Goal: Book appointment/travel/reservation

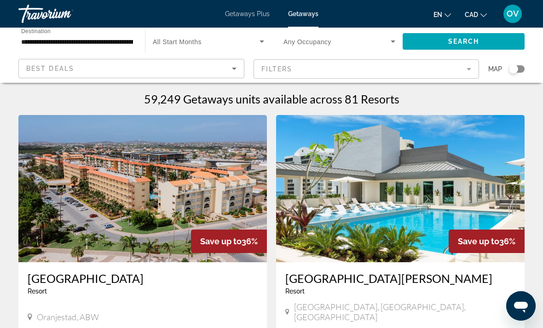
click at [252, 8] on div "Getaways Plus Getaways en English Español Français Italiano Português русский C…" at bounding box center [271, 14] width 543 height 24
click at [247, 17] on span "Getaways Plus" at bounding box center [247, 13] width 45 height 7
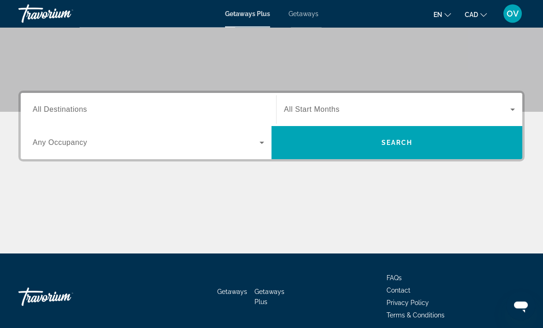
scroll to position [164, 0]
click at [89, 112] on input "Destination All Destinations" at bounding box center [149, 109] width 232 height 11
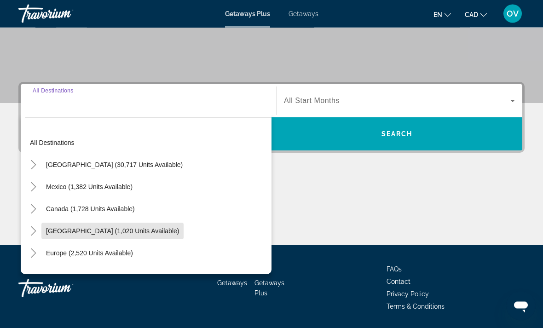
scroll to position [173, 0]
click at [163, 241] on span "Search widget" at bounding box center [112, 231] width 142 height 22
type input "**********"
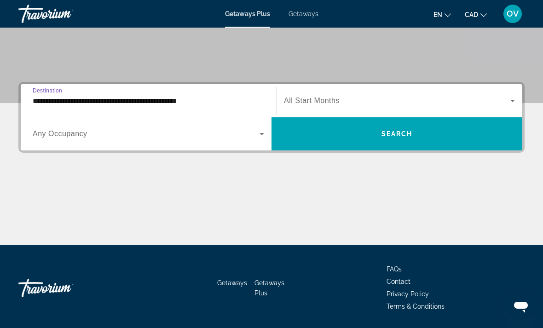
click at [404, 141] on span "Search widget" at bounding box center [397, 134] width 251 height 22
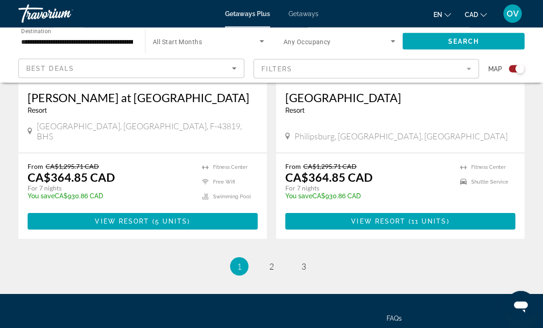
scroll to position [2081, 0]
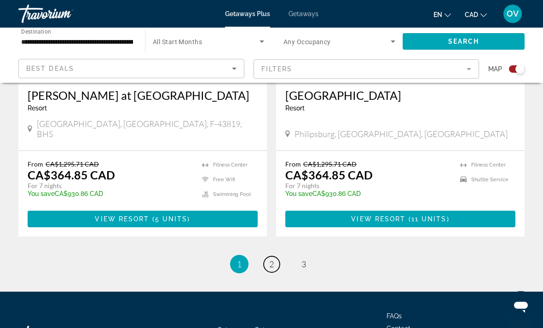
click at [272, 259] on span "2" at bounding box center [271, 264] width 5 height 10
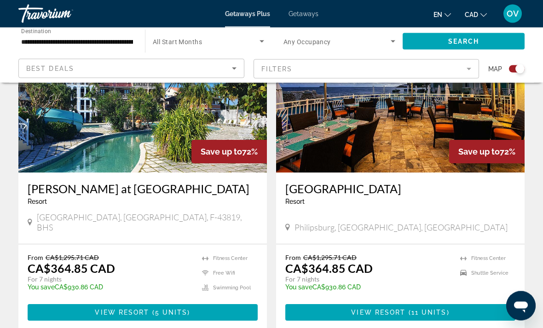
scroll to position [711, 0]
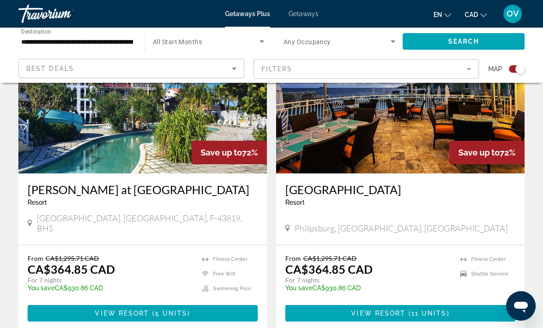
click at [421, 141] on img "Main content" at bounding box center [400, 99] width 249 height 147
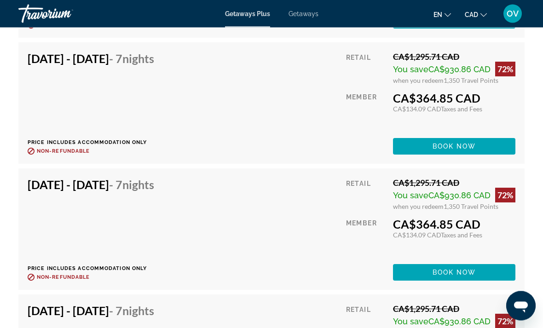
scroll to position [1806, 0]
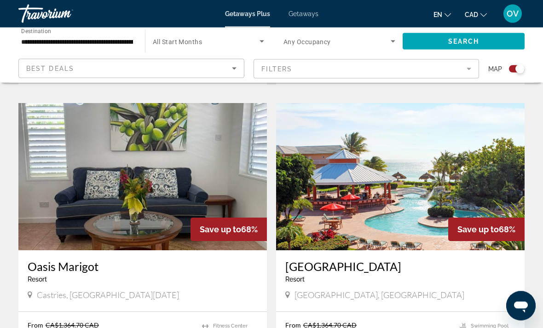
scroll to position [2084, 0]
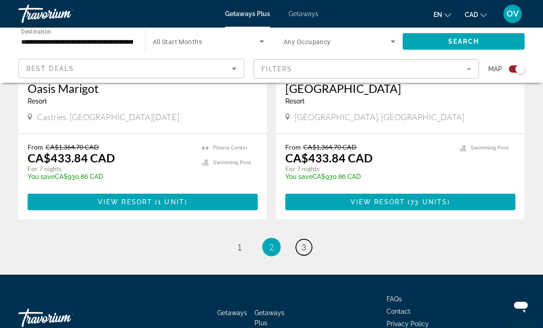
click at [306, 242] on span "3" at bounding box center [303, 247] width 5 height 10
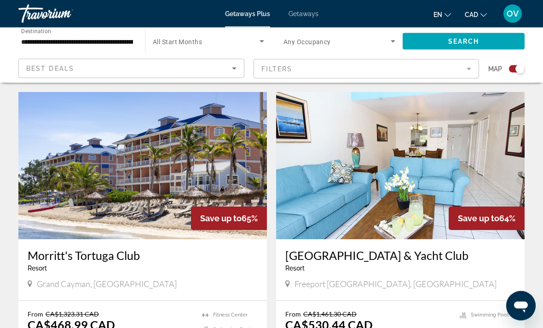
scroll to position [308, 0]
click at [211, 203] on img "Main content" at bounding box center [142, 165] width 249 height 147
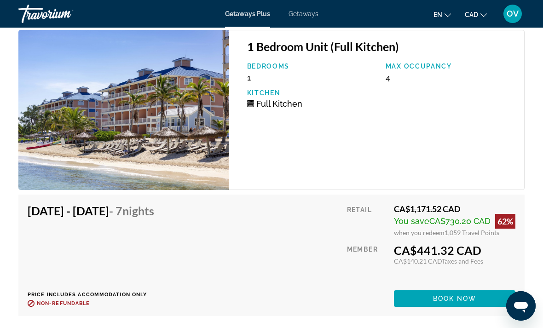
scroll to position [1777, 0]
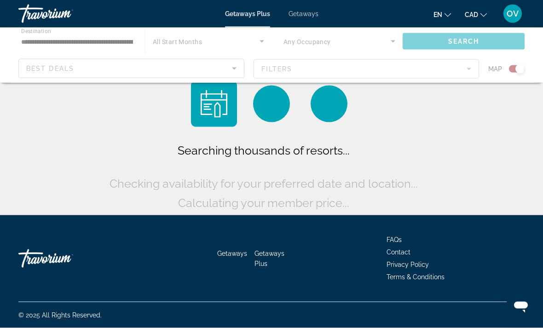
scroll to position [29, 0]
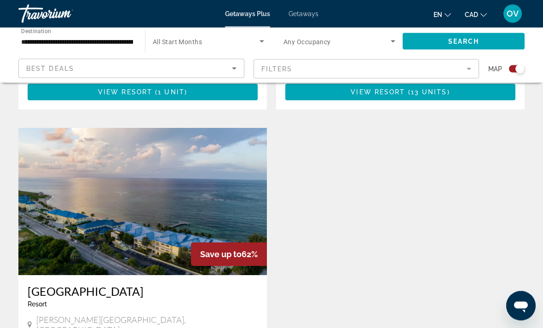
click at [229, 194] on img "Main content" at bounding box center [142, 201] width 249 height 147
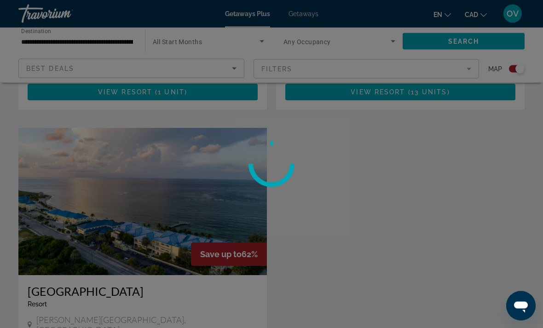
scroll to position [585, 0]
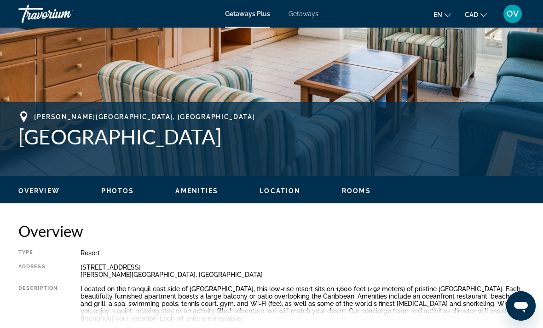
scroll to position [274, 0]
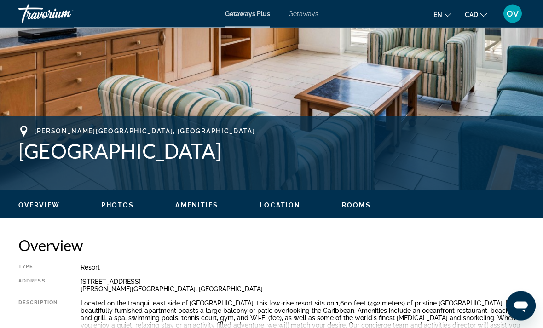
click at [302, 16] on span "Getaways" at bounding box center [304, 13] width 30 height 7
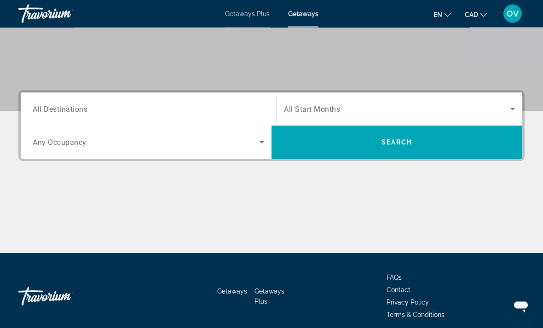
click at [94, 106] on input "Destination All Destinations" at bounding box center [149, 109] width 232 height 11
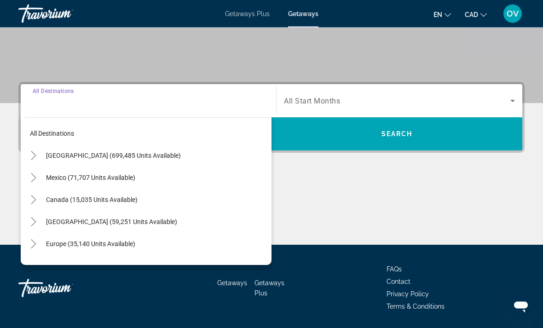
click at [127, 225] on span "Caribbean & Atlantic Islands (59,251 units available)" at bounding box center [111, 222] width 131 height 7
type input "**********"
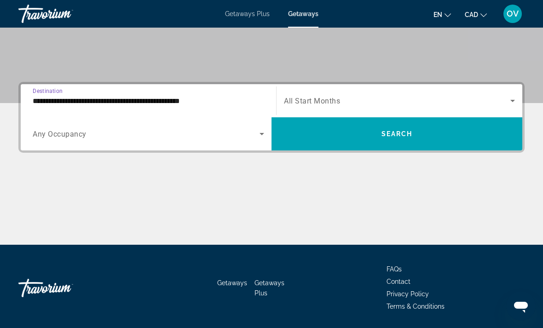
click at [434, 133] on span "Search widget" at bounding box center [397, 134] width 251 height 22
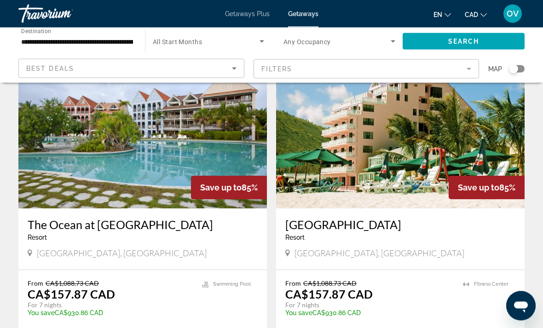
scroll to position [1785, 0]
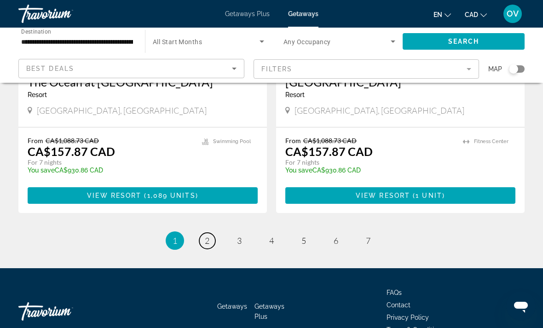
click at [205, 233] on link "page 2" at bounding box center [207, 241] width 16 height 16
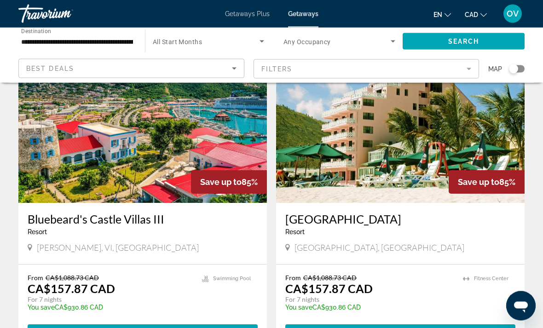
scroll to position [70, 0]
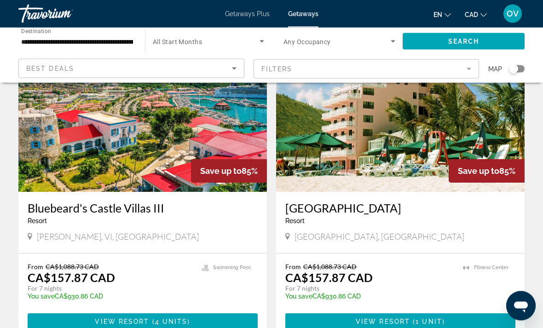
click at [220, 165] on div "Save up to 85%" at bounding box center [229, 171] width 76 height 23
click at [238, 144] on img "Main content" at bounding box center [142, 118] width 249 height 147
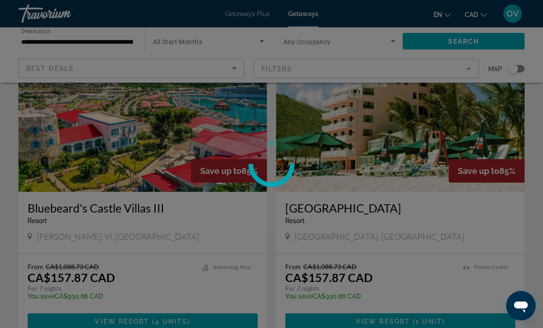
scroll to position [70, 0]
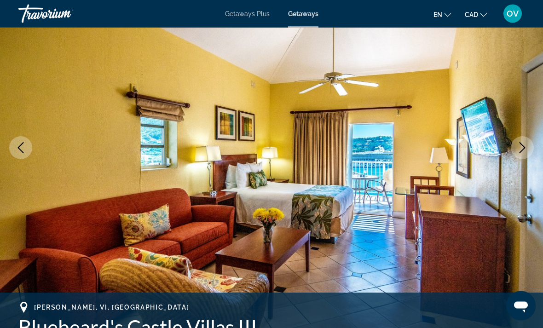
scroll to position [98, 0]
click at [518, 154] on button "Next image" at bounding box center [522, 147] width 23 height 23
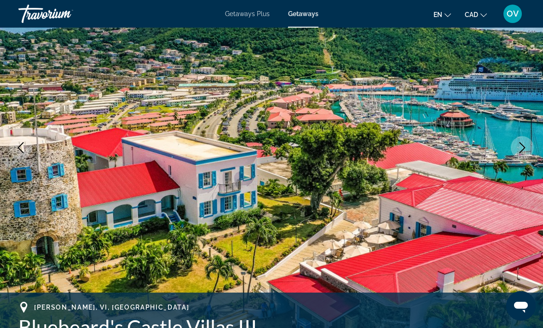
click at [520, 150] on icon "Next image" at bounding box center [522, 147] width 11 height 11
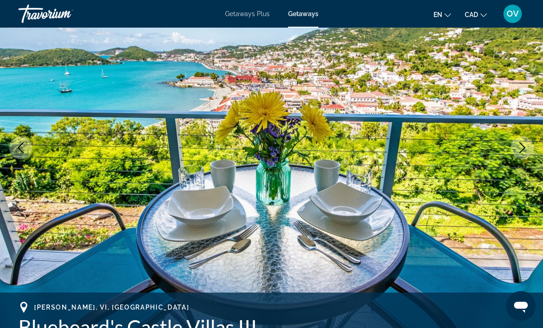
click at [518, 149] on icon "Next image" at bounding box center [522, 147] width 11 height 11
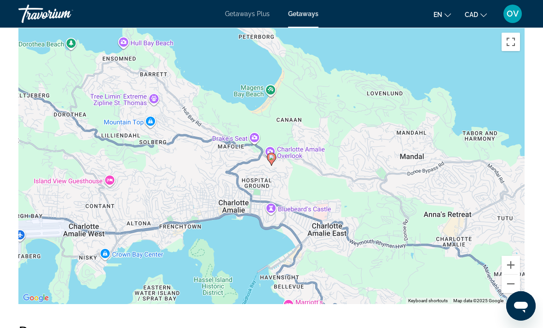
scroll to position [1343, 0]
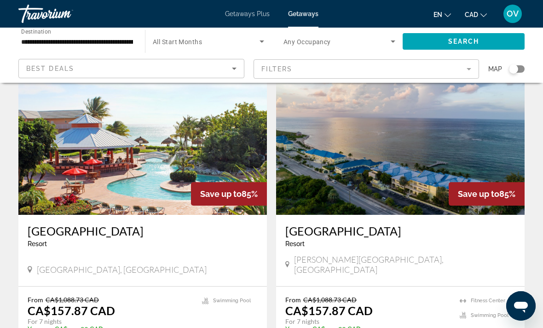
scroll to position [377, 0]
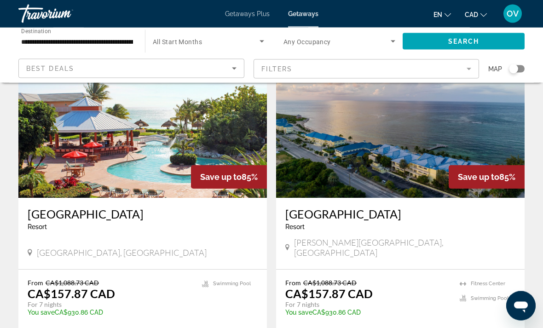
click at [496, 138] on img "Main content" at bounding box center [400, 124] width 249 height 147
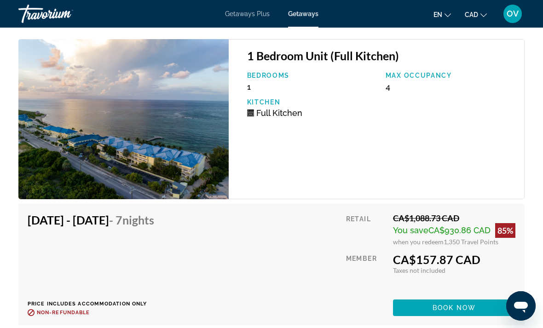
scroll to position [1748, 0]
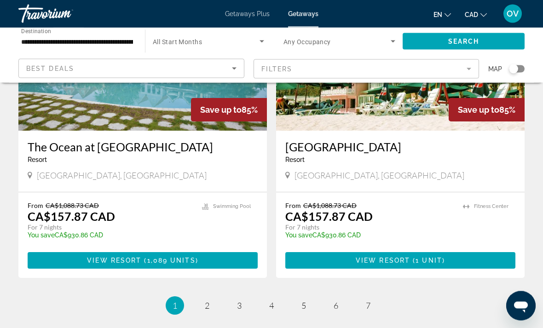
scroll to position [1785, 0]
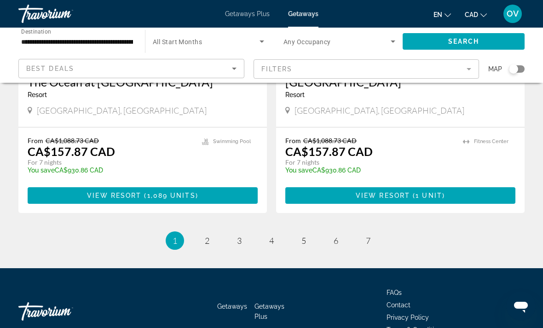
click at [203, 232] on ul "1 / 7 You're on page 1 page 2 page 3 page 4 page 5 page 6 page 7" at bounding box center [271, 241] width 506 height 18
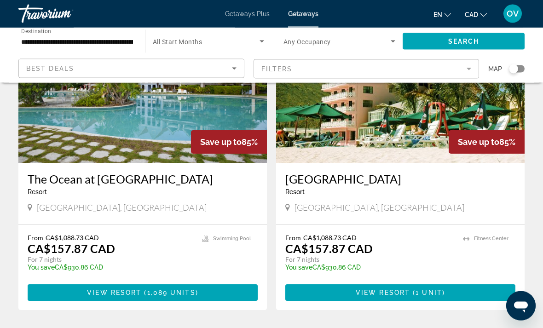
scroll to position [1688, 0]
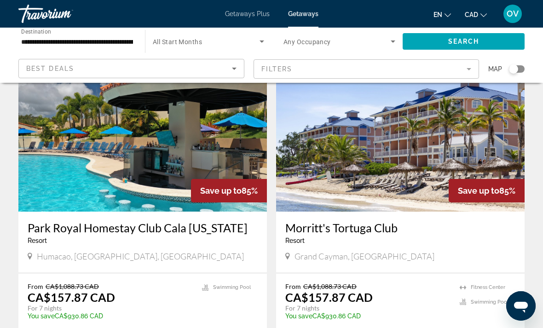
scroll to position [689, 0]
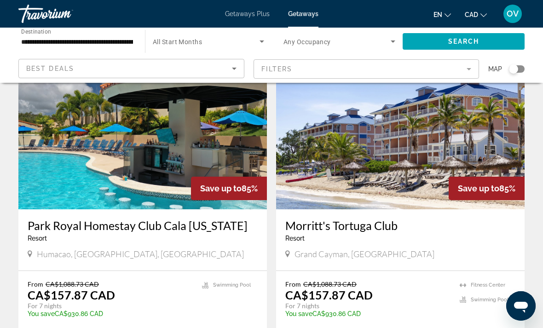
click at [398, 153] on img "Main content" at bounding box center [400, 135] width 249 height 147
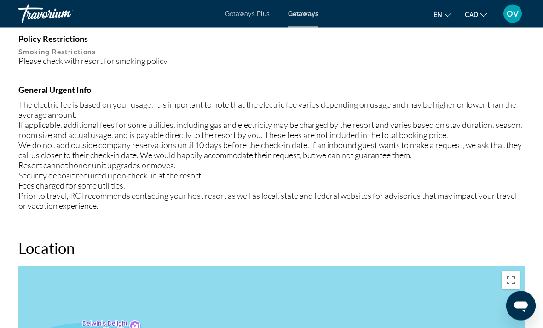
scroll to position [1217, 0]
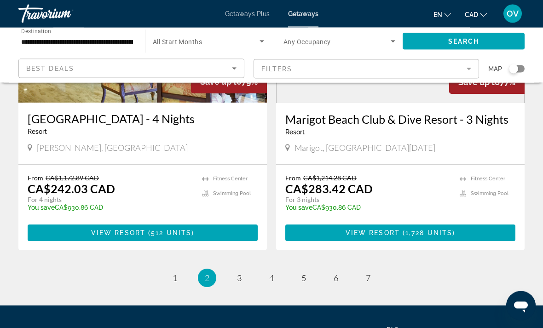
scroll to position [1755, 0]
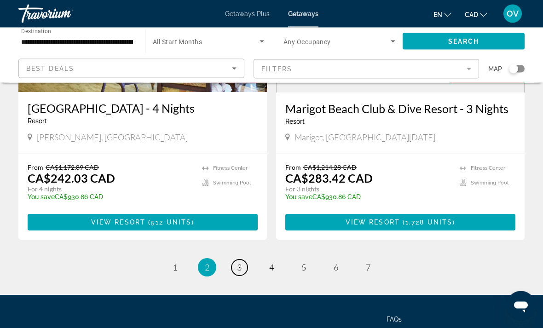
click at [243, 260] on link "page 3" at bounding box center [240, 268] width 16 height 16
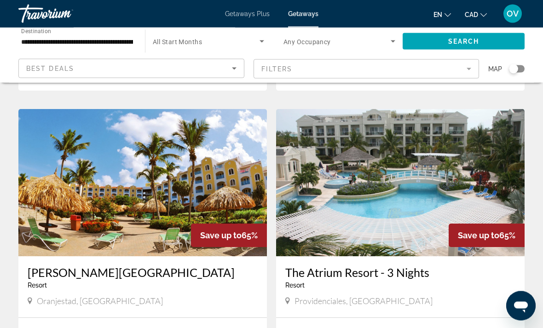
scroll to position [1623, 0]
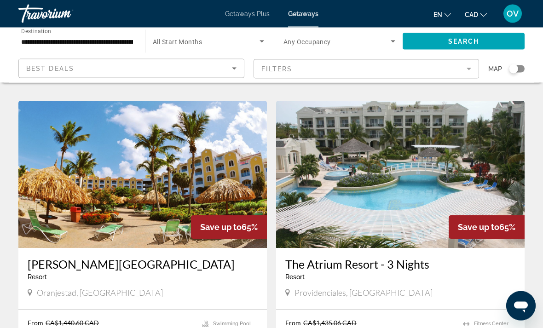
click at [203, 162] on img "Main content" at bounding box center [142, 174] width 249 height 147
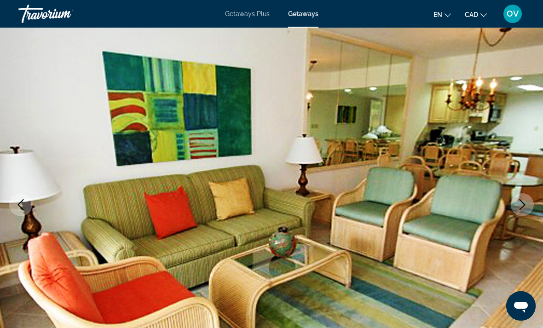
scroll to position [43, 0]
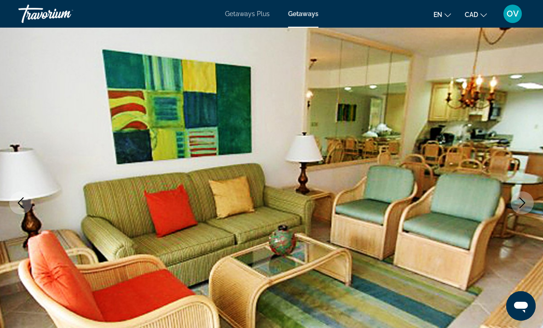
click at [526, 203] on icon "Next image" at bounding box center [522, 202] width 11 height 11
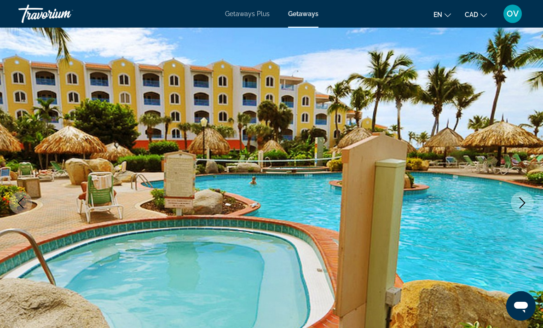
click at [521, 203] on icon "Next image" at bounding box center [522, 202] width 11 height 11
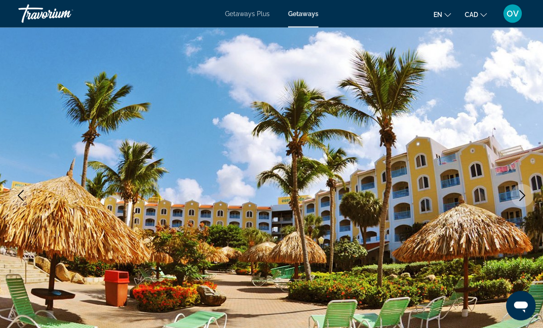
scroll to position [73, 0]
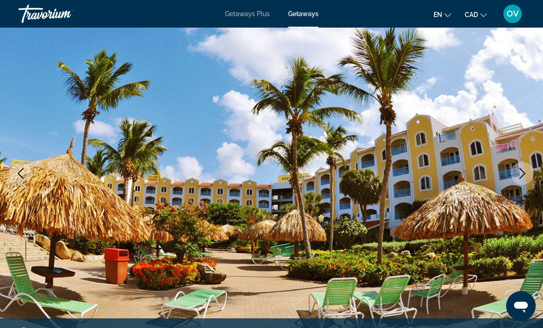
click at [524, 174] on icon "Next image" at bounding box center [523, 173] width 6 height 11
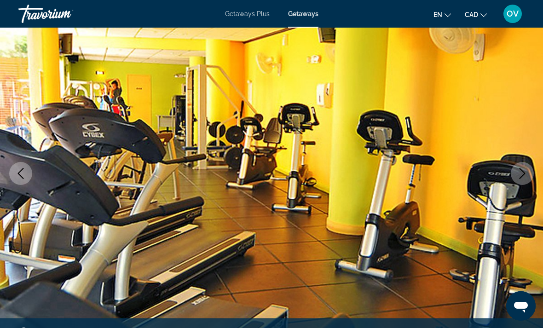
click at [525, 176] on icon "Next image" at bounding box center [522, 173] width 11 height 11
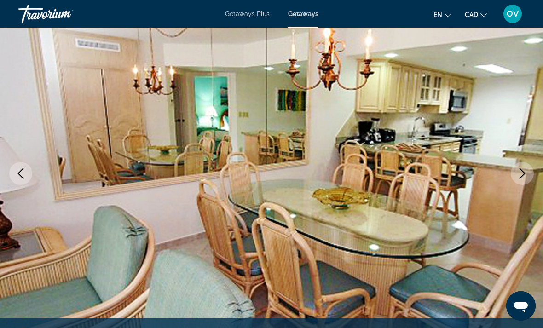
click at [527, 174] on icon "Next image" at bounding box center [522, 173] width 11 height 11
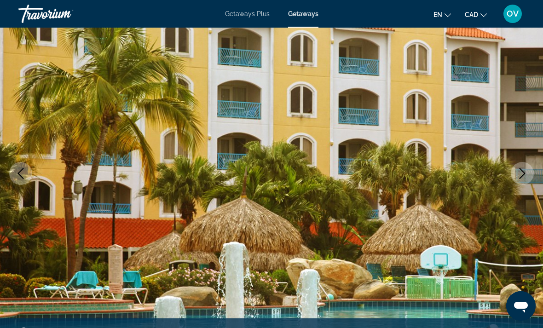
click at [523, 173] on icon "Next image" at bounding box center [522, 173] width 11 height 11
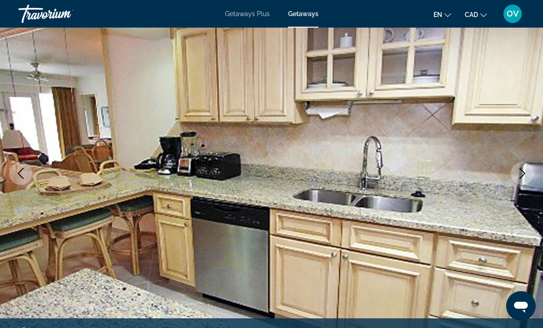
click at [529, 176] on button "Next image" at bounding box center [522, 173] width 23 height 23
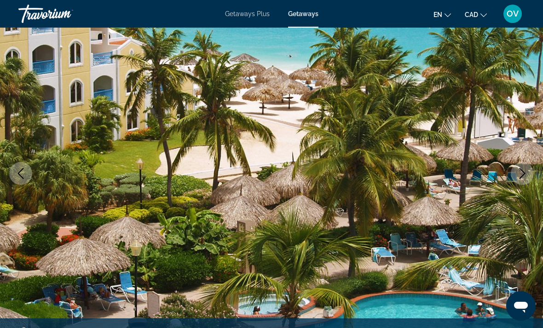
click at [523, 179] on icon "Next image" at bounding box center [522, 173] width 11 height 11
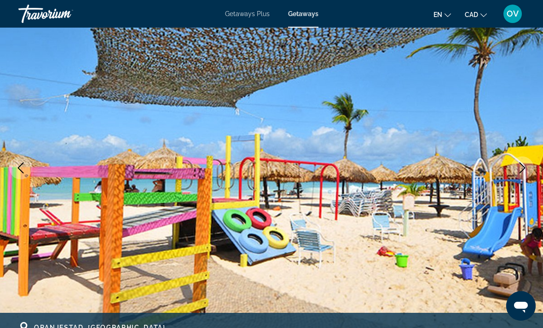
scroll to position [77, 0]
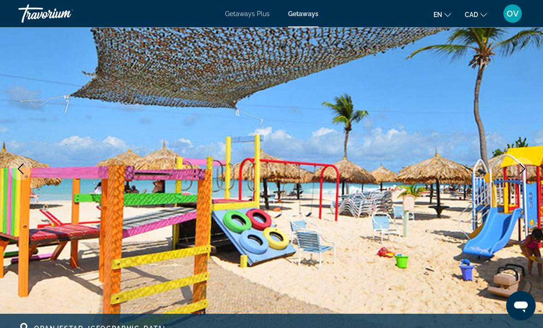
click at [522, 168] on icon "Next image" at bounding box center [522, 169] width 11 height 11
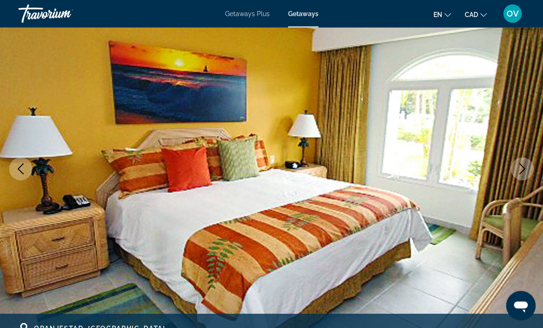
click at [519, 175] on button "Next image" at bounding box center [522, 169] width 23 height 23
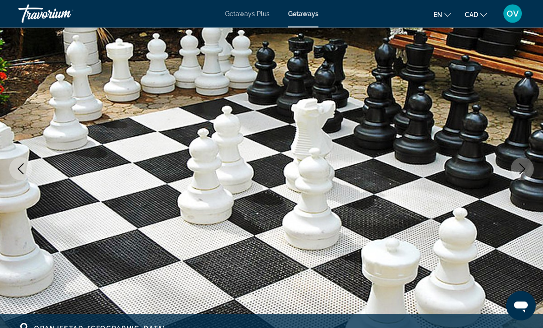
click at [527, 171] on icon "Next image" at bounding box center [522, 169] width 11 height 11
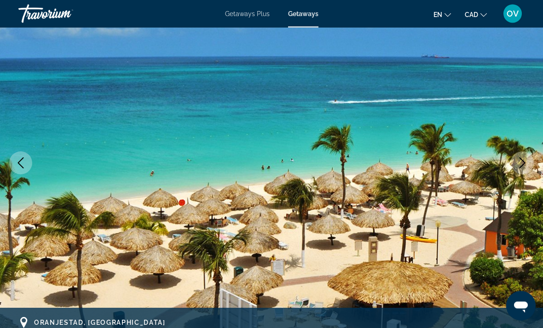
scroll to position [81, 0]
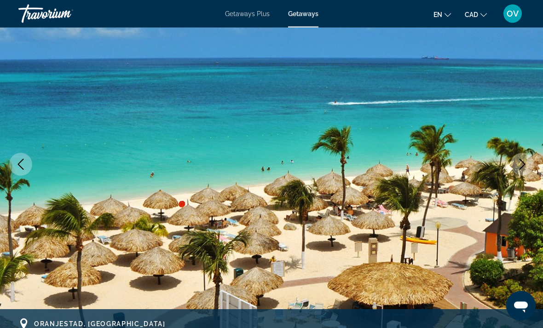
click at [530, 163] on button "Next image" at bounding box center [522, 164] width 23 height 23
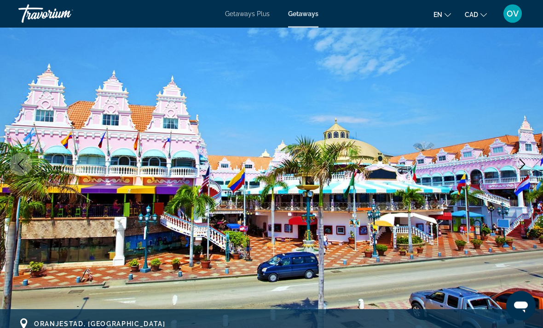
click at [529, 163] on button "Next image" at bounding box center [522, 164] width 23 height 23
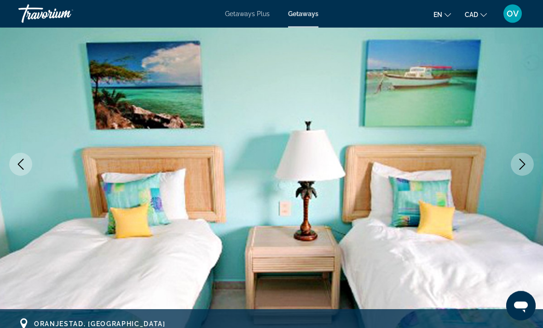
click at [522, 165] on icon "Next image" at bounding box center [522, 164] width 11 height 11
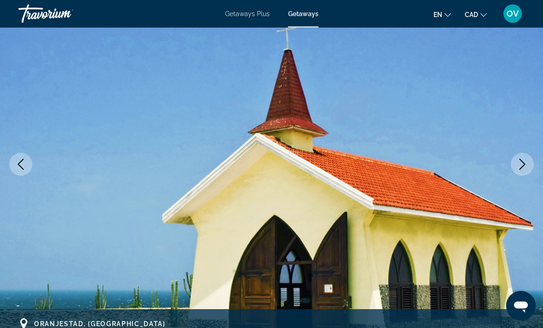
click at [527, 167] on icon "Next image" at bounding box center [522, 164] width 11 height 11
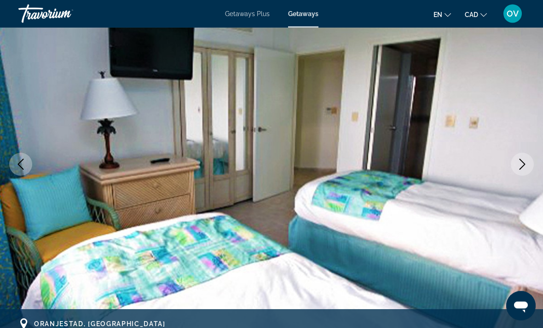
click at [522, 171] on button "Next image" at bounding box center [522, 164] width 23 height 23
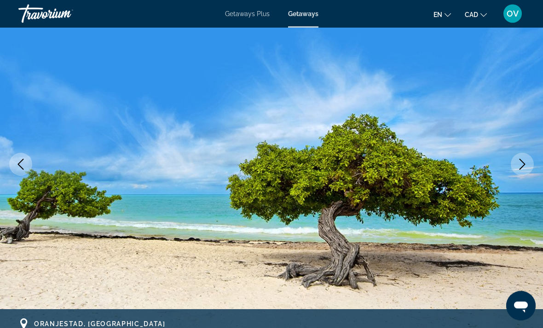
click at [521, 168] on icon "Next image" at bounding box center [522, 164] width 11 height 11
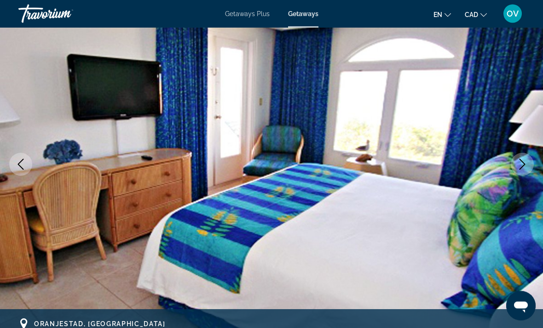
click at [528, 168] on button "Next image" at bounding box center [522, 164] width 23 height 23
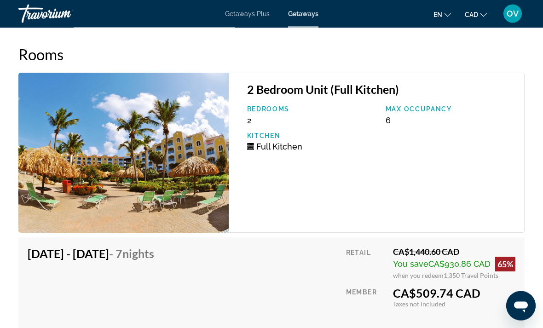
scroll to position [1736, 0]
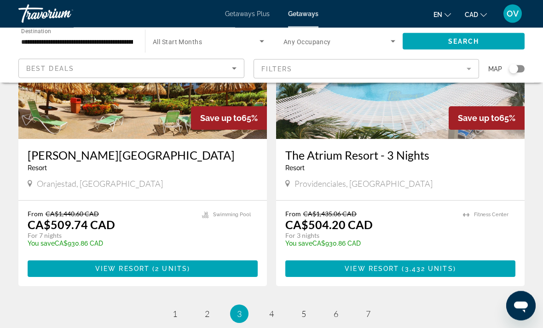
scroll to position [1734, 0]
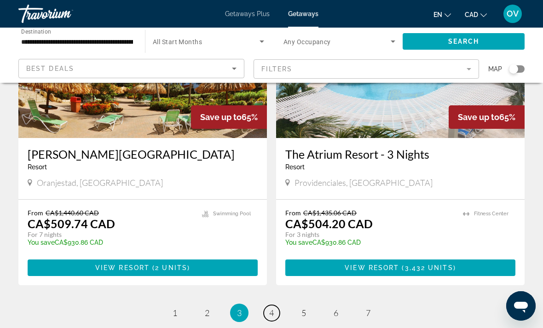
click at [265, 305] on link "page 4" at bounding box center [272, 313] width 16 height 16
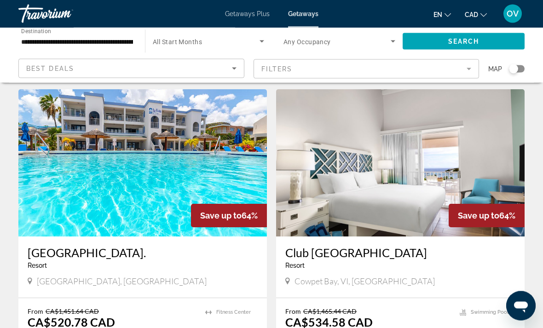
scroll to position [19, 0]
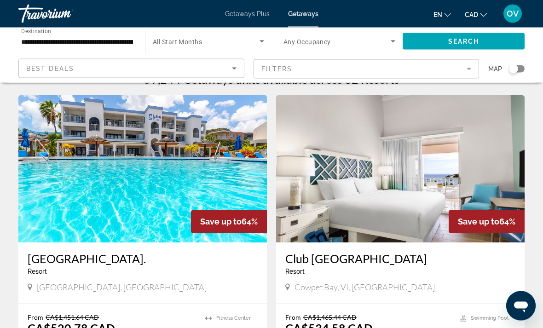
click at [470, 190] on img "Main content" at bounding box center [400, 169] width 249 height 147
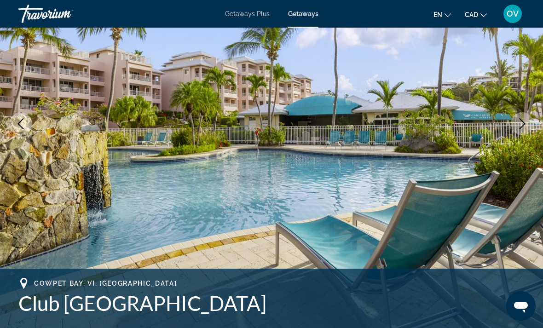
scroll to position [116, 0]
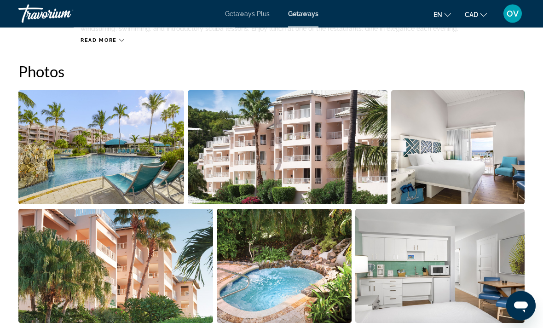
click at [279, 159] on img "Open full-screen image slider" at bounding box center [288, 148] width 200 height 114
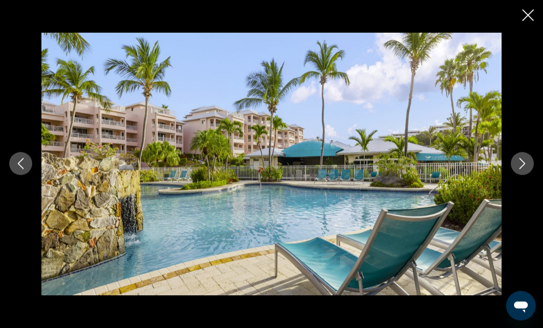
scroll to position [564, 0]
click at [520, 169] on icon "Next image" at bounding box center [522, 163] width 11 height 11
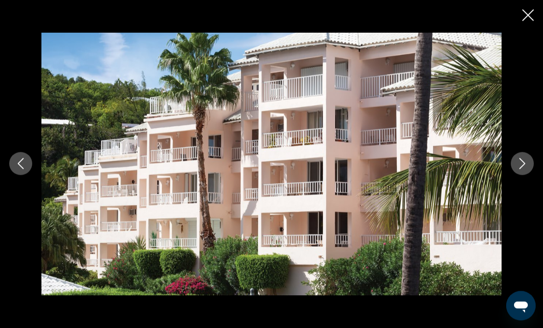
scroll to position [580, 0]
click at [521, 169] on icon "Next image" at bounding box center [522, 163] width 11 height 11
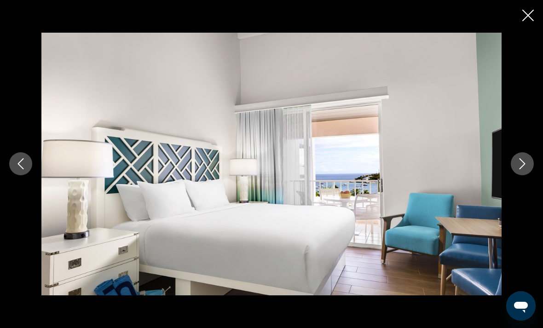
click at [525, 169] on icon "Next image" at bounding box center [522, 163] width 11 height 11
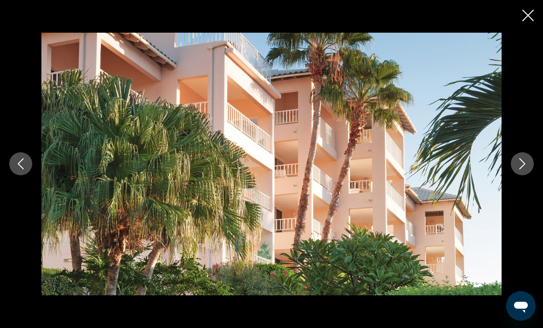
click at [526, 169] on icon "Next image" at bounding box center [522, 163] width 11 height 11
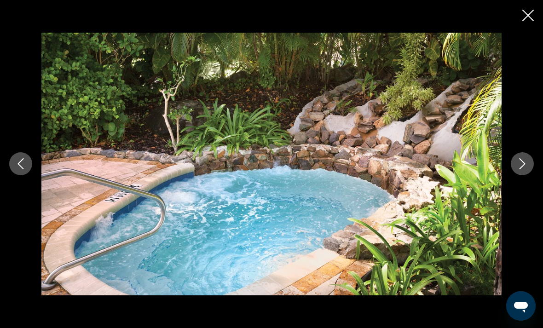
click at [525, 169] on icon "Next image" at bounding box center [522, 163] width 11 height 11
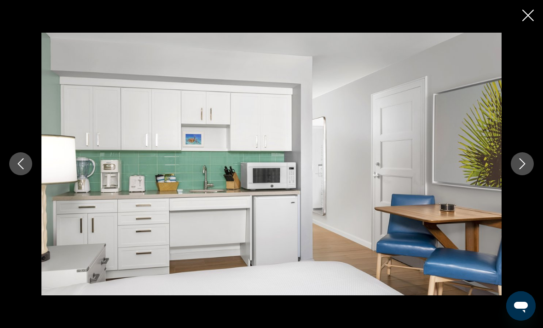
click at [521, 170] on icon "Next image" at bounding box center [523, 164] width 6 height 11
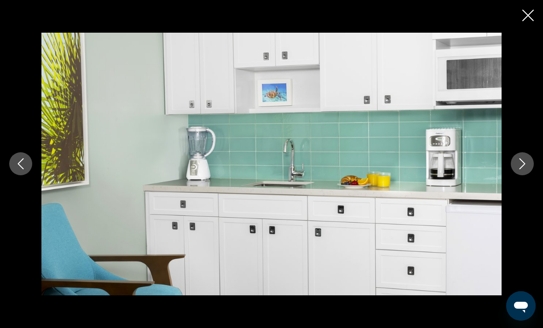
click at [523, 169] on icon "Next image" at bounding box center [522, 163] width 11 height 11
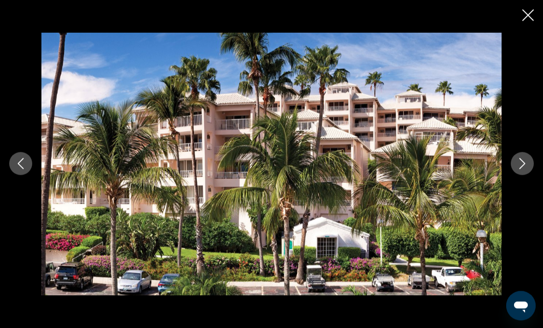
scroll to position [616, 0]
click at [521, 169] on icon "Next image" at bounding box center [522, 163] width 11 height 11
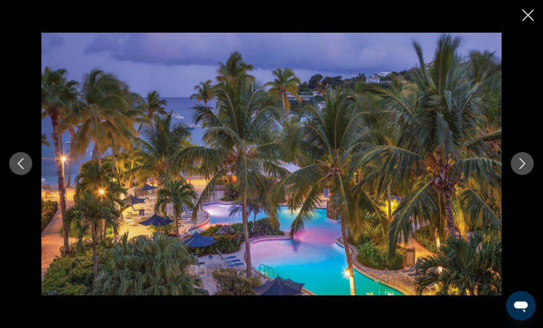
click at [533, 170] on div "prev next" at bounding box center [271, 164] width 543 height 262
click at [522, 170] on icon "Next image" at bounding box center [523, 164] width 6 height 11
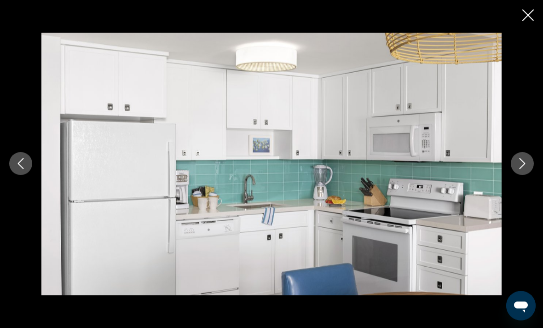
click at [524, 175] on button "Next image" at bounding box center [522, 163] width 23 height 23
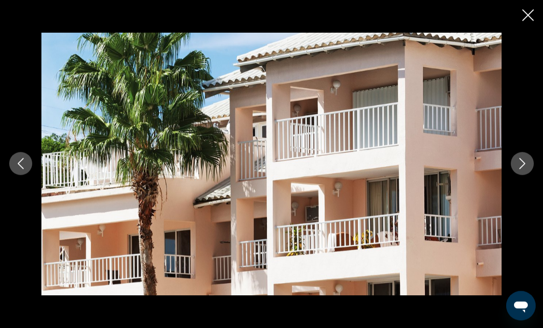
click at [528, 22] on button "Close slideshow" at bounding box center [528, 16] width 12 height 14
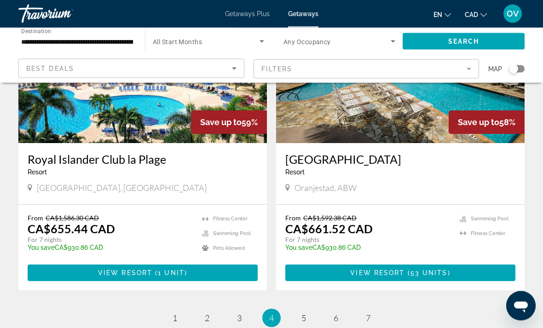
scroll to position [1799, 0]
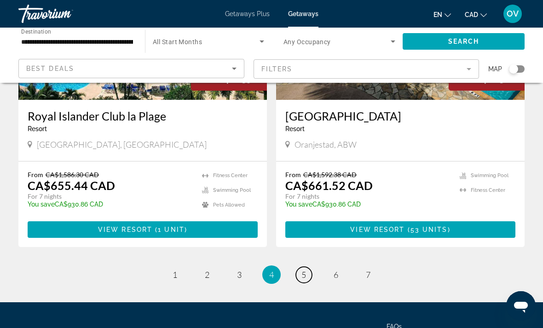
click at [303, 267] on link "page 5" at bounding box center [304, 275] width 16 height 16
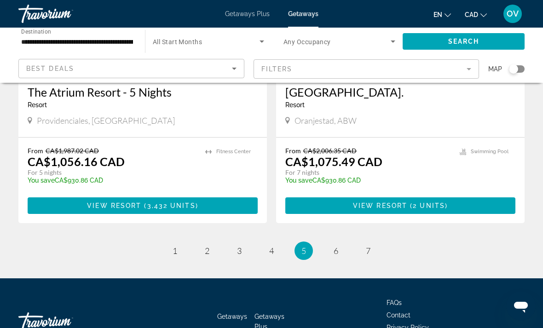
scroll to position [1799, 0]
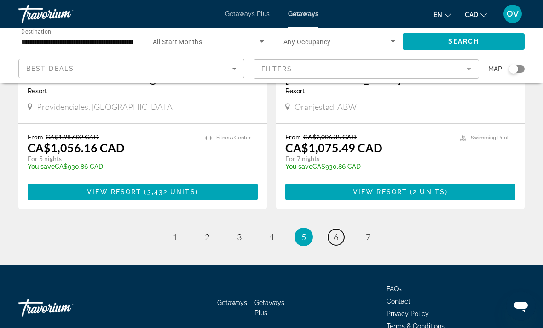
click at [334, 229] on link "page 6" at bounding box center [336, 237] width 16 height 16
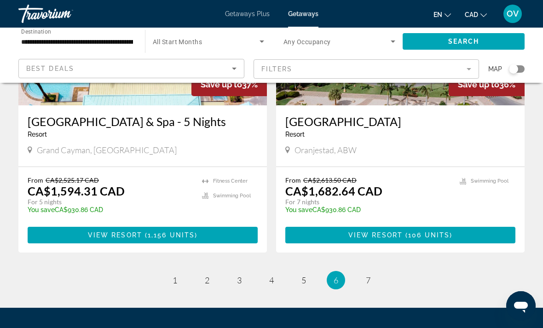
scroll to position [1813, 0]
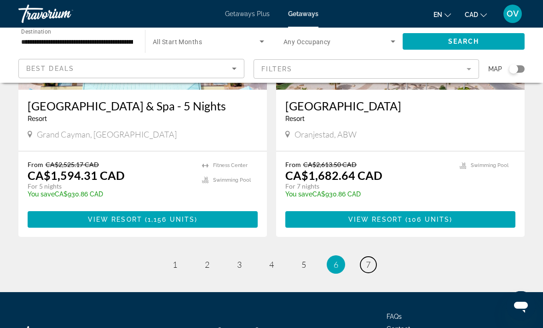
click at [370, 260] on span "7" at bounding box center [368, 265] width 5 height 10
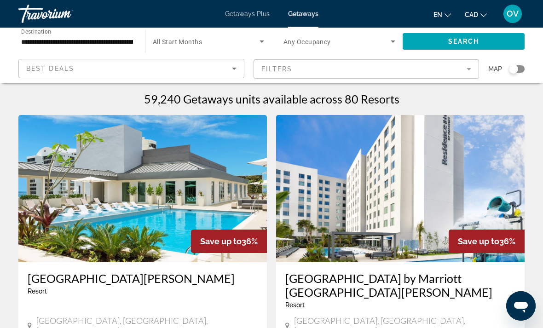
click at [257, 17] on span "Getaways Plus" at bounding box center [247, 13] width 45 height 7
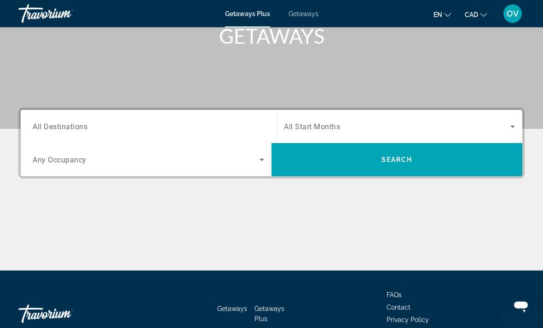
click at [208, 122] on input "Destination All Destinations" at bounding box center [149, 127] width 232 height 11
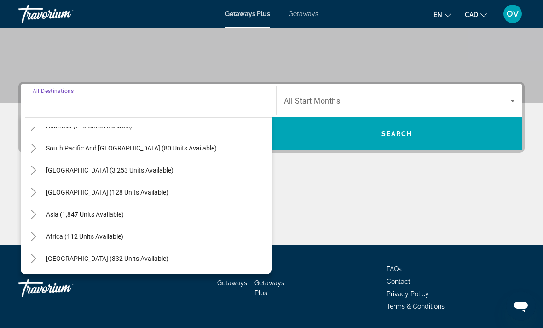
scroll to position [149, 0]
click at [34, 240] on icon "Toggle Africa (112 units available)" at bounding box center [33, 236] width 9 height 9
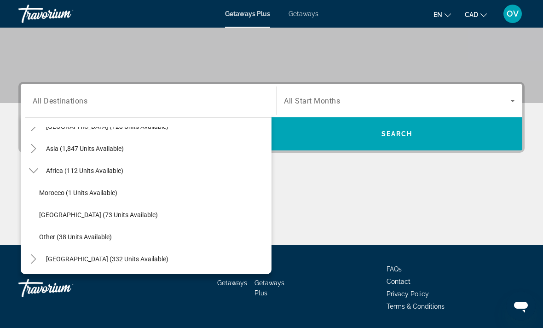
scroll to position [215, 0]
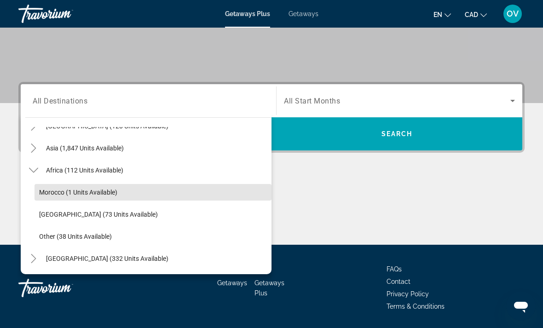
click at [103, 193] on span "Morocco (1 units available)" at bounding box center [78, 192] width 78 height 7
type input "**********"
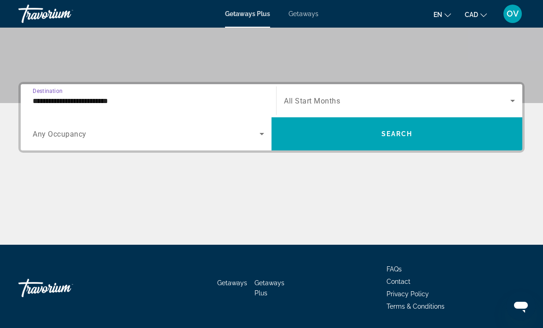
click at [411, 137] on span "Search" at bounding box center [397, 133] width 31 height 7
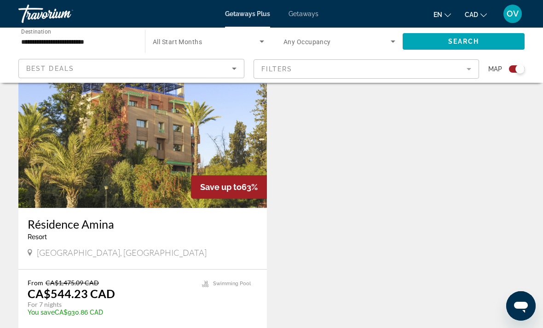
scroll to position [340, 0]
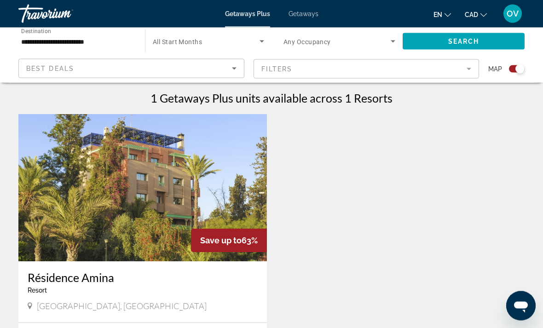
click at [206, 172] on img "Main content" at bounding box center [142, 188] width 249 height 147
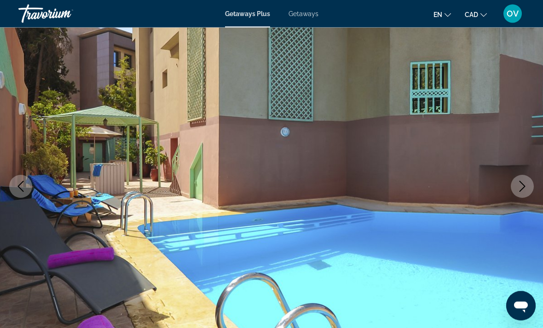
scroll to position [57, 0]
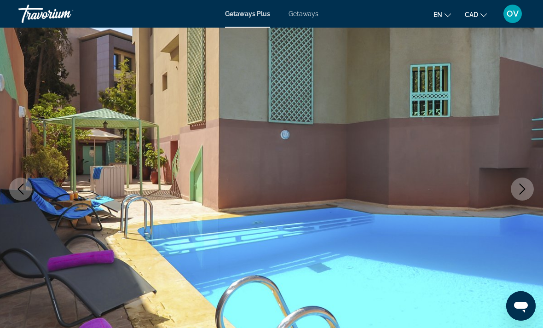
click at [515, 189] on button "Next image" at bounding box center [522, 189] width 23 height 23
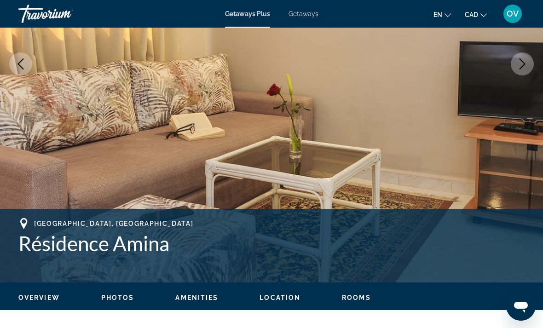
scroll to position [182, 0]
click at [519, 70] on button "Next image" at bounding box center [522, 64] width 23 height 23
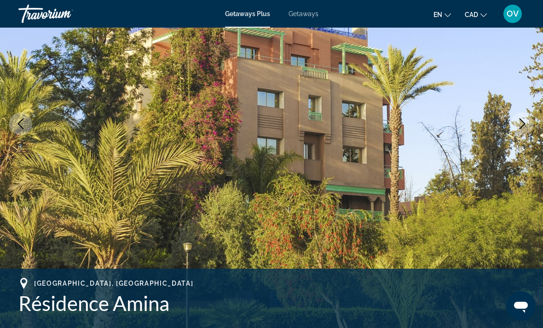
scroll to position [114, 0]
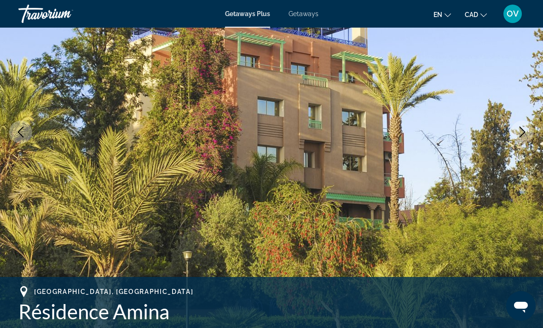
click at [524, 124] on button "Next image" at bounding box center [522, 132] width 23 height 23
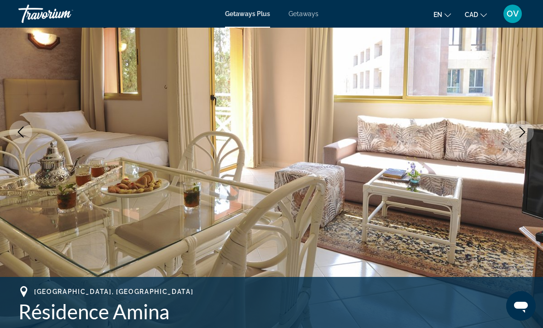
click at [526, 133] on icon "Next image" at bounding box center [522, 132] width 11 height 11
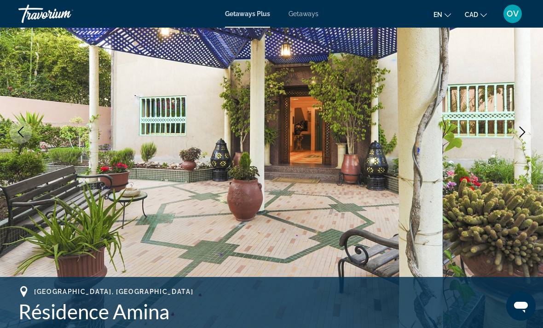
click at [515, 135] on button "Next image" at bounding box center [522, 132] width 23 height 23
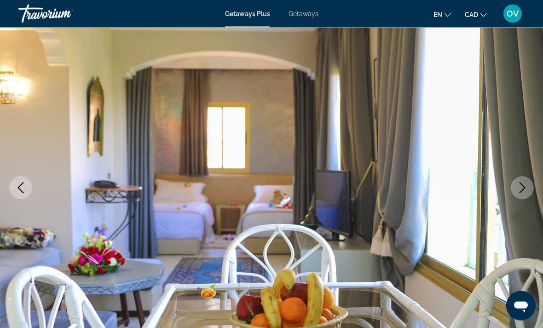
scroll to position [0, 0]
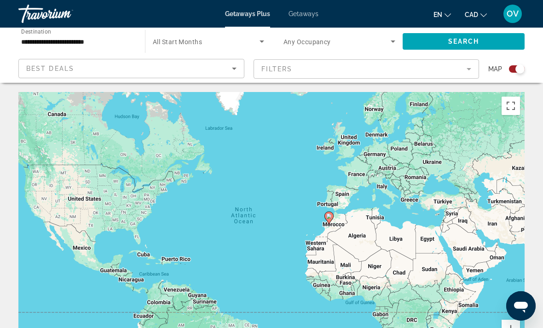
click at [118, 44] on input "**********" at bounding box center [77, 41] width 112 height 11
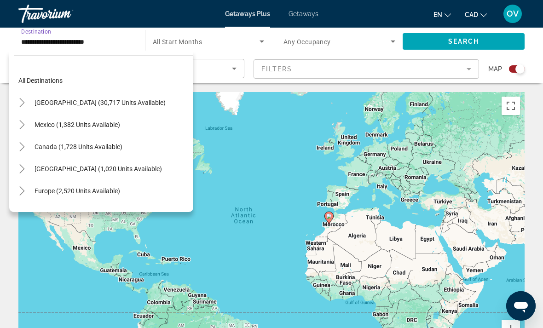
click at [22, 99] on icon "Toggle United States (30,717 units available)" at bounding box center [21, 102] width 9 height 9
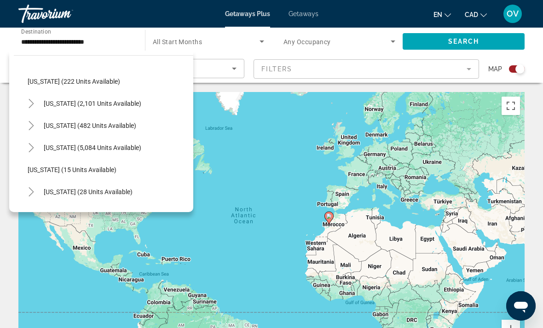
scroll to position [66, 0]
click at [30, 103] on icon "Toggle California (2,101 units available)" at bounding box center [31, 102] width 9 height 9
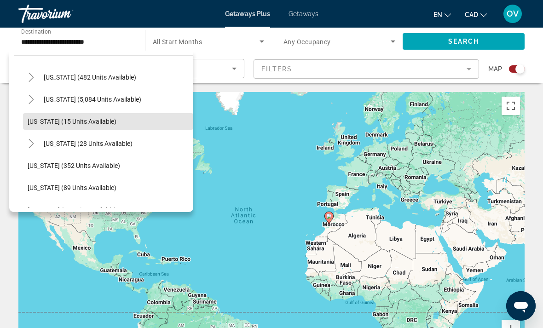
scroll to position [225, 0]
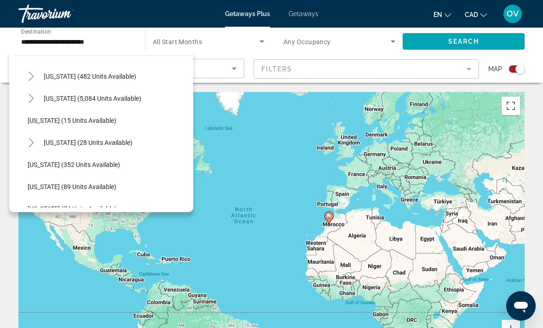
click at [32, 146] on icon "Toggle Hawaii (28 units available)" at bounding box center [31, 142] width 9 height 9
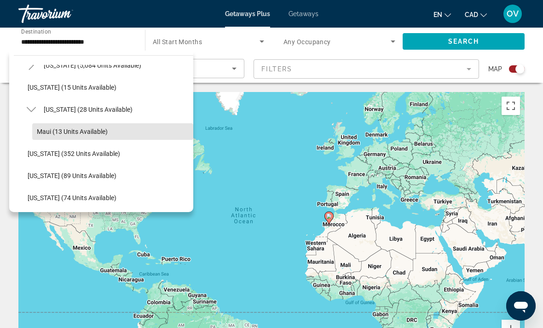
scroll to position [257, 0]
click at [93, 134] on span "Maui (13 units available)" at bounding box center [72, 132] width 71 height 7
type input "**********"
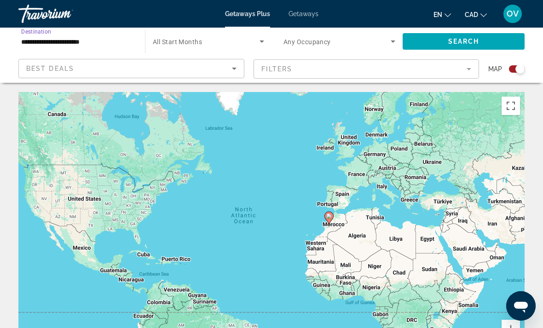
click at [463, 41] on span "Search" at bounding box center [463, 41] width 31 height 7
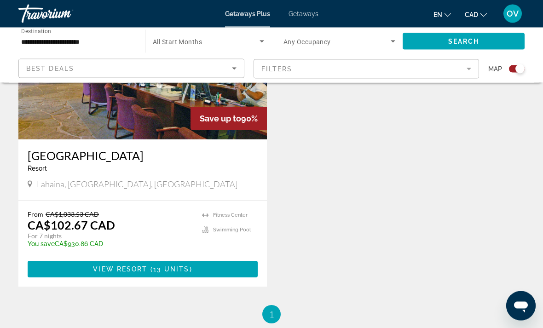
scroll to position [408, 0]
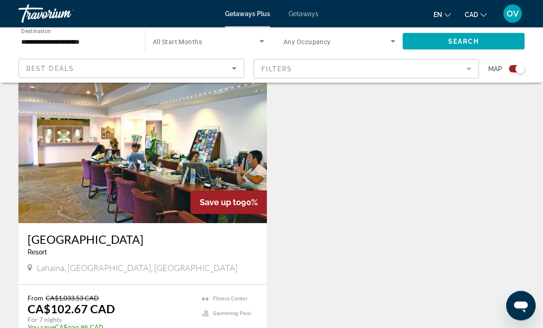
click at [214, 173] on img "Main content" at bounding box center [142, 149] width 249 height 147
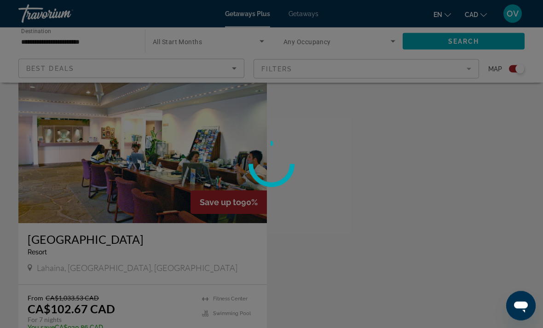
scroll to position [324, 0]
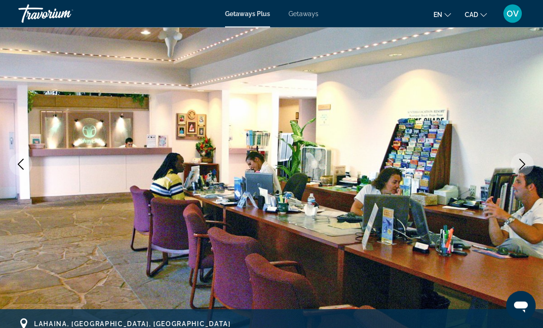
scroll to position [85, 0]
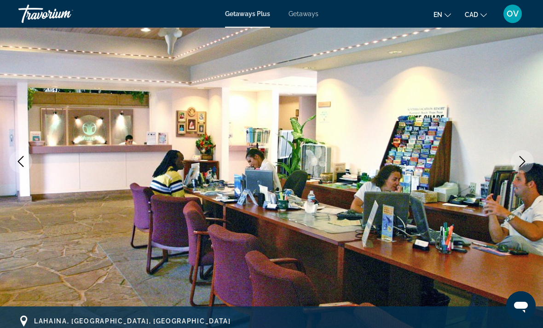
click at [520, 165] on icon "Next image" at bounding box center [522, 161] width 11 height 11
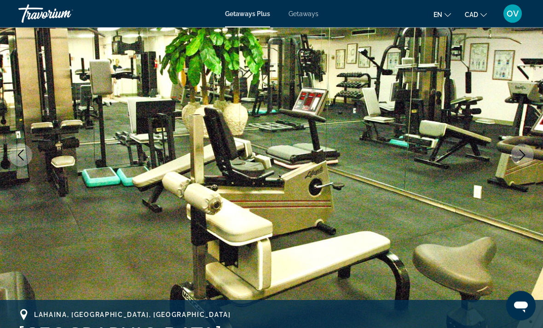
scroll to position [93, 0]
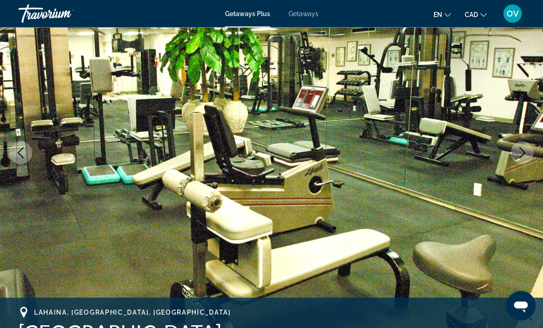
click at [518, 157] on icon "Next image" at bounding box center [522, 153] width 11 height 11
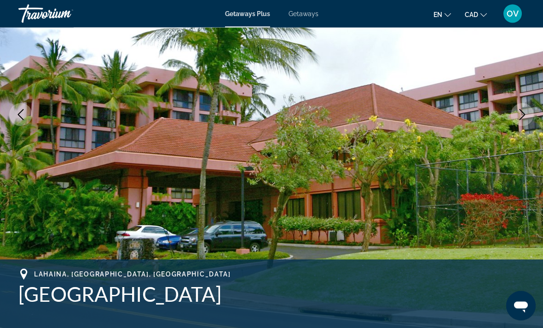
scroll to position [132, 0]
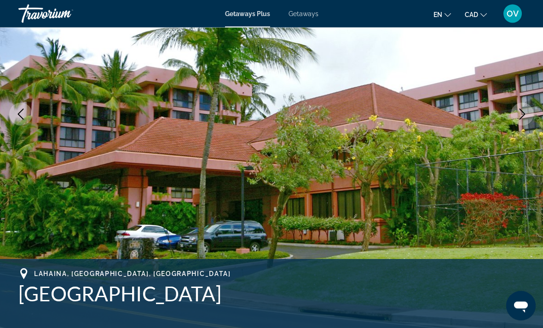
click at [520, 121] on button "Next image" at bounding box center [522, 114] width 23 height 23
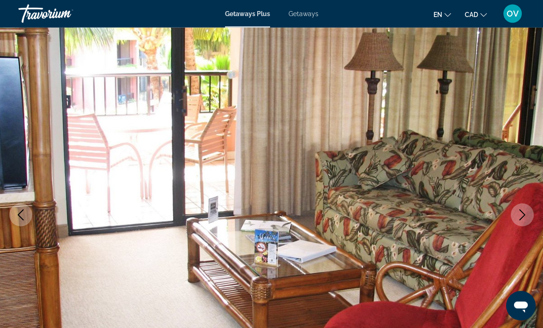
scroll to position [28, 0]
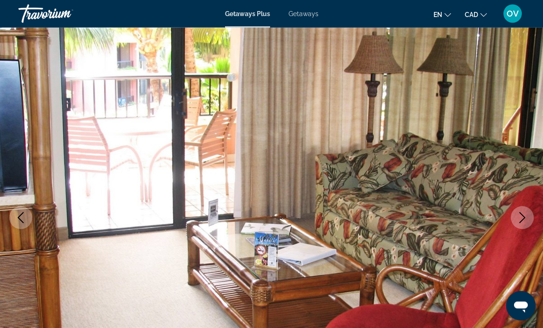
click at [519, 214] on icon "Next image" at bounding box center [522, 218] width 11 height 11
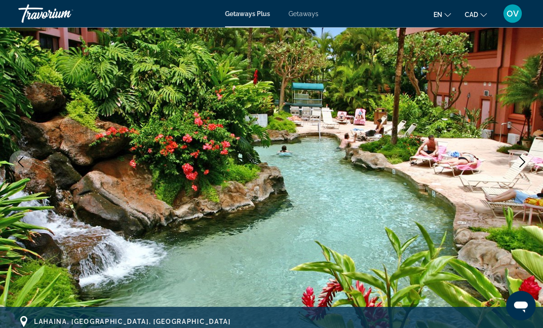
scroll to position [87, 0]
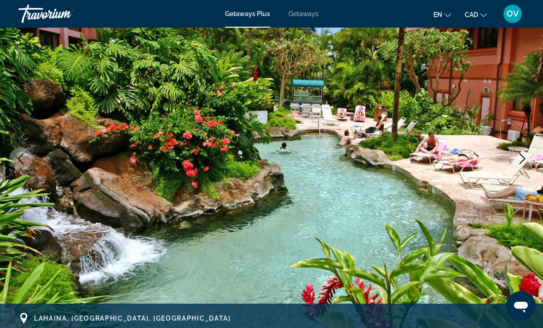
click at [516, 162] on button "Next image" at bounding box center [522, 158] width 23 height 23
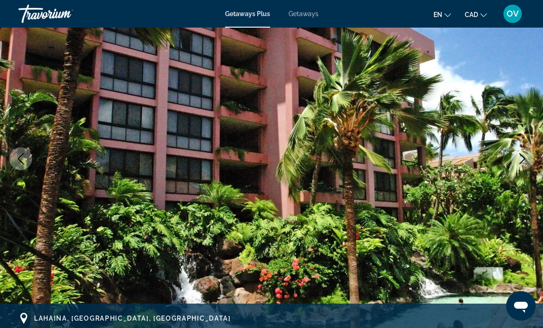
click at [521, 162] on icon "Next image" at bounding box center [523, 158] width 6 height 11
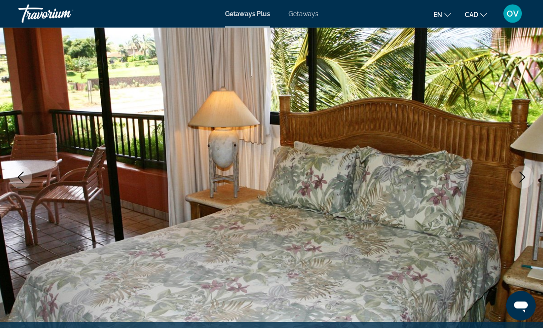
scroll to position [70, 0]
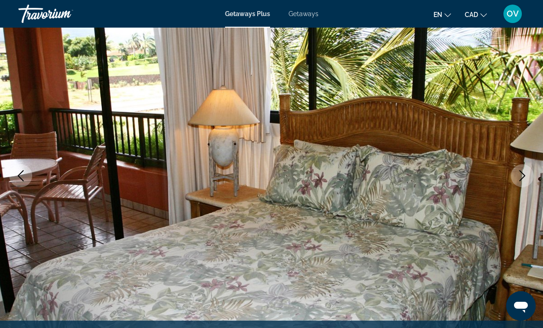
click at [525, 176] on icon "Next image" at bounding box center [523, 175] width 6 height 11
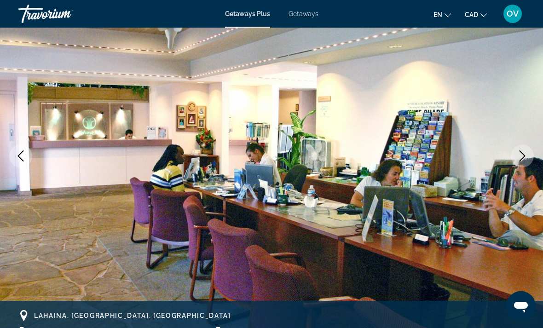
click at [524, 163] on button "Next image" at bounding box center [522, 156] width 23 height 23
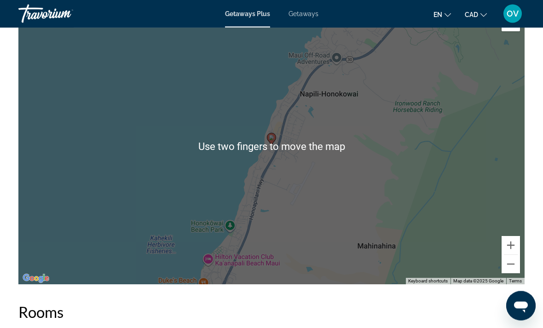
scroll to position [1451, 0]
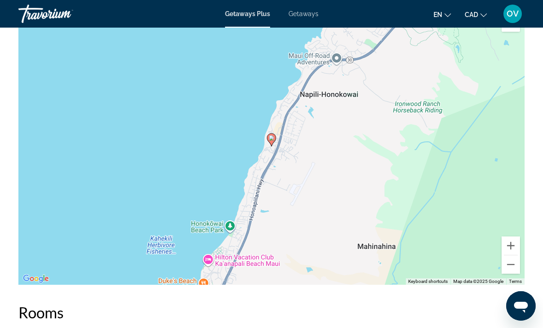
click at [509, 266] on button "Zoom out" at bounding box center [511, 264] width 18 height 18
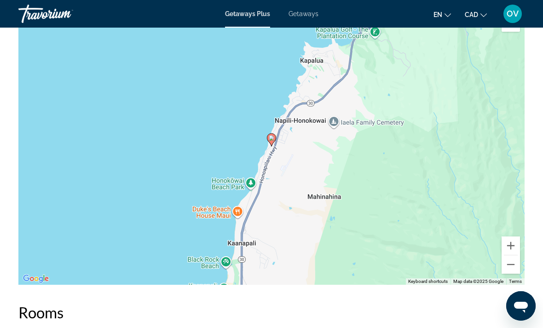
click at [514, 269] on button "Zoom out" at bounding box center [511, 264] width 18 height 18
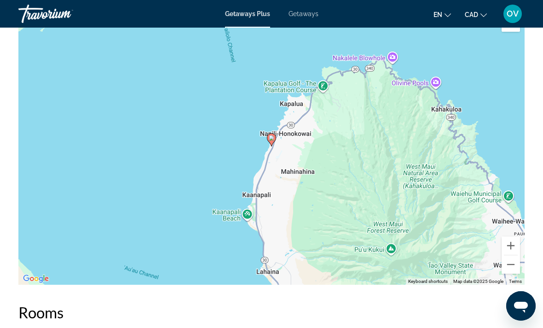
click at [510, 270] on button "Zoom out" at bounding box center [511, 264] width 18 height 18
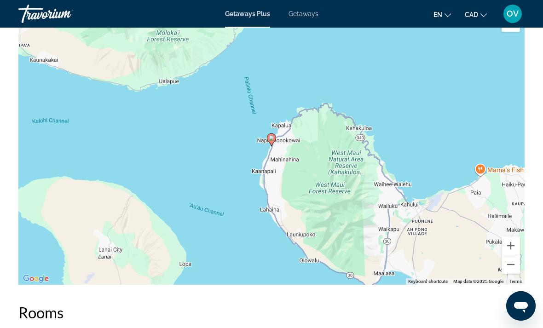
click at [509, 270] on button "Zoom out" at bounding box center [511, 264] width 18 height 18
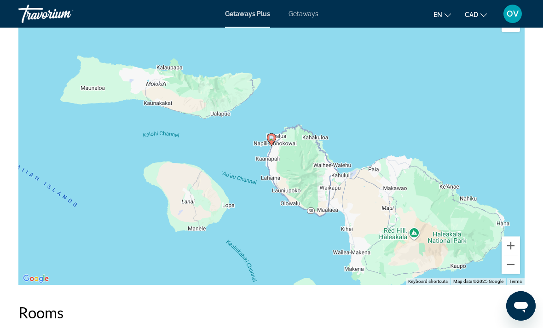
click at [507, 270] on button "Zoom out" at bounding box center [511, 264] width 18 height 18
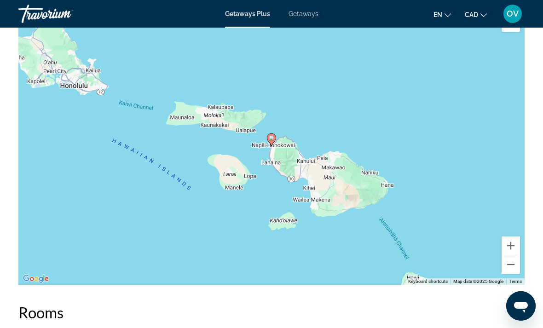
click at [509, 242] on button "Zoom in" at bounding box center [511, 246] width 18 height 18
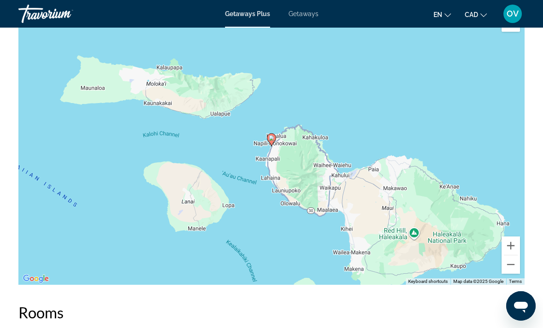
click at [509, 248] on button "Zoom in" at bounding box center [511, 246] width 18 height 18
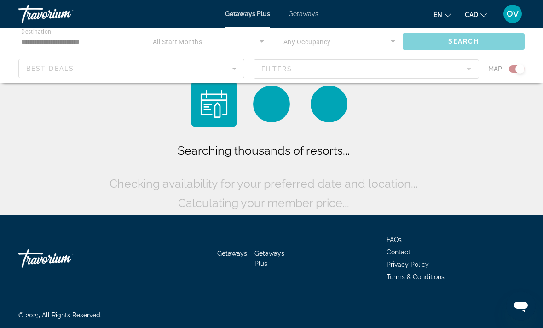
scroll to position [29, 0]
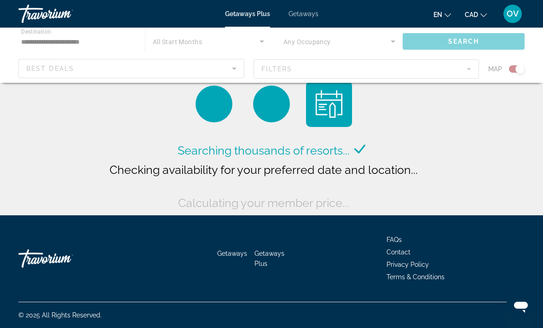
click at [61, 45] on div "Main content" at bounding box center [271, 55] width 543 height 55
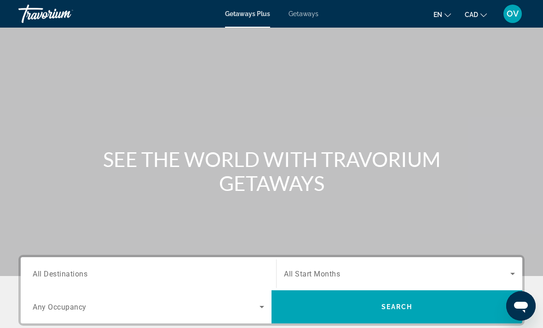
click at [198, 273] on input "Destination All Destinations" at bounding box center [149, 274] width 232 height 11
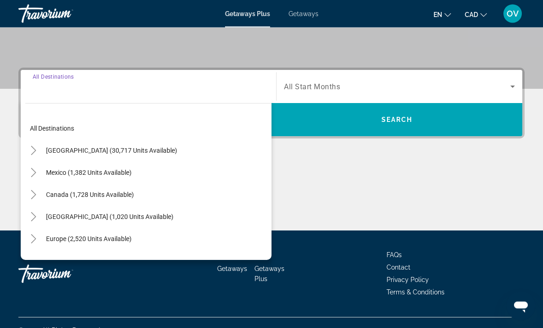
scroll to position [203, 0]
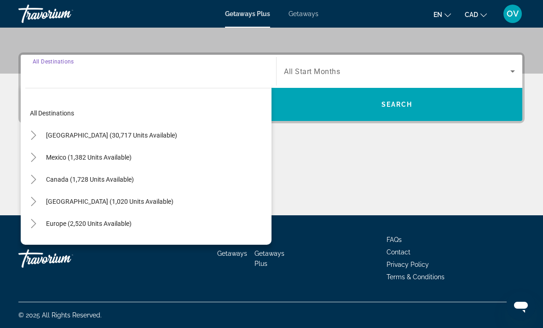
click at [35, 132] on icon "Toggle United States (30,717 units available)" at bounding box center [33, 135] width 9 height 9
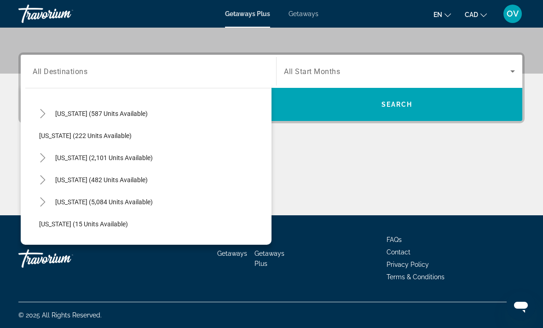
scroll to position [50, 0]
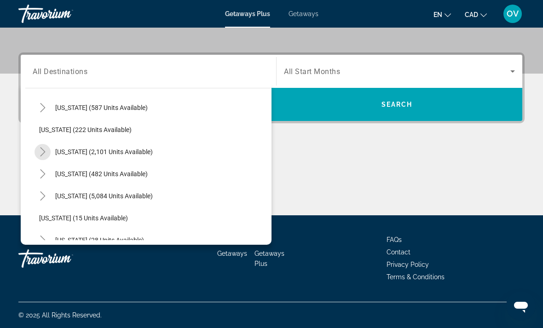
click at [38, 161] on span "Toggle California (2,101 units available)" at bounding box center [43, 152] width 22 height 22
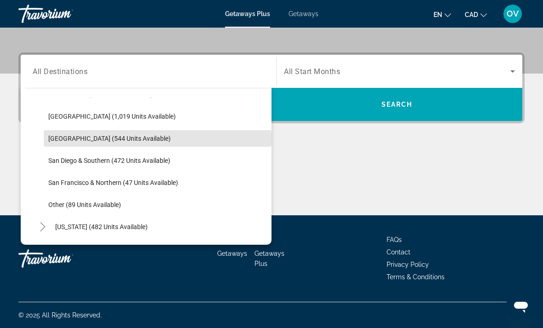
scroll to position [108, 0]
click at [132, 140] on span "Palm Springs (544 units available)" at bounding box center [109, 137] width 122 height 7
type input "**********"
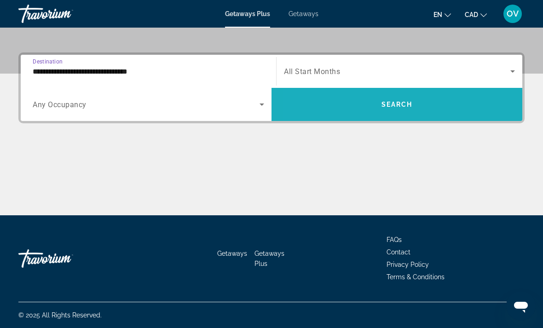
click at [345, 101] on span "Search widget" at bounding box center [397, 104] width 251 height 22
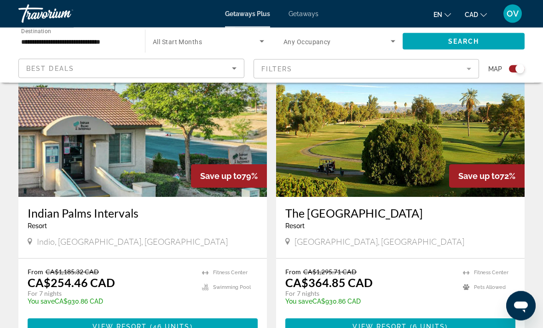
scroll to position [1979, 0]
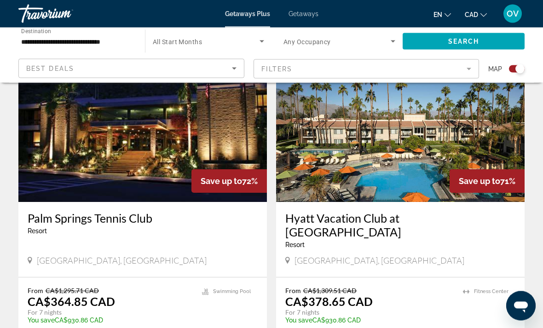
scroll to position [345, 0]
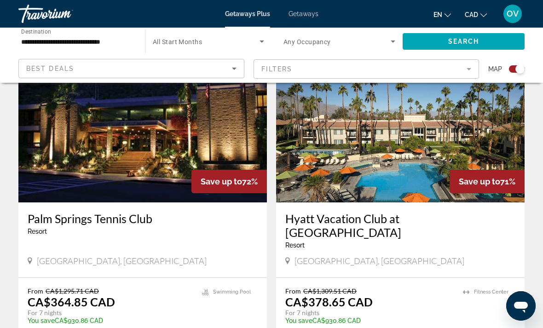
click at [470, 142] on img "Main content" at bounding box center [400, 128] width 249 height 147
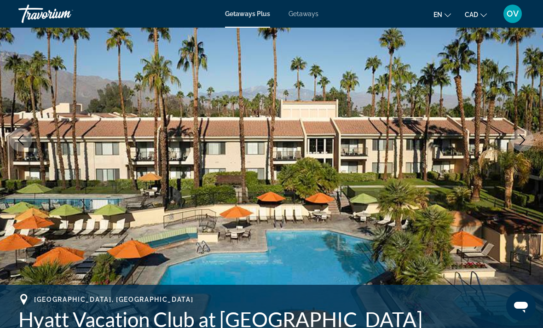
scroll to position [107, 0]
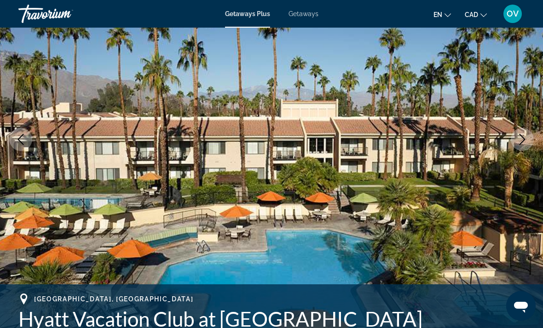
click at [504, 225] on img "Main content" at bounding box center [271, 139] width 543 height 437
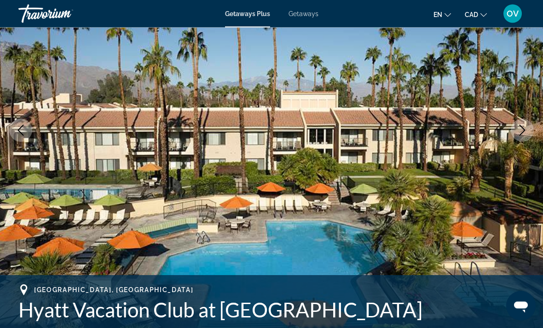
scroll to position [116, 0]
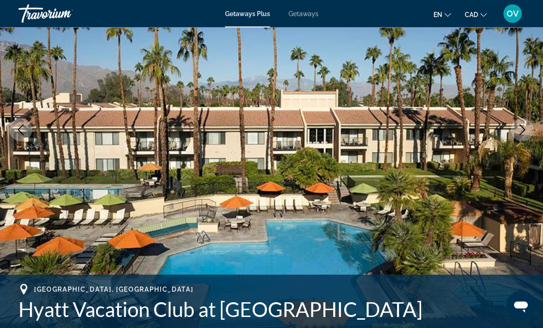
click at [523, 137] on button "Next image" at bounding box center [522, 130] width 23 height 23
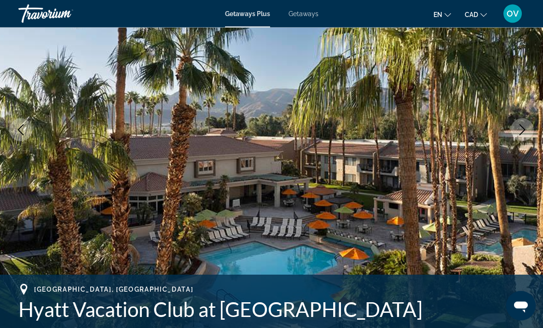
click at [521, 131] on icon "Next image" at bounding box center [522, 130] width 11 height 11
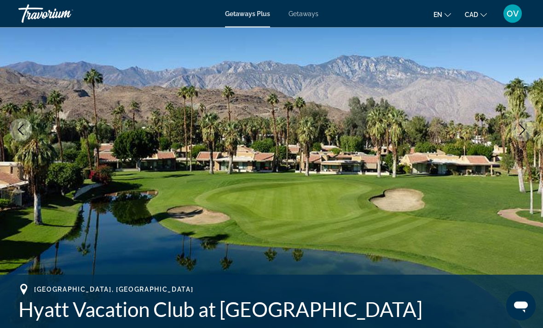
scroll to position [117, 0]
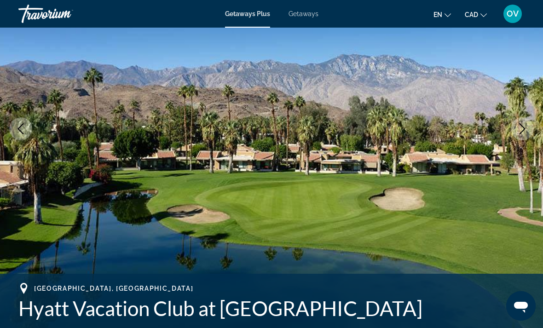
click at [524, 134] on icon "Next image" at bounding box center [522, 128] width 11 height 11
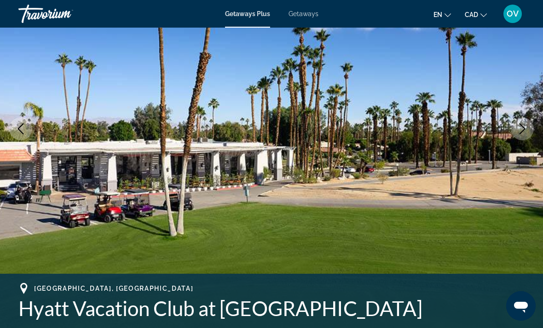
click at [530, 133] on button "Next image" at bounding box center [522, 128] width 23 height 23
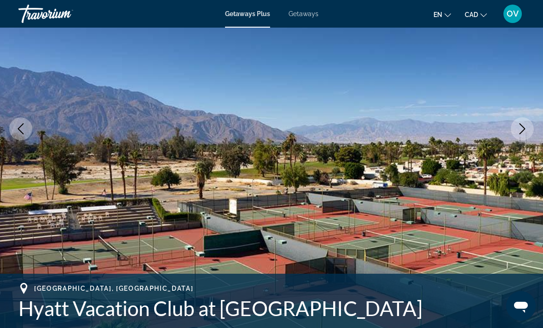
click at [527, 133] on icon "Next image" at bounding box center [522, 128] width 11 height 11
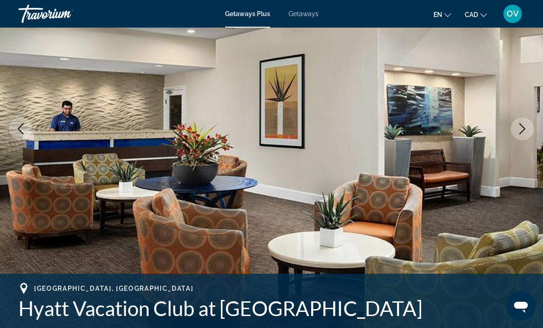
click at [528, 134] on button "Next image" at bounding box center [522, 128] width 23 height 23
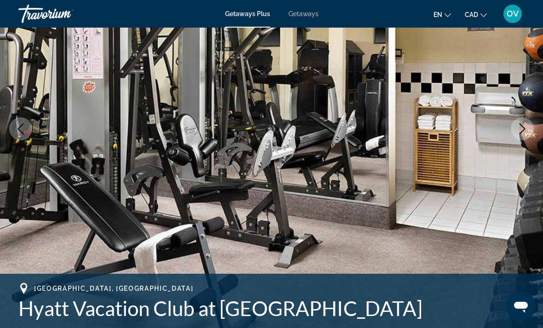
click at [526, 132] on icon "Next image" at bounding box center [522, 128] width 11 height 11
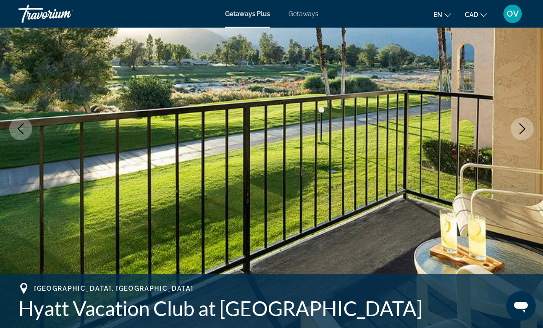
click at [527, 134] on icon "Next image" at bounding box center [522, 128] width 11 height 11
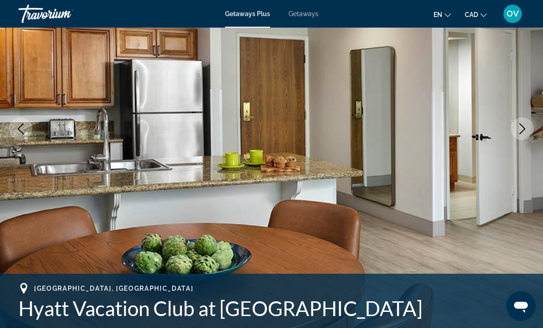
click at [529, 132] on button "Next image" at bounding box center [522, 128] width 23 height 23
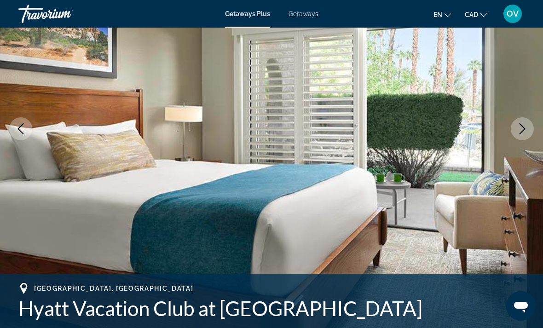
click at [537, 130] on img "Main content" at bounding box center [271, 128] width 543 height 437
click at [525, 134] on button "Next image" at bounding box center [522, 128] width 23 height 23
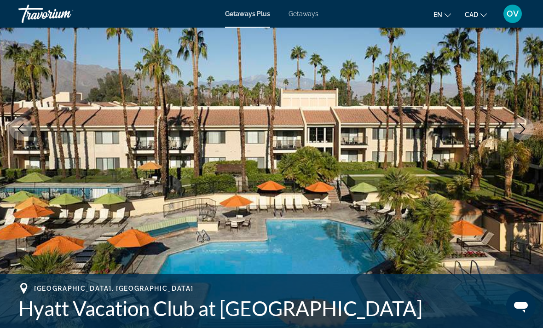
click at [530, 133] on button "Next image" at bounding box center [522, 128] width 23 height 23
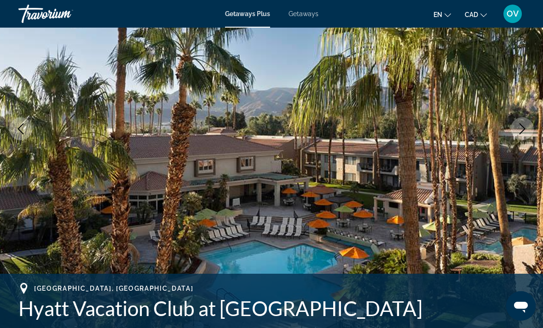
click at [531, 131] on button "Next image" at bounding box center [522, 128] width 23 height 23
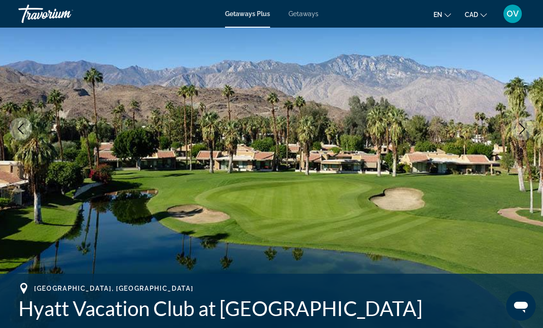
click at [531, 131] on button "Next image" at bounding box center [522, 128] width 23 height 23
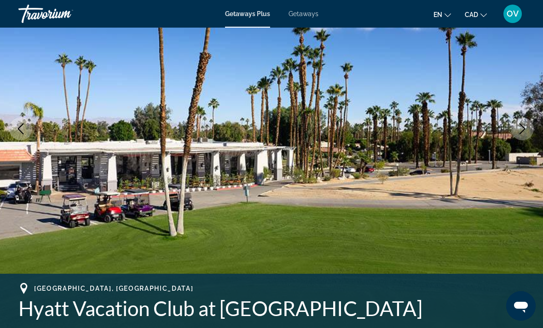
click at [529, 132] on button "Next image" at bounding box center [522, 128] width 23 height 23
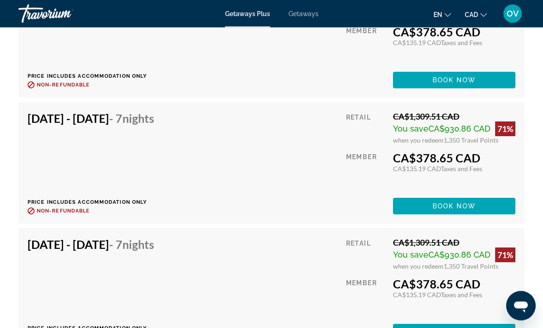
scroll to position [3019, 0]
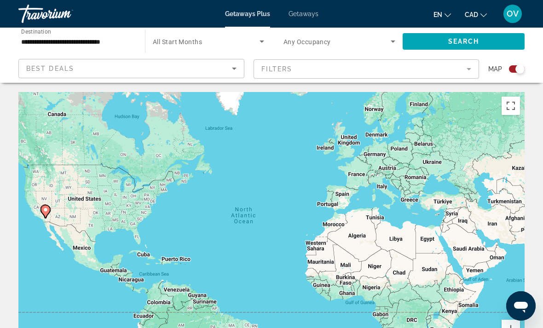
click at [121, 44] on input "**********" at bounding box center [77, 41] width 112 height 11
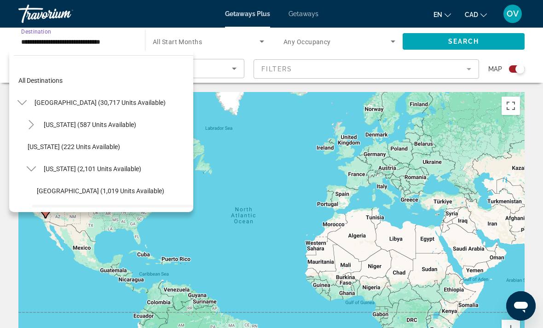
scroll to position [77, 0]
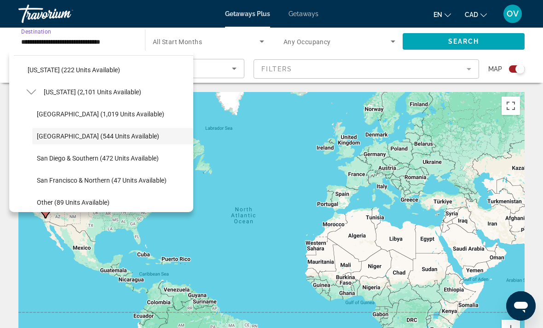
click at [114, 98] on span "Search widget" at bounding box center [92, 92] width 107 height 22
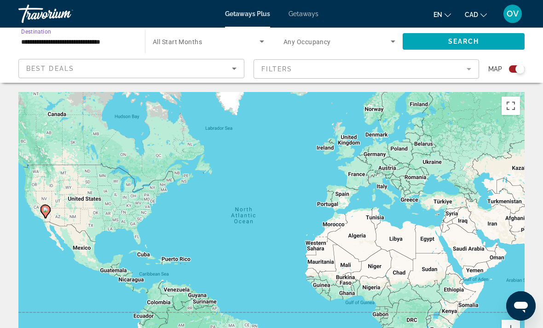
click at [461, 38] on span "Search" at bounding box center [463, 41] width 31 height 7
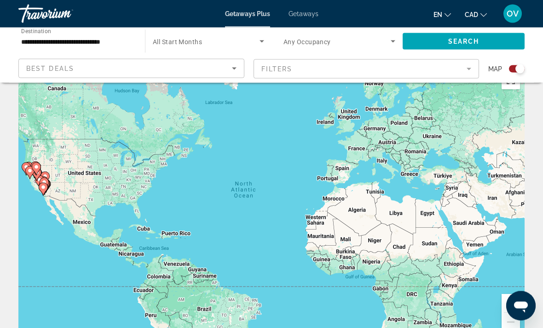
scroll to position [26, 0]
click at [512, 297] on button "Zoom in" at bounding box center [511, 303] width 18 height 18
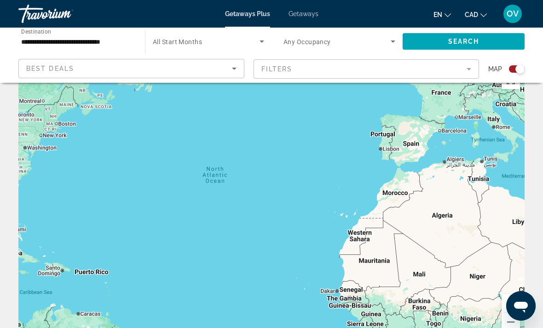
click at [509, 301] on button "Zoom in" at bounding box center [511, 303] width 18 height 18
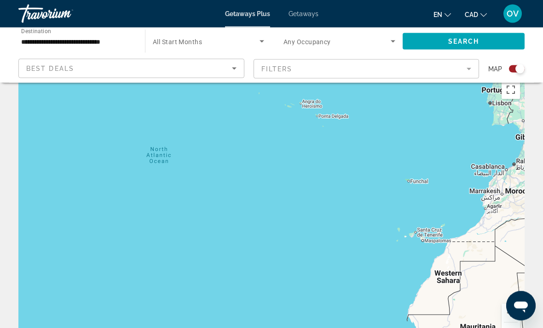
scroll to position [26, 0]
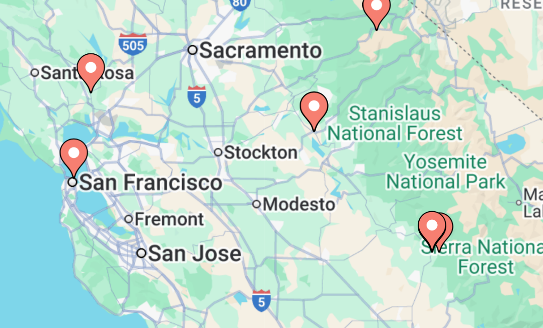
click at [103, 144] on image "Main content" at bounding box center [106, 147] width 6 height 6
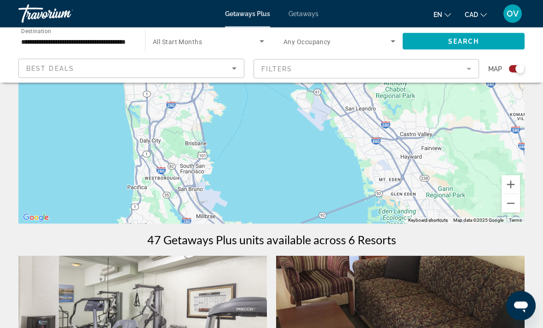
scroll to position [145, 0]
click at [511, 209] on button "Zoom out" at bounding box center [511, 203] width 18 height 18
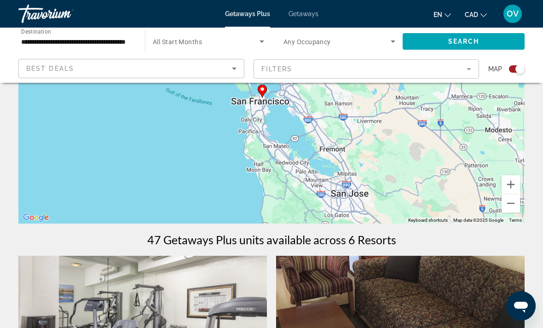
click at [515, 207] on button "Zoom out" at bounding box center [511, 203] width 18 height 18
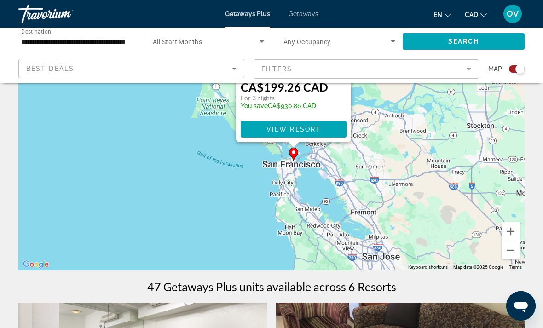
scroll to position [0, 0]
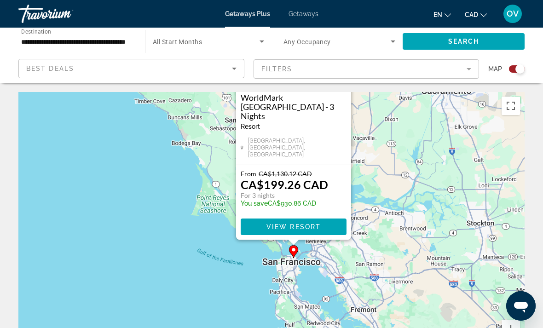
click at [366, 121] on div "To activate drag with keyboard, press Alt + Enter. Once in keyboard drag state,…" at bounding box center [271, 230] width 506 height 276
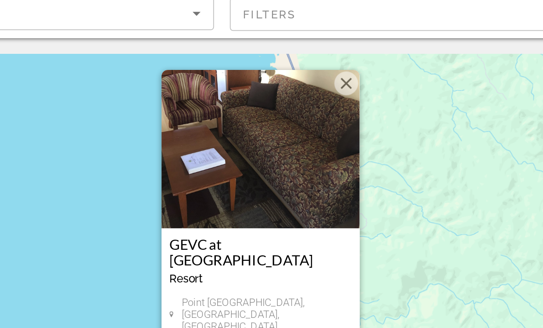
click at [314, 102] on button "Close" at bounding box center [321, 109] width 14 height 14
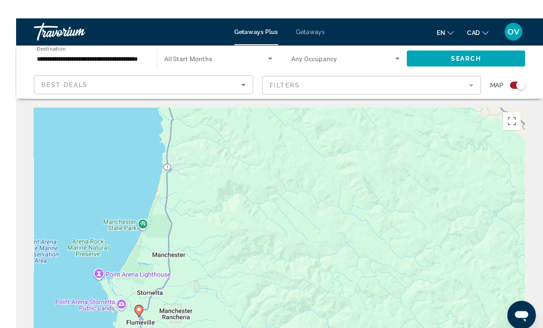
scroll to position [14, 0]
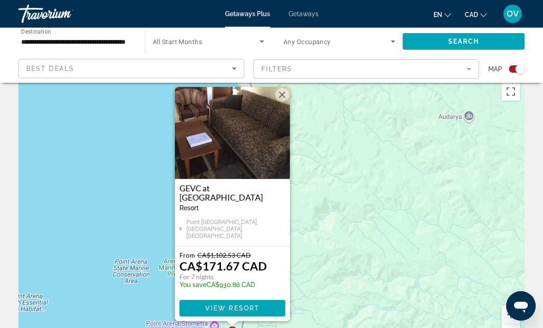
click at [281, 102] on button "Close" at bounding box center [282, 95] width 14 height 14
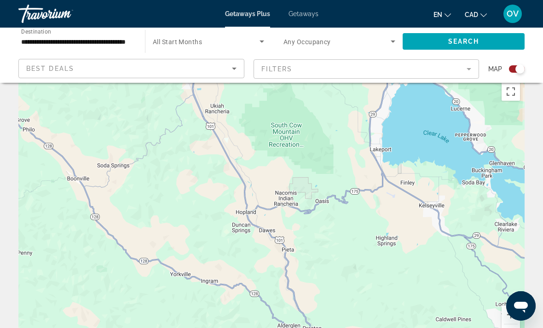
click at [111, 38] on input "**********" at bounding box center [77, 41] width 112 height 11
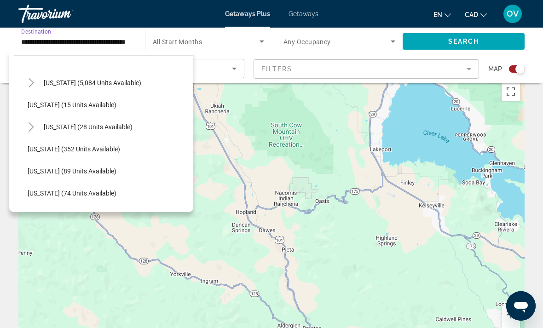
scroll to position [245, 0]
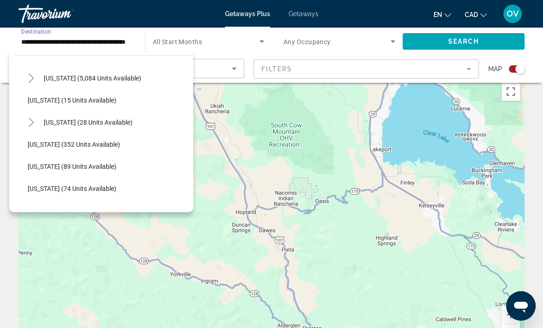
click at [31, 125] on icon "Toggle Hawaii (28 units available)" at bounding box center [31, 122] width 5 height 9
click at [117, 125] on span "Hawaii (28 units available)" at bounding box center [88, 122] width 89 height 7
type input "**********"
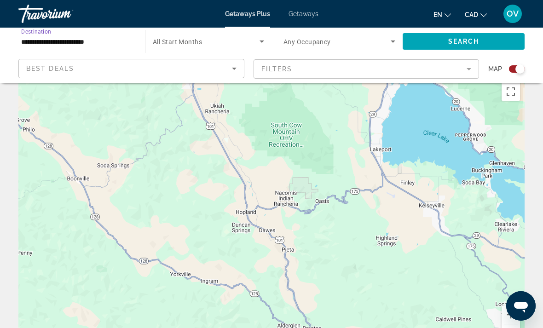
click at [472, 42] on span "Search" at bounding box center [463, 41] width 31 height 7
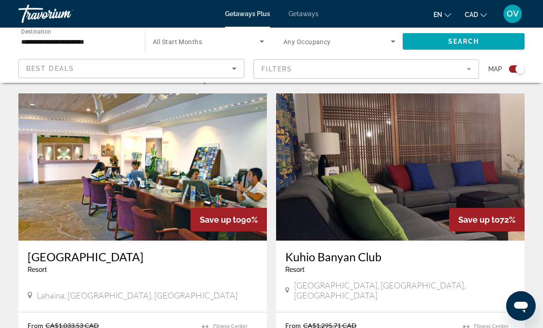
scroll to position [306, 0]
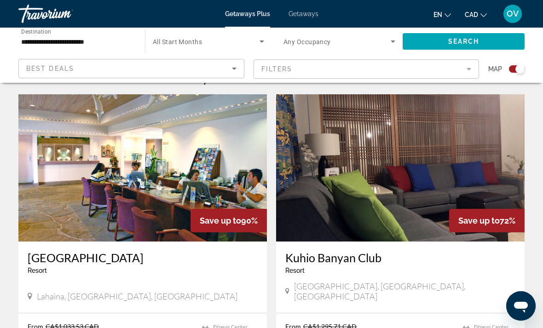
click at [478, 170] on img "Main content" at bounding box center [400, 167] width 249 height 147
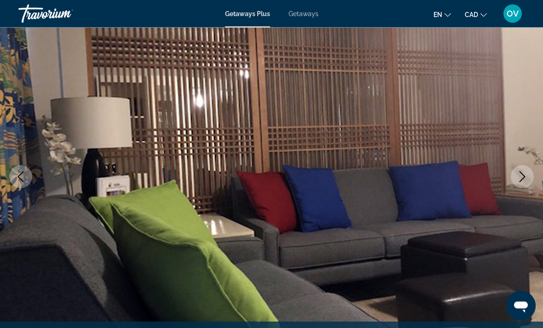
scroll to position [75, 0]
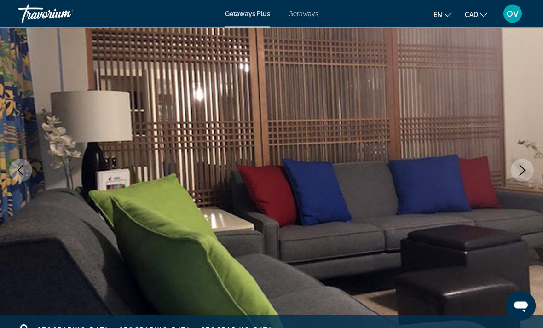
click at [531, 169] on button "Next image" at bounding box center [522, 170] width 23 height 23
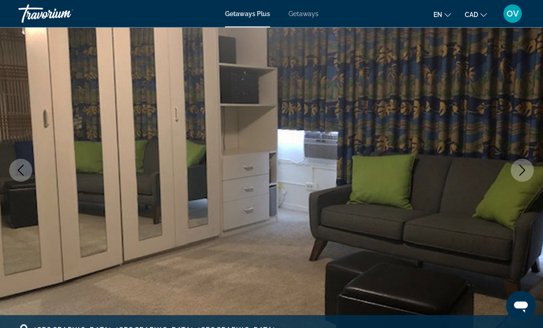
click at [520, 171] on icon "Next image" at bounding box center [522, 170] width 11 height 11
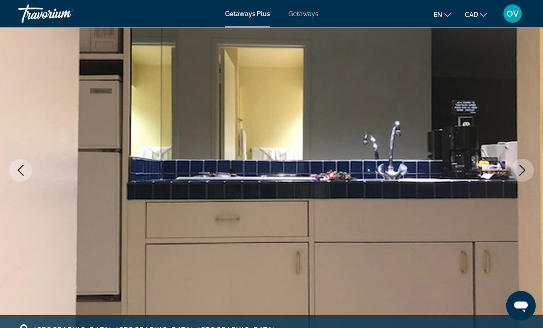
scroll to position [76, 0]
click at [520, 173] on icon "Next image" at bounding box center [522, 170] width 11 height 11
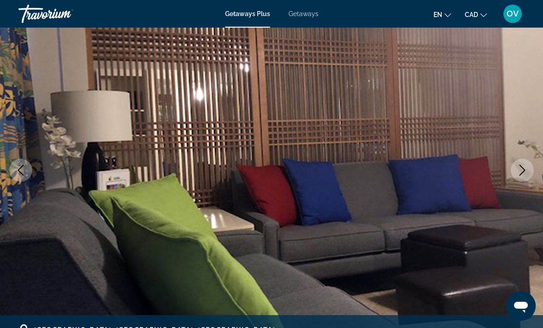
click at [528, 167] on button "Next image" at bounding box center [522, 170] width 23 height 23
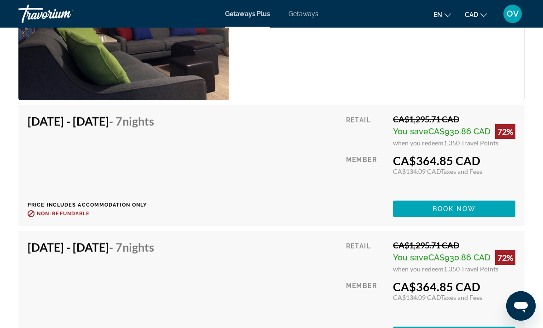
scroll to position [1812, 0]
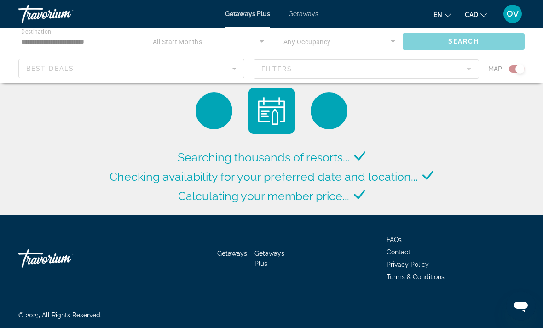
click at [100, 43] on div "Main content" at bounding box center [271, 55] width 543 height 55
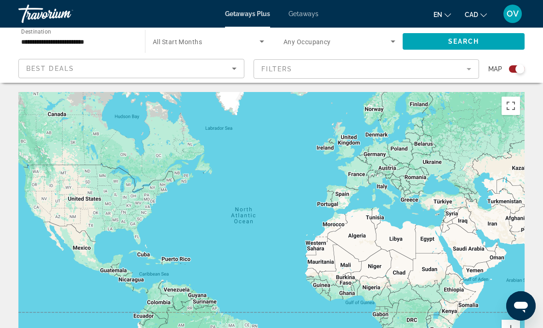
click at [95, 36] on input "**********" at bounding box center [77, 41] width 112 height 11
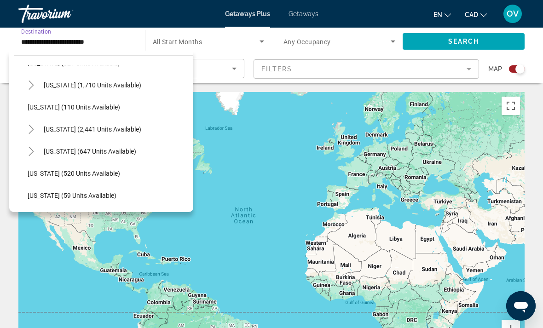
scroll to position [444, 0]
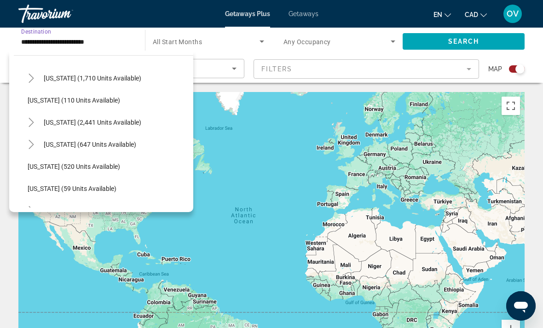
click at [35, 128] on mat-icon "Toggle Nevada (2,441 units available)" at bounding box center [31, 123] width 16 height 16
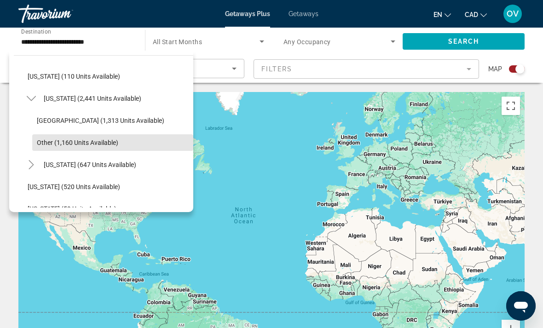
scroll to position [476, 0]
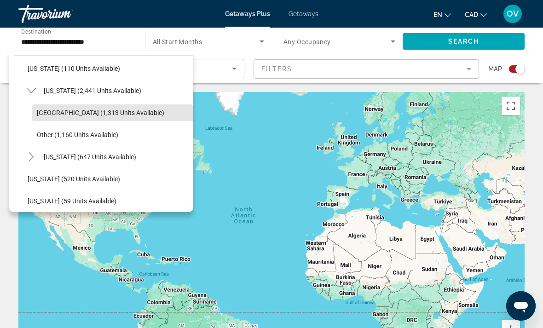
click at [125, 110] on span "Las Vegas (1,313 units available)" at bounding box center [100, 112] width 127 height 7
type input "**********"
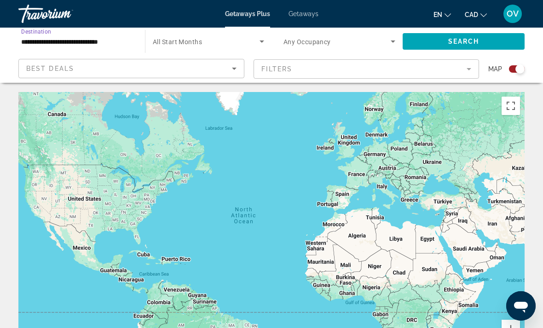
click at [456, 40] on span "Search" at bounding box center [463, 41] width 31 height 7
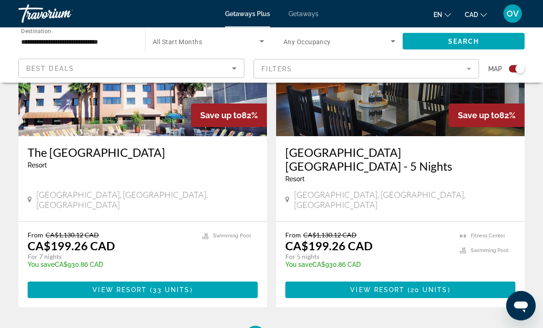
scroll to position [2084, 0]
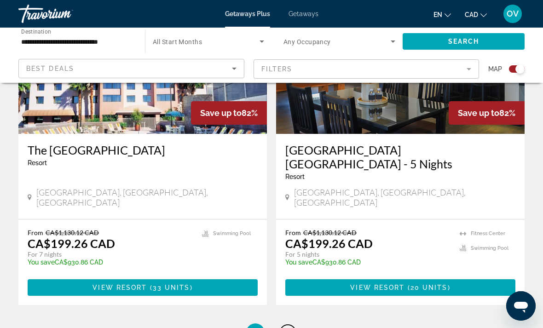
click at [289, 328] on span "2" at bounding box center [287, 333] width 5 height 10
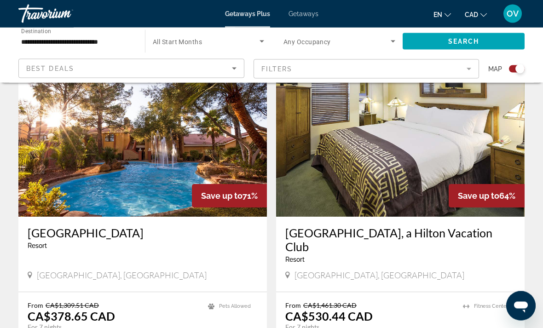
scroll to position [1771, 0]
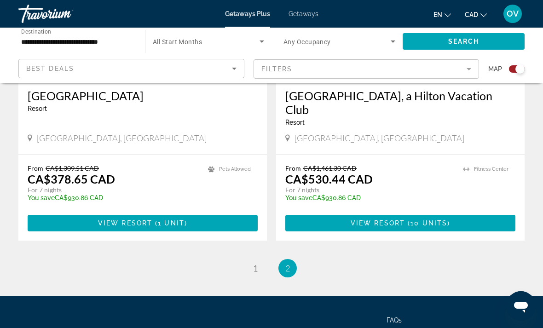
click at [248, 259] on li "page 1" at bounding box center [255, 268] width 18 height 18
click at [249, 259] on ul "2 / 2 page 1 You're on page 2" at bounding box center [271, 268] width 506 height 18
click at [256, 263] on span "1" at bounding box center [255, 268] width 5 height 10
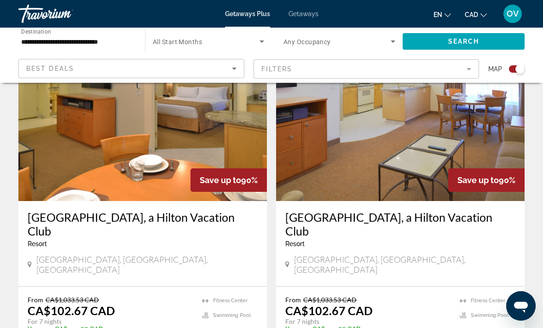
scroll to position [346, 0]
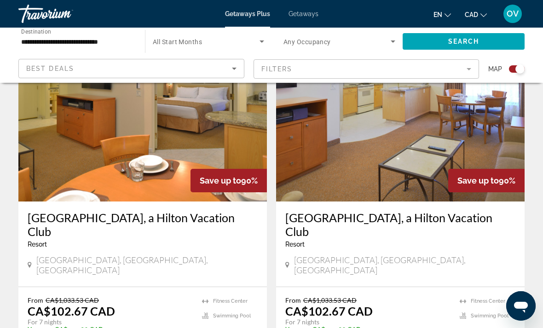
click at [237, 140] on img "Main content" at bounding box center [142, 127] width 249 height 147
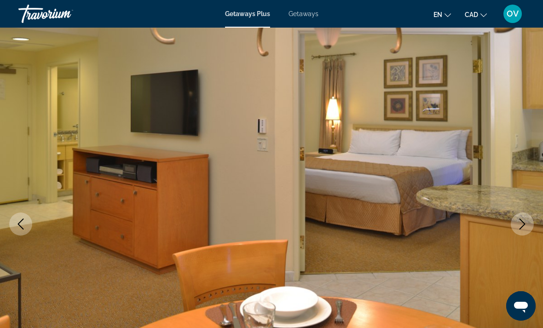
scroll to position [32, 0]
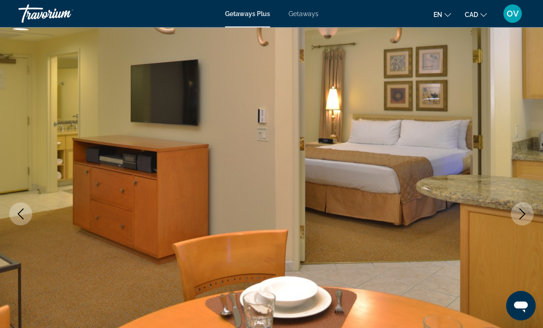
click at [529, 213] on button "Next image" at bounding box center [522, 214] width 23 height 23
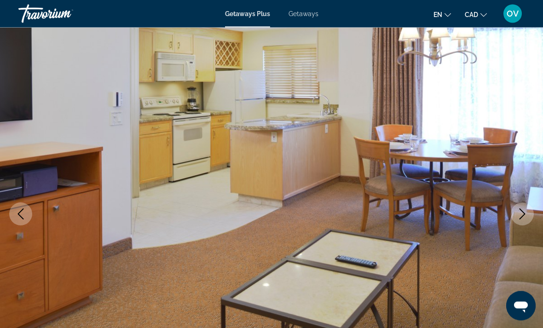
click at [522, 217] on icon "Next image" at bounding box center [523, 214] width 6 height 11
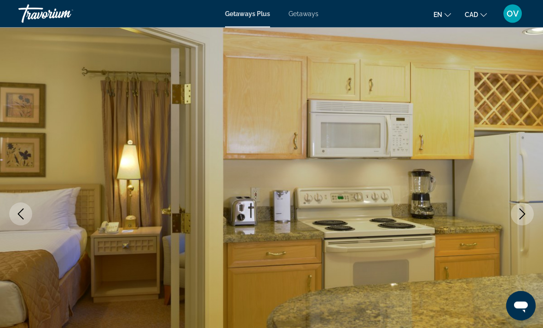
click at [520, 220] on button "Next image" at bounding box center [522, 214] width 23 height 23
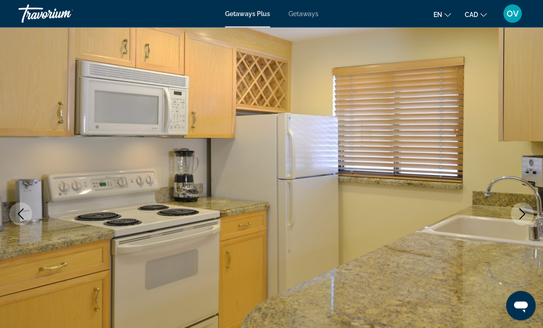
scroll to position [32, 0]
click at [522, 212] on icon "Next image" at bounding box center [522, 213] width 11 height 11
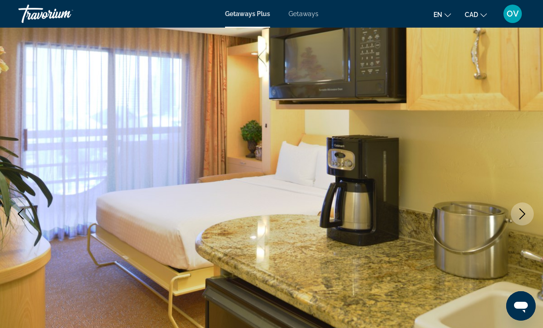
click at [517, 214] on icon "Next image" at bounding box center [522, 213] width 11 height 11
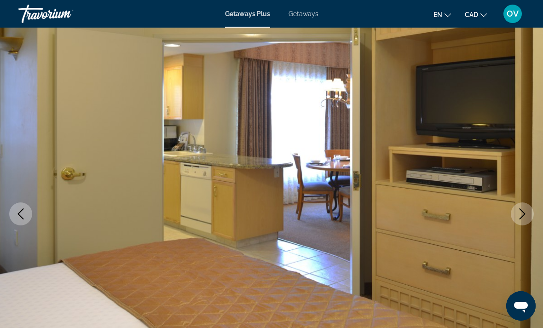
click at [515, 218] on button "Next image" at bounding box center [522, 214] width 23 height 23
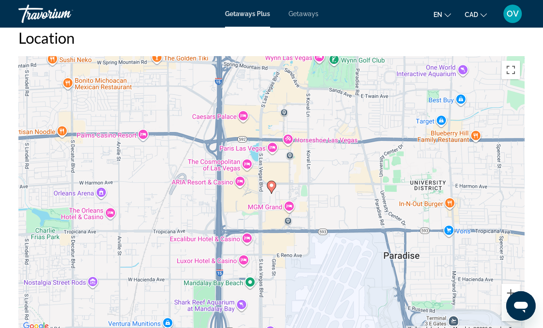
scroll to position [1436, 0]
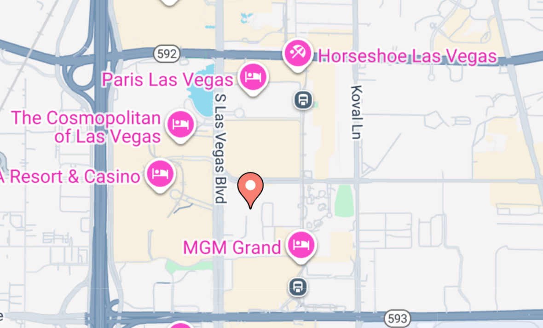
click at [279, 168] on icon "Main content" at bounding box center [283, 174] width 8 height 12
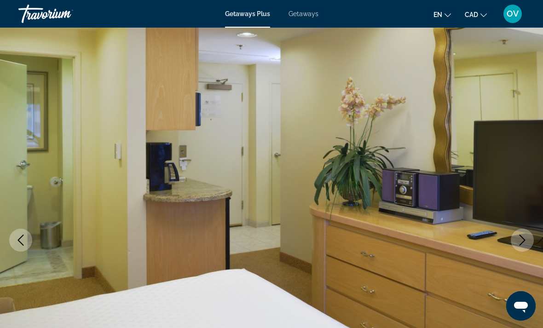
scroll to position [5, 0]
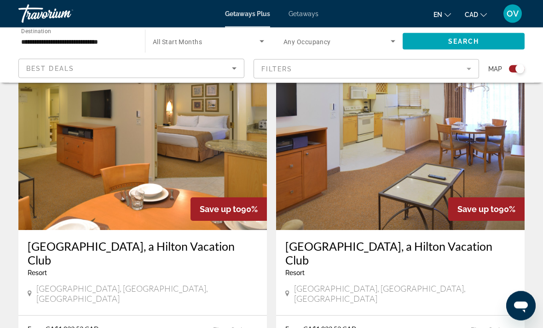
scroll to position [315, 0]
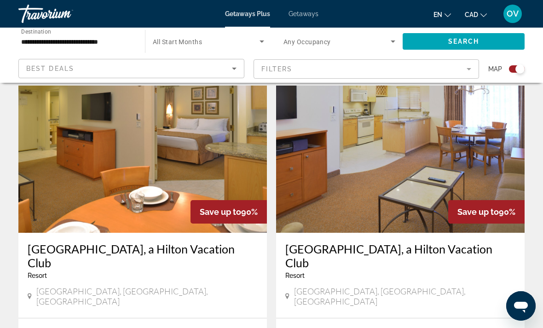
click at [428, 148] on img "Main content" at bounding box center [400, 159] width 249 height 147
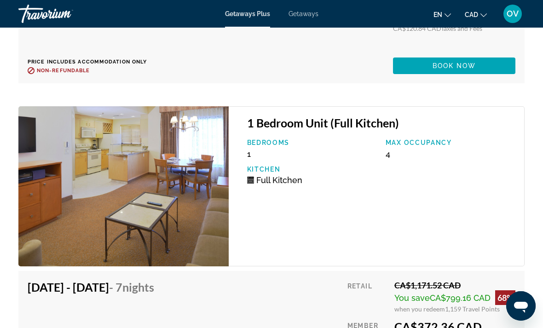
scroll to position [5492, 0]
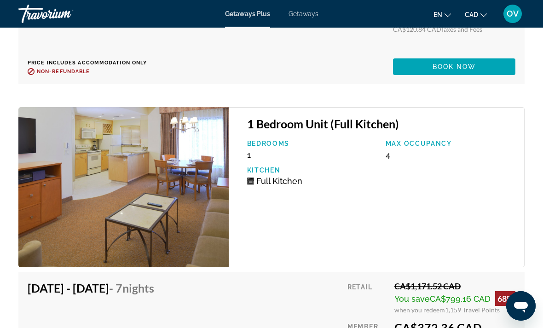
click at [189, 212] on img "Main content" at bounding box center [123, 187] width 210 height 160
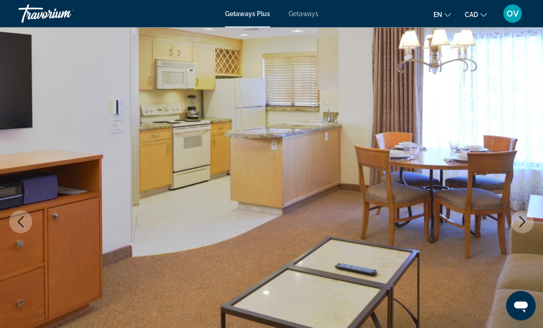
scroll to position [23, 0]
click at [521, 221] on icon "Next image" at bounding box center [522, 222] width 11 height 11
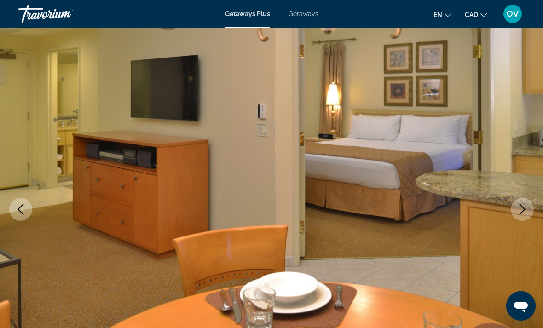
scroll to position [39, 0]
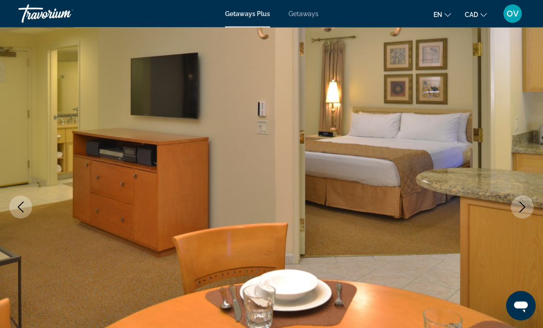
click at [517, 203] on icon "Next image" at bounding box center [522, 207] width 11 height 11
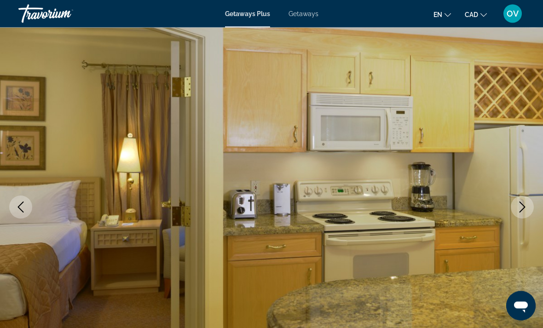
click at [515, 214] on button "Next image" at bounding box center [522, 207] width 23 height 23
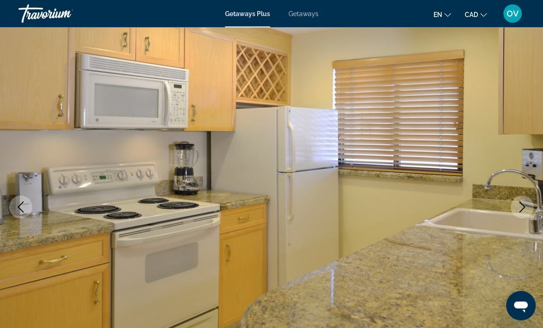
click at [522, 207] on icon "Next image" at bounding box center [522, 207] width 11 height 11
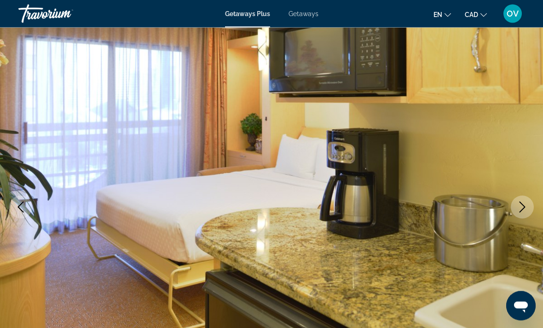
click at [519, 217] on button "Next image" at bounding box center [522, 207] width 23 height 23
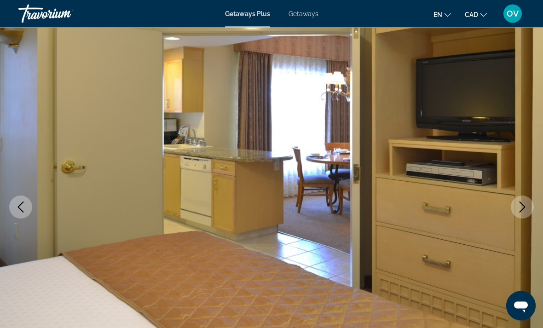
click at [517, 220] on img "Main content" at bounding box center [271, 207] width 543 height 437
click at [520, 218] on button "Next image" at bounding box center [522, 207] width 23 height 23
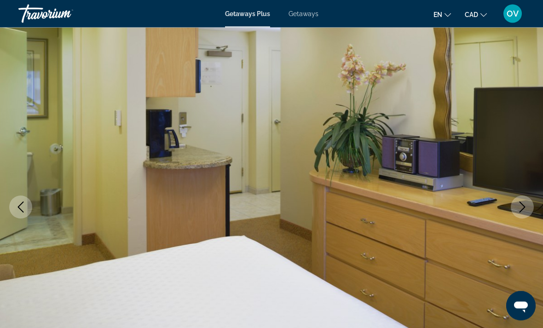
click at [522, 208] on icon "Next image" at bounding box center [522, 207] width 11 height 11
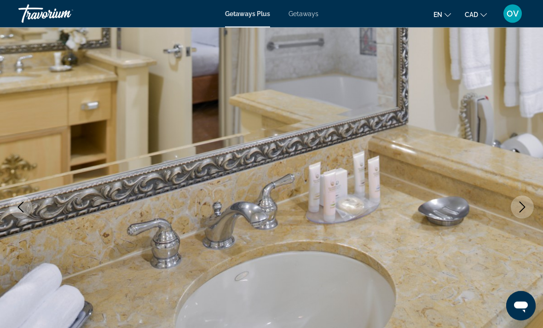
click at [515, 209] on button "Next image" at bounding box center [522, 207] width 23 height 23
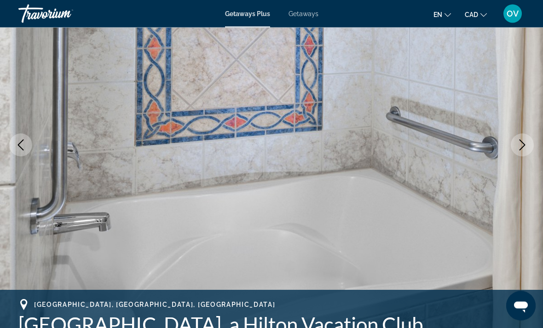
scroll to position [100, 0]
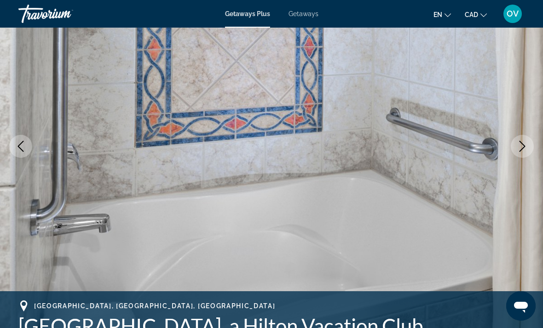
click at [519, 140] on button "Next image" at bounding box center [522, 146] width 23 height 23
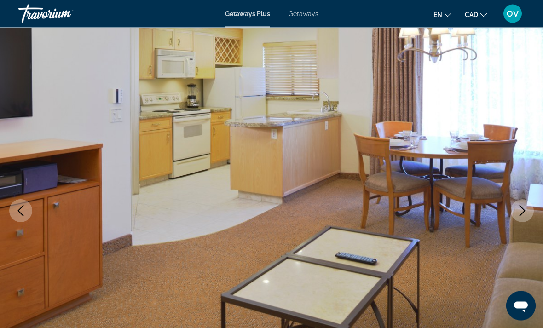
scroll to position [36, 0]
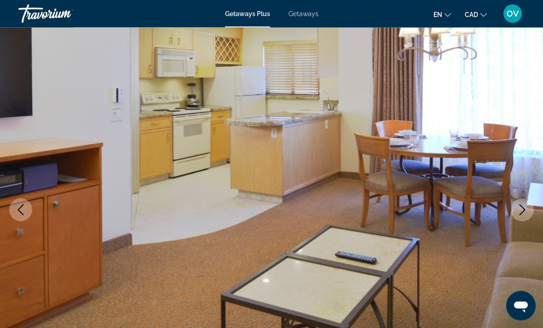
click at [518, 211] on icon "Next image" at bounding box center [522, 210] width 11 height 11
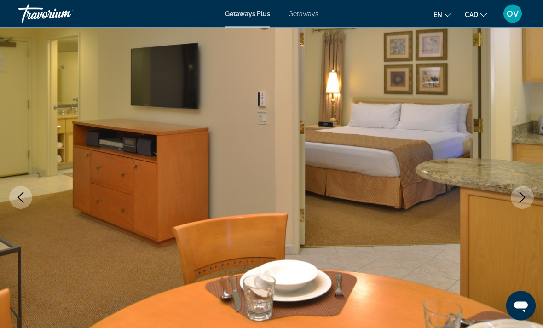
scroll to position [79, 0]
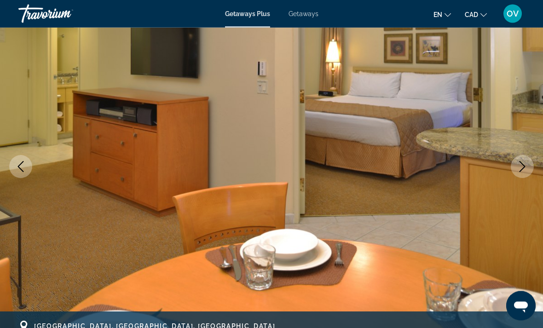
click at [515, 165] on button "Next image" at bounding box center [522, 167] width 23 height 23
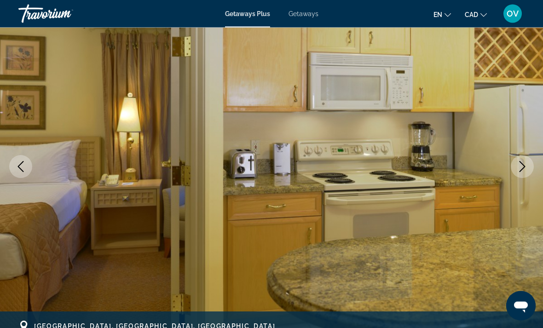
click at [521, 163] on icon "Next image" at bounding box center [523, 167] width 6 height 11
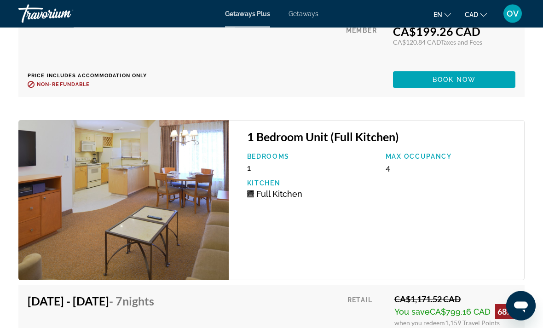
scroll to position [5559, 0]
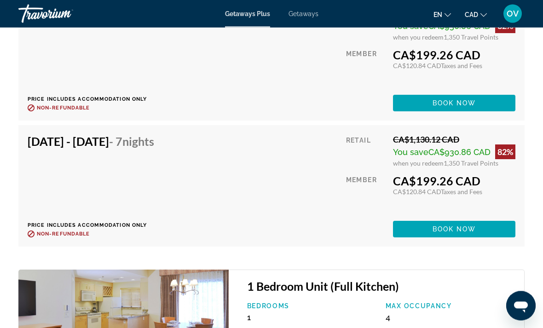
scroll to position [29, 0]
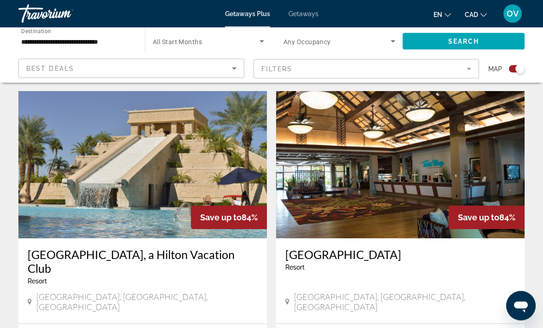
click at [208, 138] on img "Main content" at bounding box center [142, 165] width 249 height 147
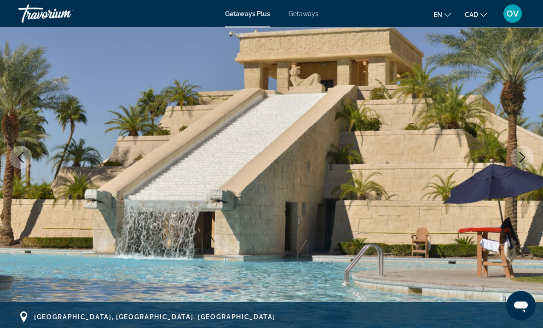
scroll to position [87, 0]
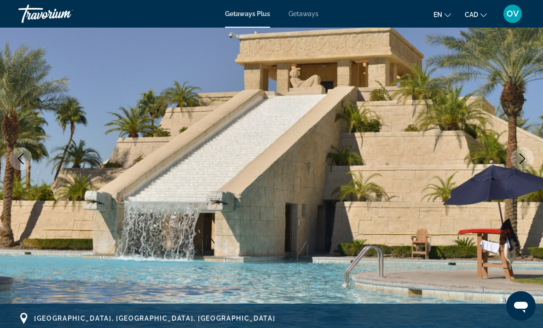
click at [516, 162] on button "Next image" at bounding box center [522, 158] width 23 height 23
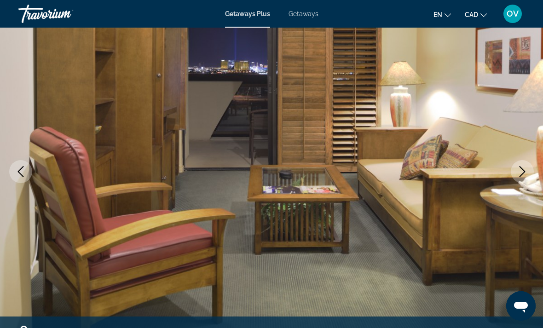
scroll to position [76, 0]
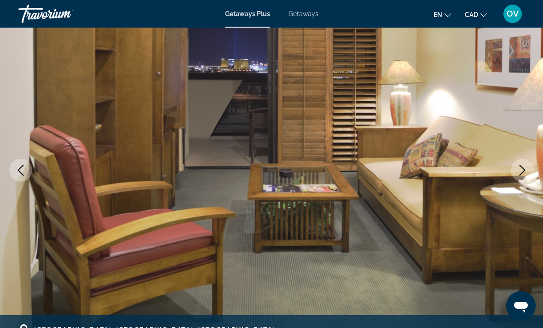
click at [521, 164] on button "Next image" at bounding box center [522, 170] width 23 height 23
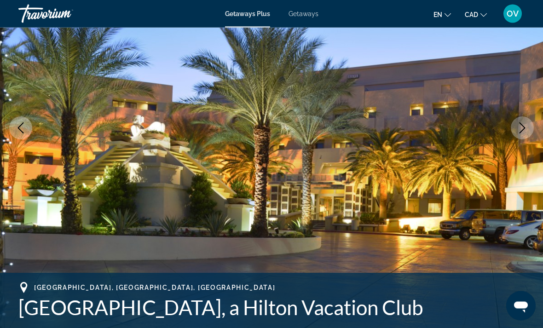
scroll to position [117, 0]
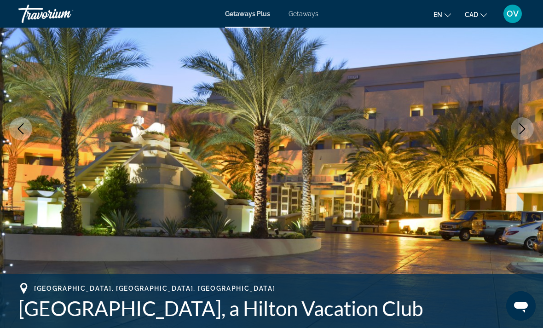
click at [517, 131] on icon "Next image" at bounding box center [522, 128] width 11 height 11
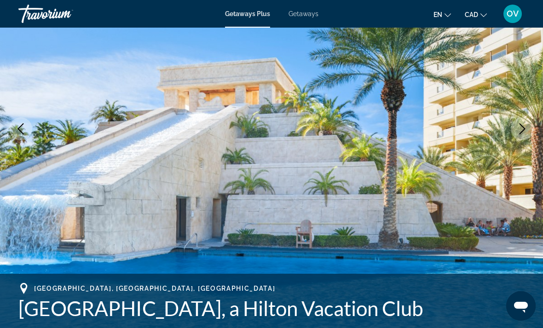
click at [516, 133] on button "Next image" at bounding box center [522, 128] width 23 height 23
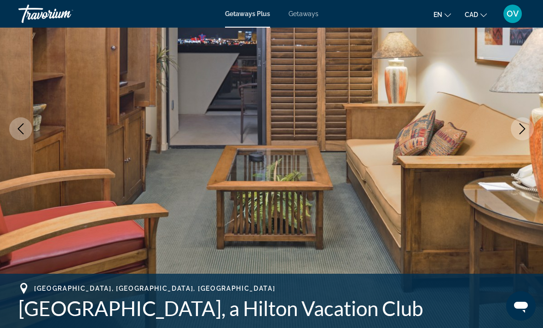
click at [517, 131] on icon "Next image" at bounding box center [522, 128] width 11 height 11
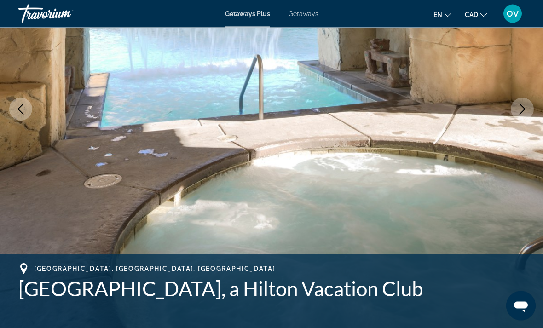
scroll to position [136, 0]
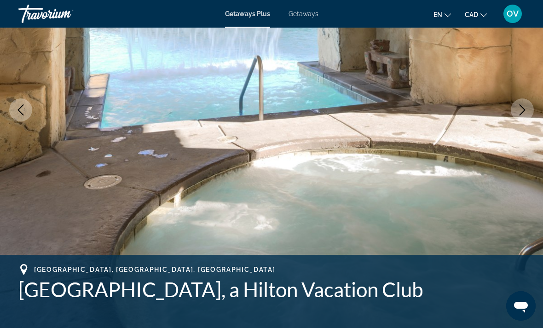
click at [518, 115] on icon "Next image" at bounding box center [522, 109] width 11 height 11
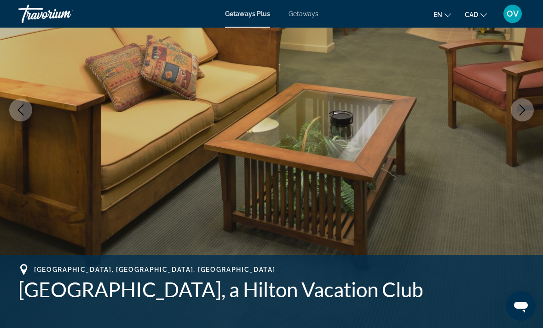
click at [518, 112] on icon "Next image" at bounding box center [522, 109] width 11 height 11
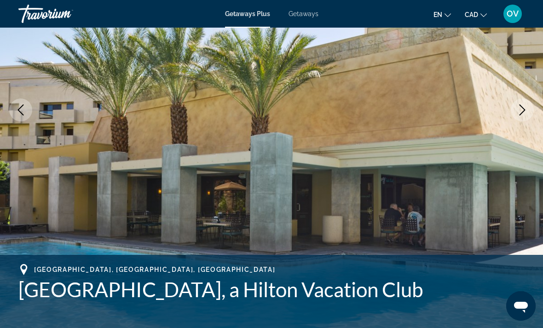
click at [513, 121] on img "Main content" at bounding box center [271, 109] width 543 height 437
click at [521, 115] on icon "Next image" at bounding box center [523, 109] width 6 height 11
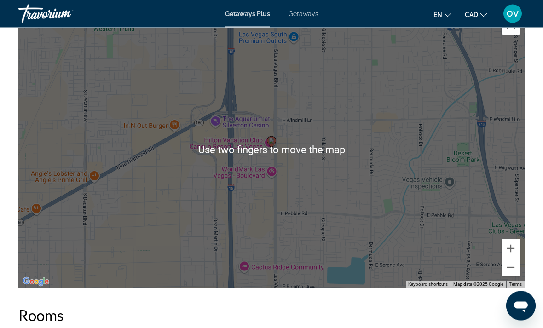
scroll to position [1389, 0]
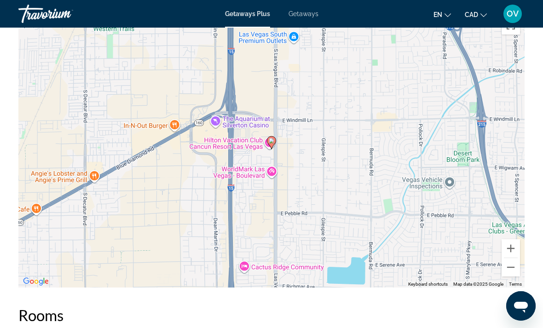
click at [507, 258] on button "Zoom out" at bounding box center [511, 267] width 18 height 18
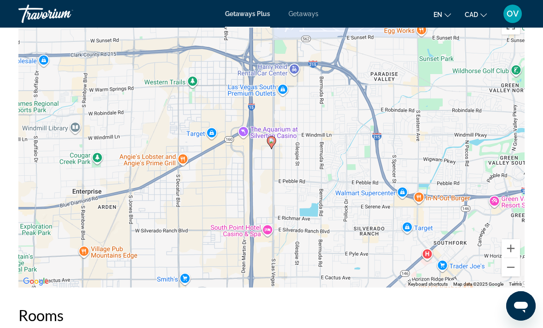
click at [510, 258] on button "Zoom out" at bounding box center [511, 267] width 18 height 18
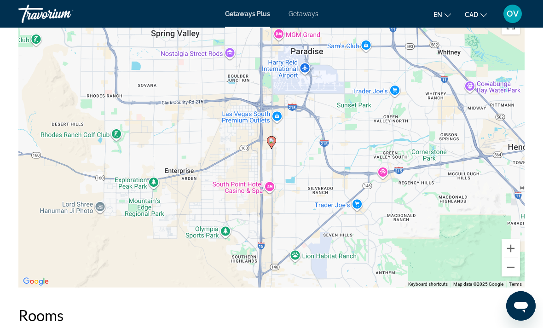
click at [507, 263] on button "Zoom out" at bounding box center [511, 267] width 18 height 18
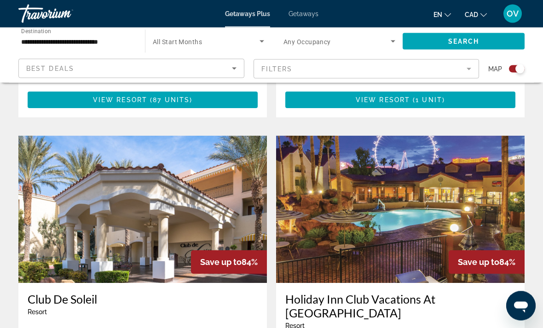
scroll to position [1260, 0]
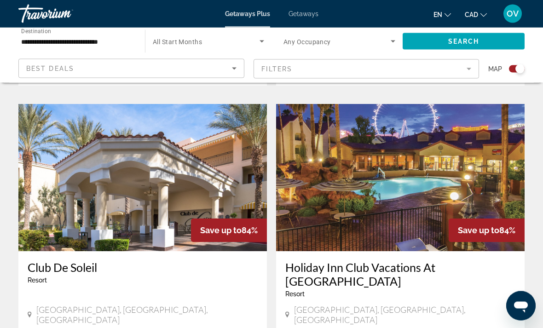
click at [243, 135] on img "Main content" at bounding box center [142, 177] width 249 height 147
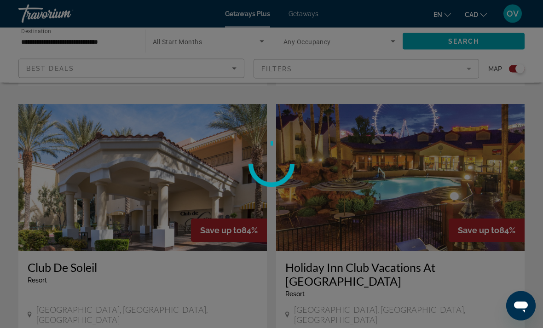
scroll to position [1293, 0]
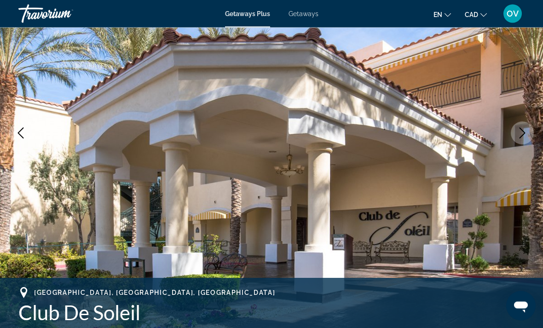
scroll to position [116, 0]
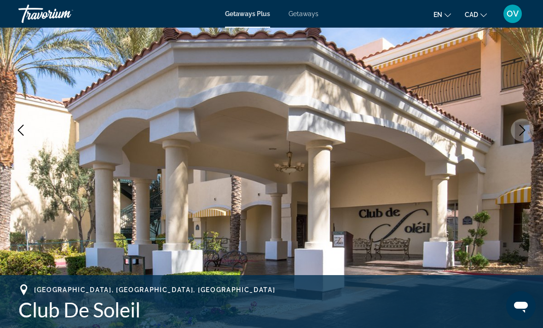
click at [520, 141] on button "Next image" at bounding box center [522, 130] width 23 height 23
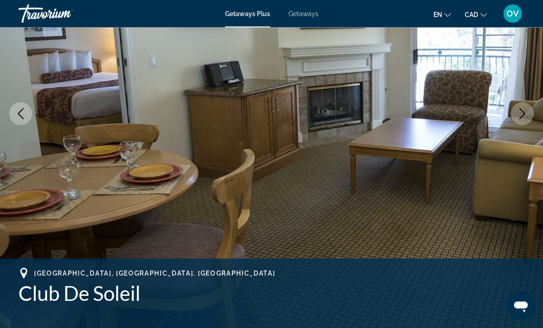
scroll to position [132, 0]
click at [522, 116] on icon "Next image" at bounding box center [522, 114] width 11 height 11
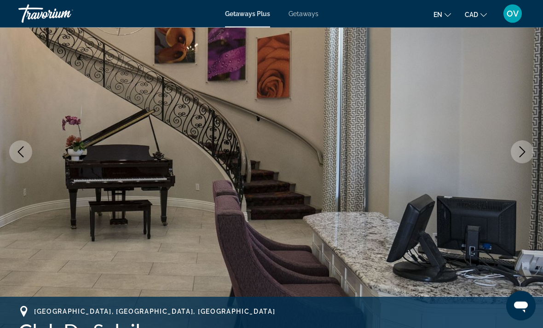
scroll to position [95, 0]
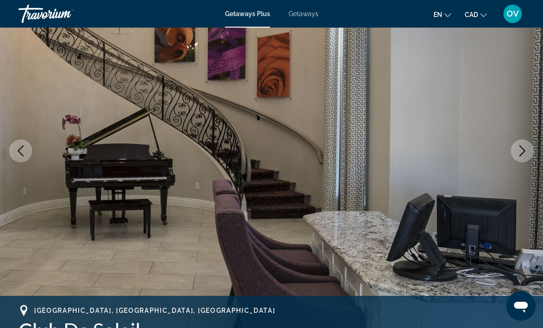
click at [515, 157] on button "Next image" at bounding box center [522, 150] width 23 height 23
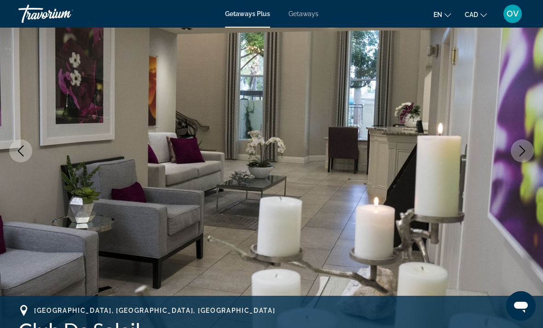
click at [510, 161] on img "Main content" at bounding box center [271, 150] width 543 height 437
click at [515, 154] on button "Next image" at bounding box center [522, 150] width 23 height 23
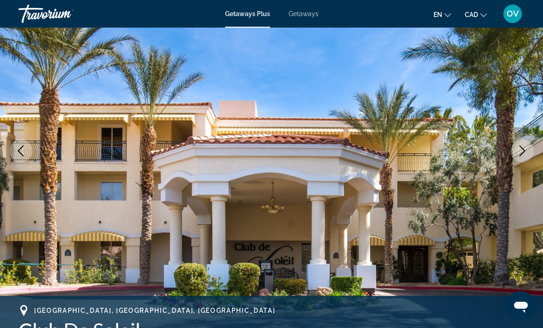
click at [511, 154] on button "Next image" at bounding box center [522, 150] width 23 height 23
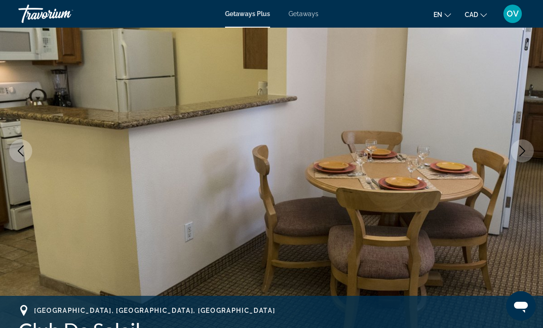
click at [515, 157] on button "Next image" at bounding box center [522, 150] width 23 height 23
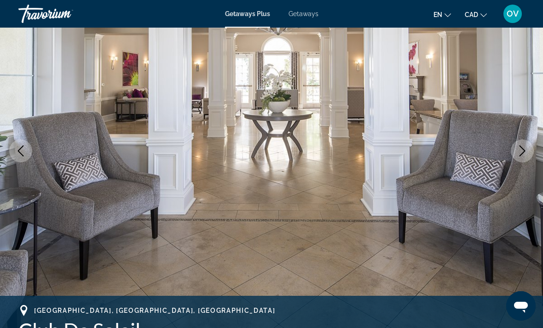
click at [513, 160] on img "Main content" at bounding box center [271, 150] width 543 height 437
click at [516, 149] on button "Next image" at bounding box center [522, 150] width 23 height 23
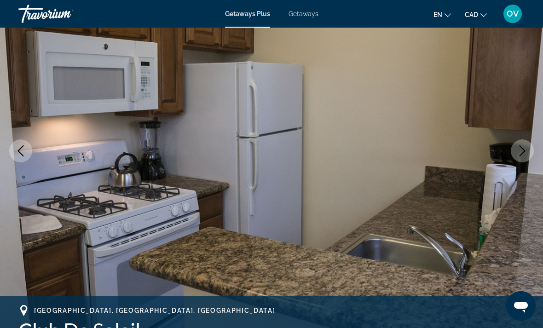
click at [516, 150] on button "Next image" at bounding box center [522, 150] width 23 height 23
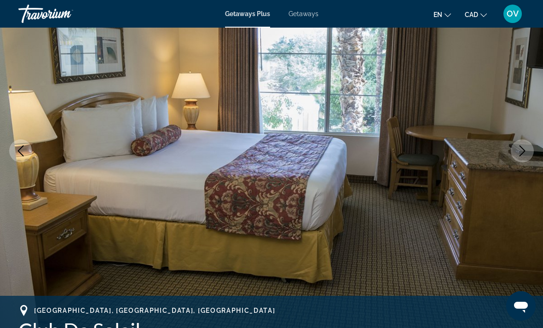
click at [521, 160] on button "Next image" at bounding box center [522, 150] width 23 height 23
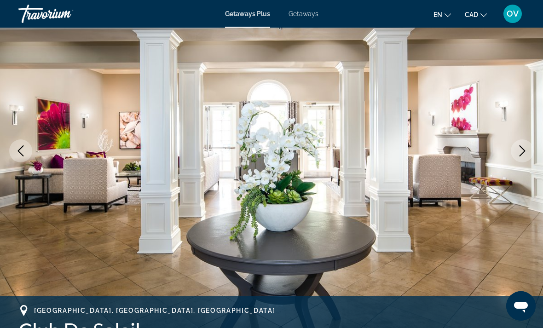
click at [514, 157] on button "Next image" at bounding box center [522, 150] width 23 height 23
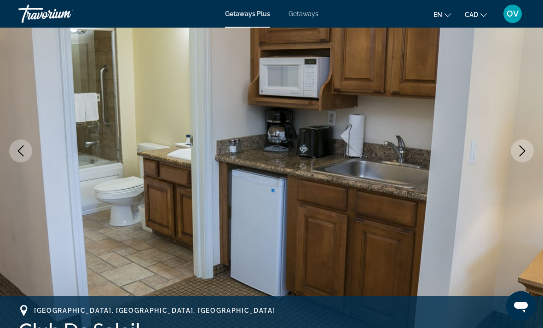
click at [518, 158] on button "Next image" at bounding box center [522, 150] width 23 height 23
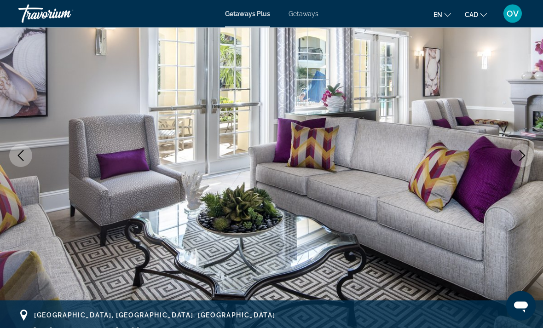
scroll to position [90, 0]
click at [520, 154] on icon "Next image" at bounding box center [522, 156] width 11 height 11
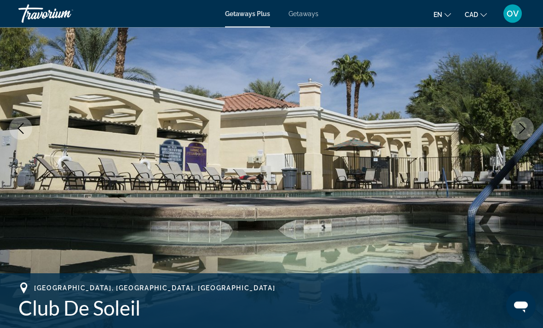
scroll to position [118, 0]
click at [525, 132] on icon "Next image" at bounding box center [522, 128] width 11 height 11
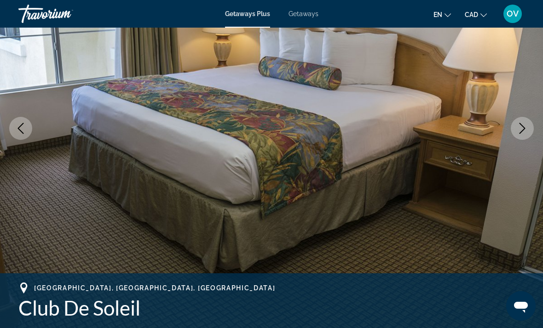
click at [516, 140] on img "Main content" at bounding box center [271, 128] width 543 height 437
click at [514, 133] on button "Next image" at bounding box center [522, 128] width 23 height 23
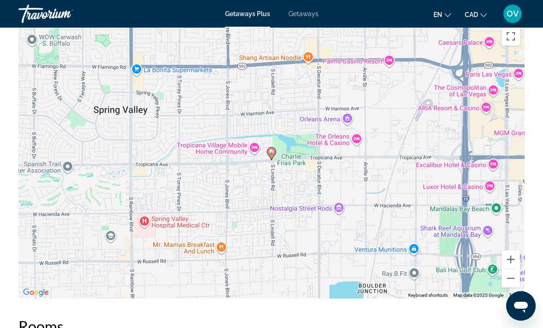
scroll to position [1549, 0]
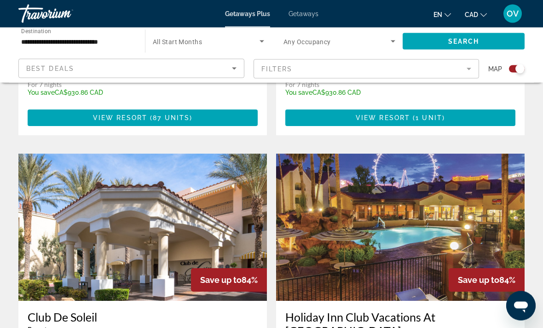
scroll to position [1291, 0]
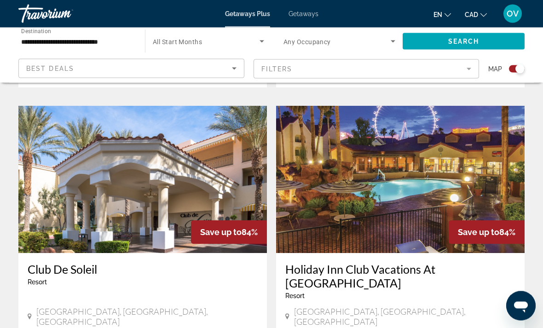
click at [475, 129] on img "Main content" at bounding box center [400, 179] width 249 height 147
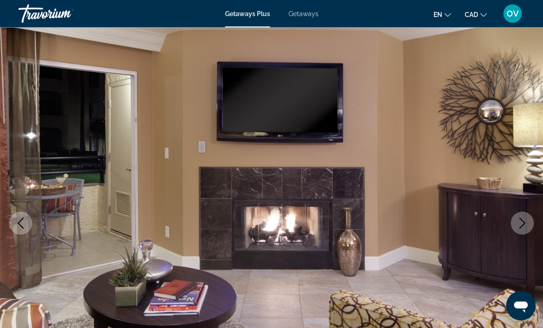
scroll to position [50, 0]
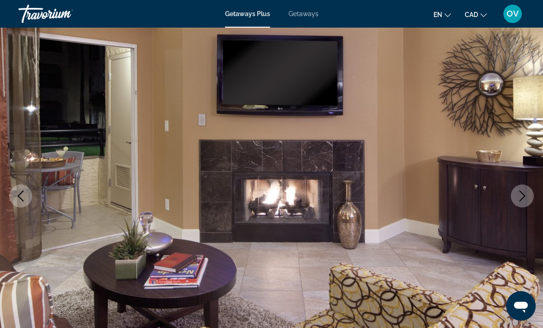
click at [517, 197] on icon "Next image" at bounding box center [522, 196] width 11 height 11
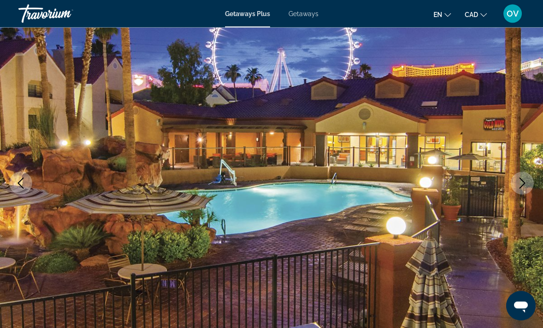
scroll to position [63, 0]
click at [514, 188] on button "Next image" at bounding box center [522, 183] width 23 height 23
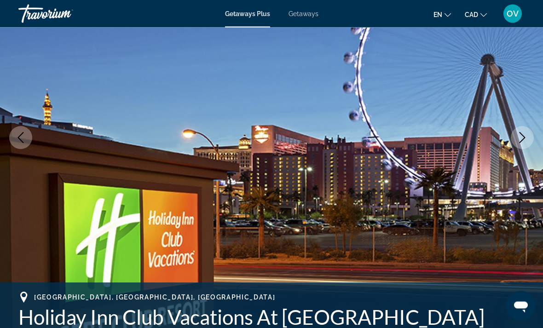
scroll to position [109, 0]
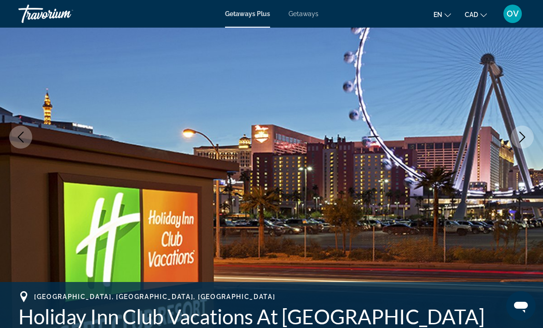
click at [515, 150] on img "Main content" at bounding box center [271, 137] width 543 height 437
click at [521, 143] on button "Next image" at bounding box center [522, 137] width 23 height 23
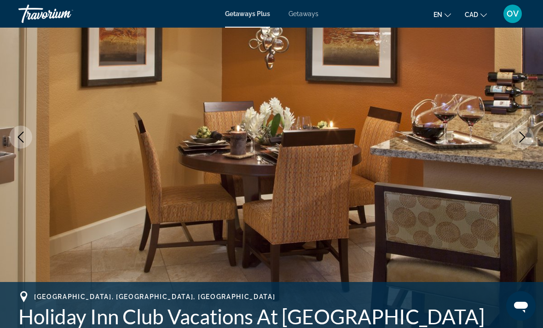
click at [515, 139] on button "Next image" at bounding box center [522, 137] width 23 height 23
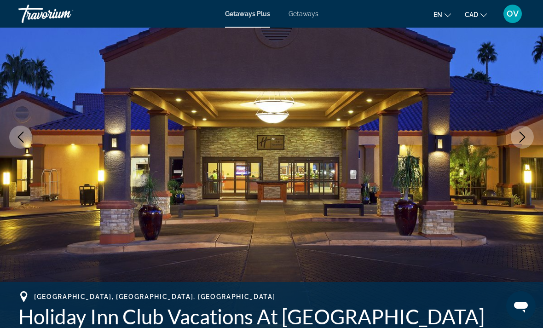
click at [516, 150] on img "Main content" at bounding box center [271, 137] width 543 height 437
click at [514, 142] on button "Next image" at bounding box center [522, 137] width 23 height 23
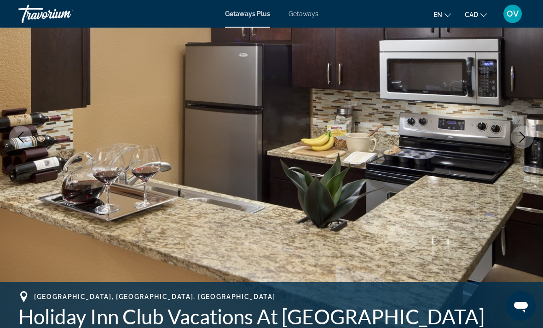
click at [517, 131] on button "Next image" at bounding box center [522, 137] width 23 height 23
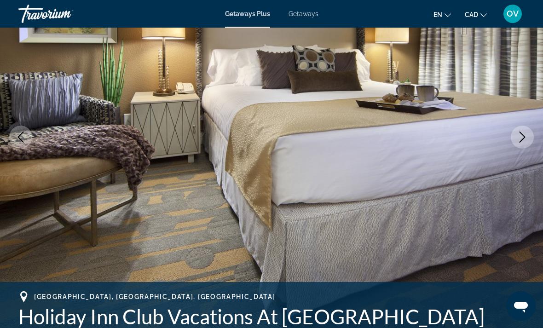
click at [510, 141] on img "Main content" at bounding box center [271, 137] width 543 height 437
click at [518, 141] on icon "Next image" at bounding box center [522, 137] width 11 height 11
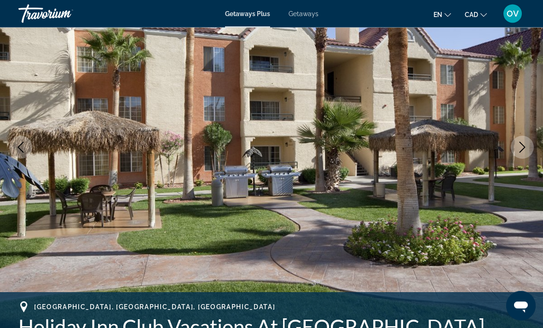
scroll to position [66, 0]
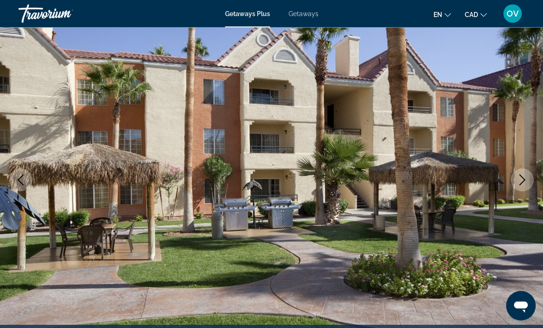
click at [521, 177] on icon "Next image" at bounding box center [522, 180] width 11 height 11
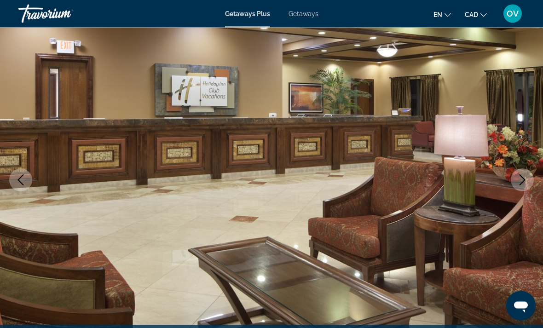
click at [516, 177] on button "Next image" at bounding box center [522, 180] width 23 height 23
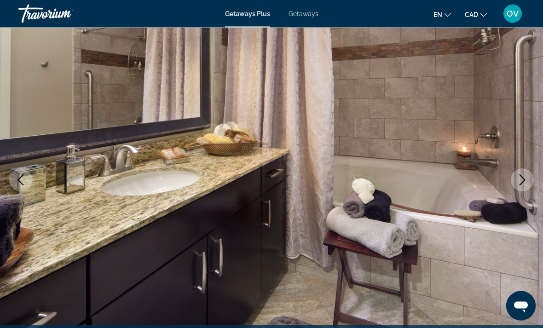
click at [522, 179] on icon "Next image" at bounding box center [522, 180] width 11 height 11
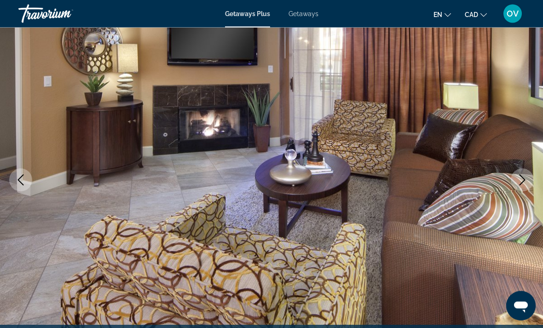
click at [516, 185] on button "Next image" at bounding box center [522, 180] width 23 height 23
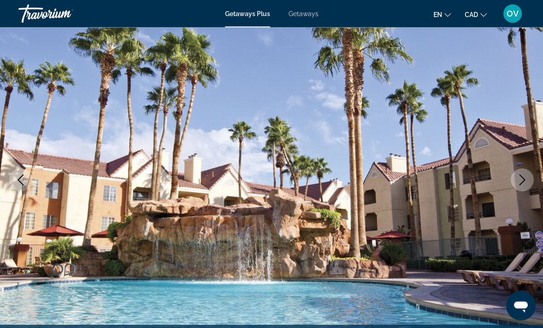
click at [521, 177] on icon "Next image" at bounding box center [523, 180] width 6 height 11
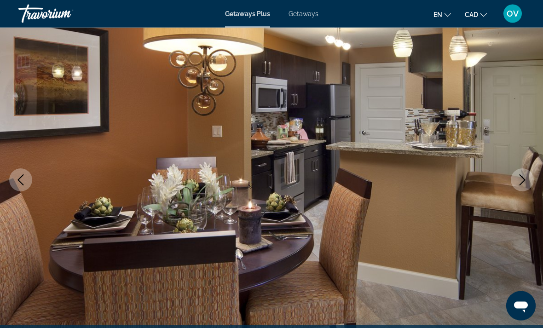
click at [527, 177] on icon "Next image" at bounding box center [522, 180] width 11 height 11
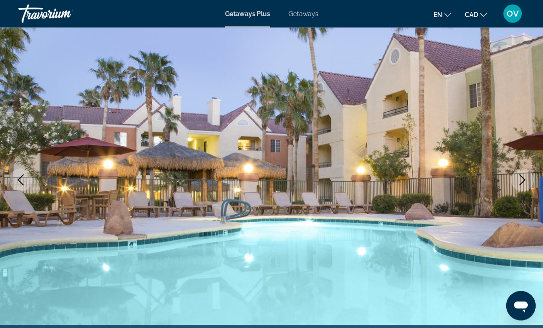
click at [525, 180] on icon "Next image" at bounding box center [523, 180] width 6 height 11
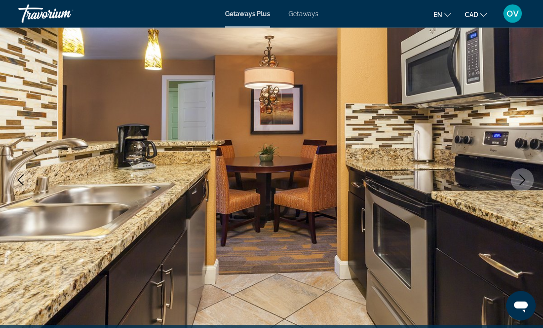
click at [521, 175] on icon "Next image" at bounding box center [523, 180] width 6 height 11
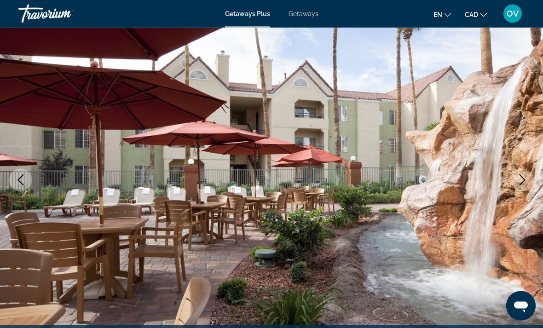
click at [523, 178] on icon "Next image" at bounding box center [523, 180] width 6 height 11
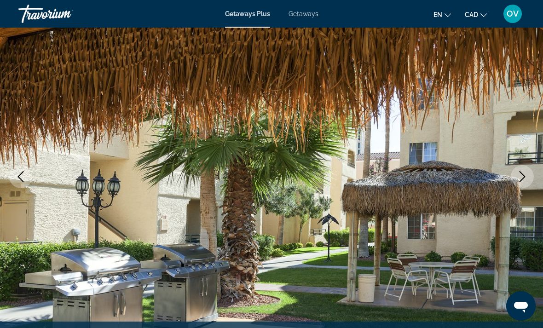
scroll to position [79, 0]
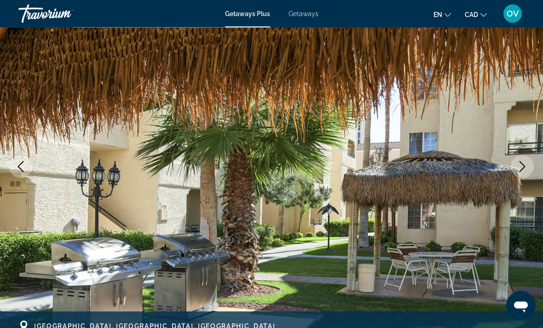
click at [525, 166] on icon "Next image" at bounding box center [522, 167] width 11 height 11
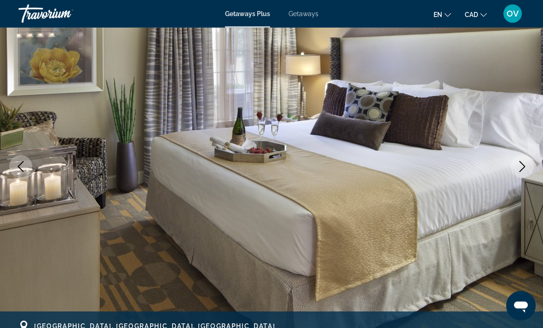
click at [519, 165] on icon "Next image" at bounding box center [522, 167] width 11 height 11
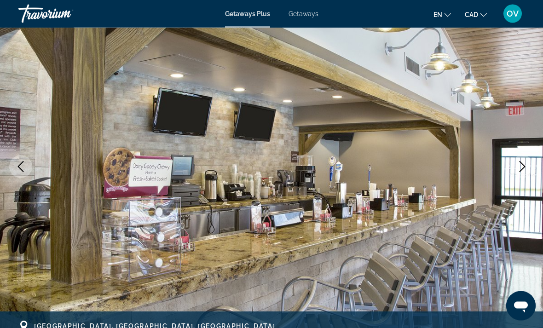
click at [522, 171] on icon "Next image" at bounding box center [522, 167] width 11 height 11
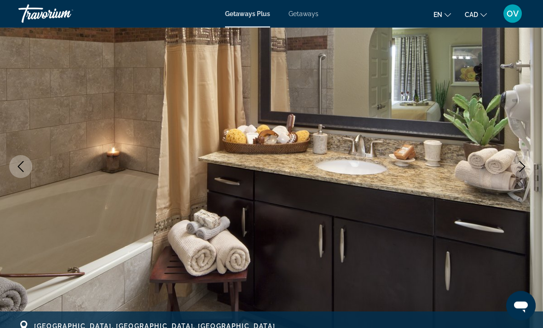
click at [525, 168] on icon "Next image" at bounding box center [522, 167] width 11 height 11
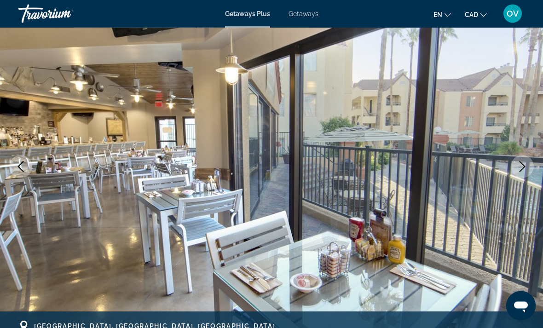
click at [519, 164] on icon "Next image" at bounding box center [522, 167] width 11 height 11
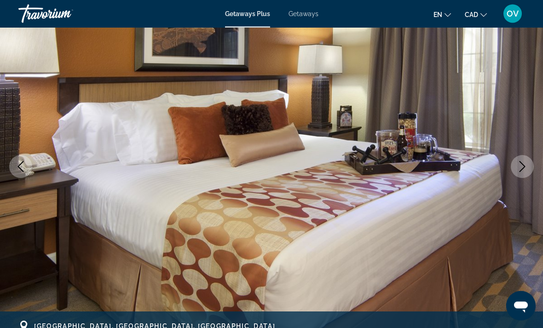
click at [523, 165] on icon "Next image" at bounding box center [523, 167] width 6 height 11
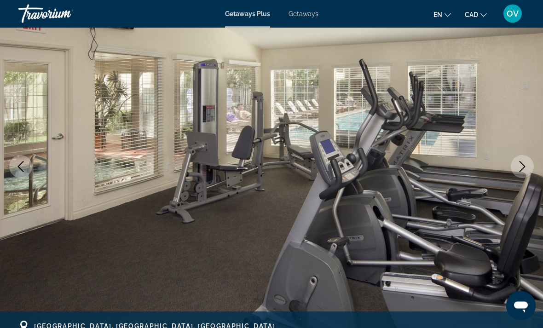
click at [517, 168] on icon "Next image" at bounding box center [522, 167] width 11 height 11
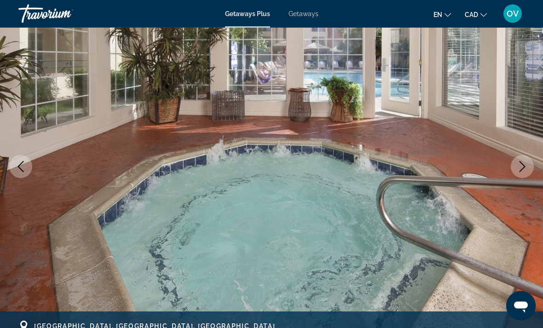
click at [521, 165] on icon "Next image" at bounding box center [522, 167] width 11 height 11
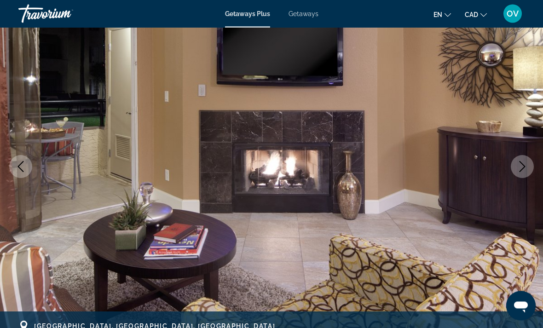
click at [519, 163] on icon "Next image" at bounding box center [522, 167] width 11 height 11
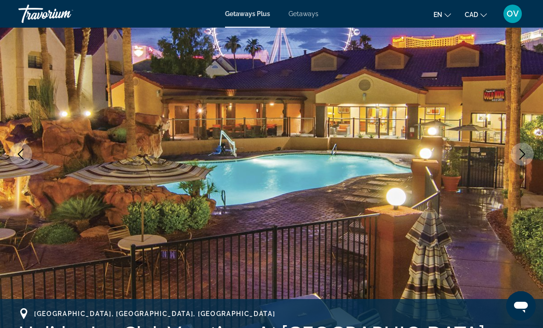
scroll to position [0, 0]
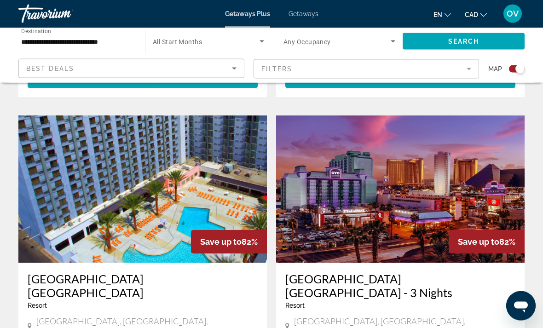
scroll to position [1619, 0]
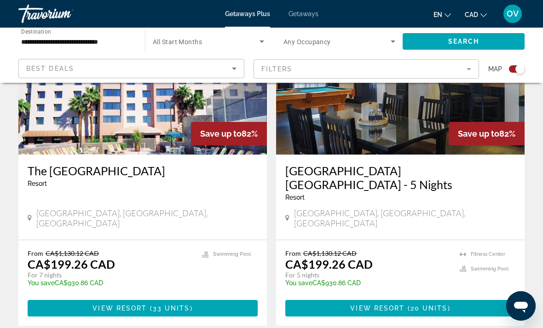
scroll to position [2084, 0]
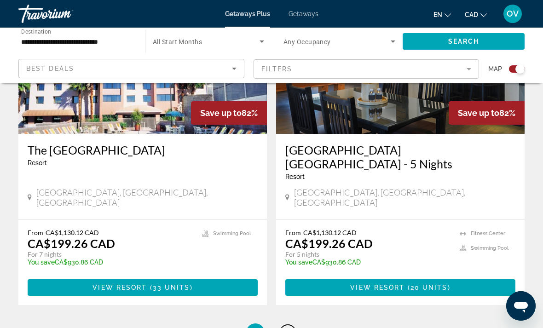
click at [290, 325] on link "page 2" at bounding box center [288, 333] width 16 height 16
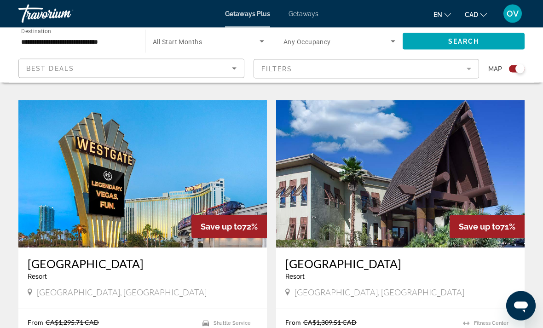
scroll to position [978, 0]
click at [213, 154] on img "Main content" at bounding box center [142, 173] width 249 height 147
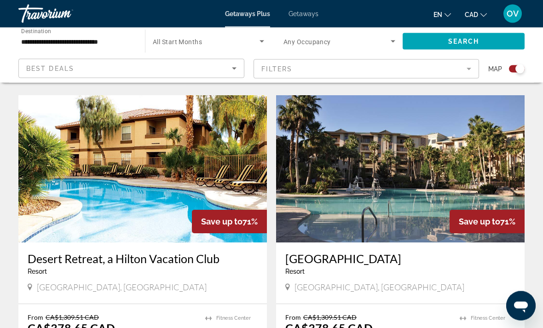
scroll to position [1299, 0]
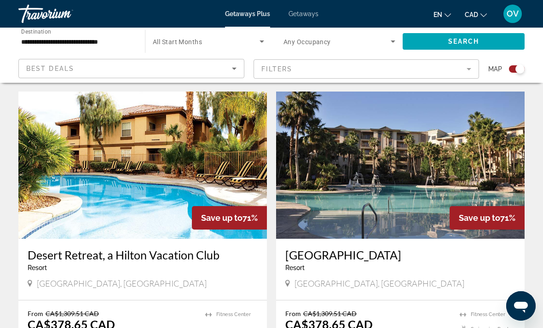
click at [446, 158] on img "Main content" at bounding box center [400, 165] width 249 height 147
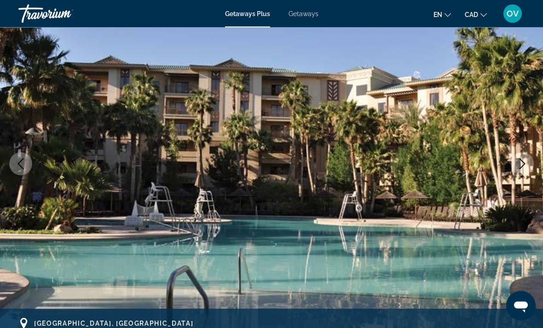
scroll to position [83, 0]
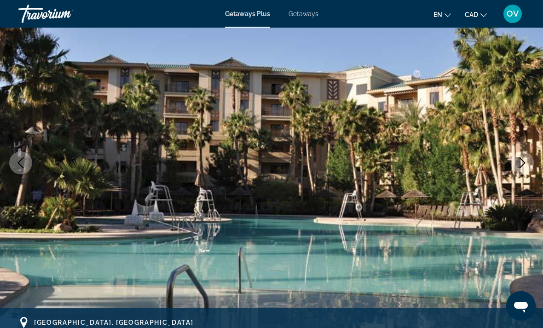
click at [515, 177] on img "Main content" at bounding box center [271, 162] width 543 height 437
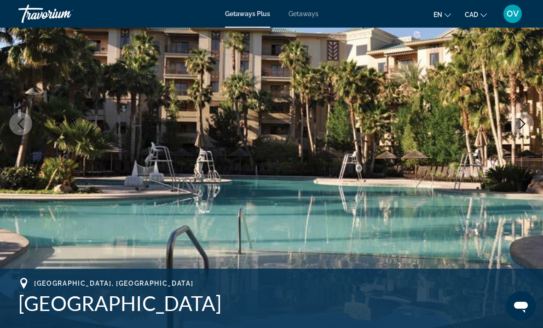
scroll to position [127, 0]
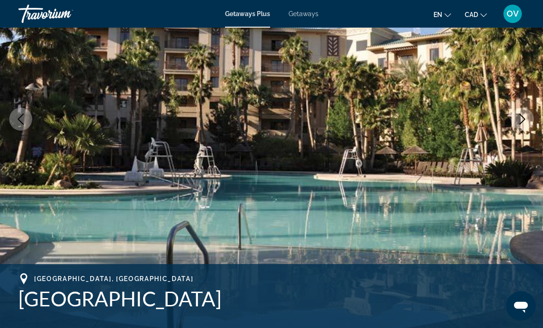
click at [520, 122] on icon "Next image" at bounding box center [522, 119] width 11 height 11
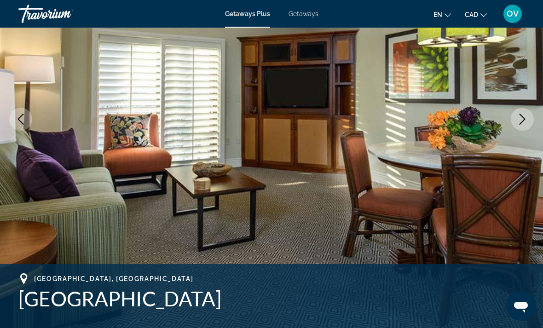
click at [520, 115] on icon "Next image" at bounding box center [523, 119] width 6 height 11
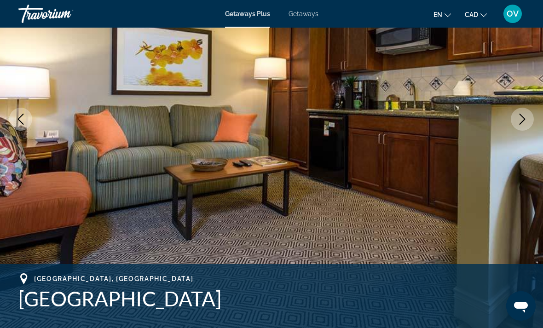
click at [519, 121] on icon "Next image" at bounding box center [522, 119] width 11 height 11
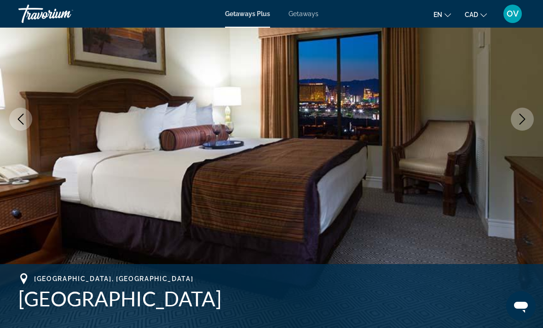
click at [523, 121] on icon "Next image" at bounding box center [523, 119] width 6 height 11
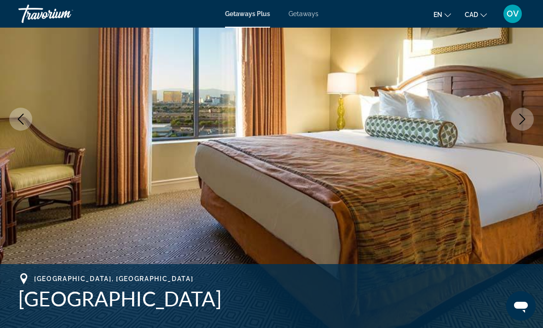
click at [527, 118] on icon "Next image" at bounding box center [522, 119] width 11 height 11
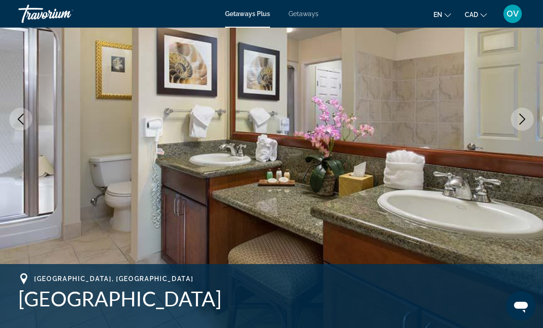
click at [524, 117] on icon "Next image" at bounding box center [522, 119] width 11 height 11
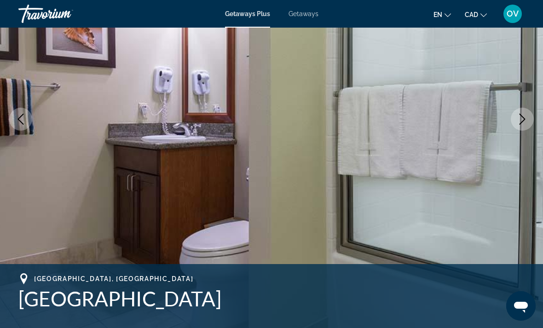
click at [529, 117] on button "Next image" at bounding box center [522, 119] width 23 height 23
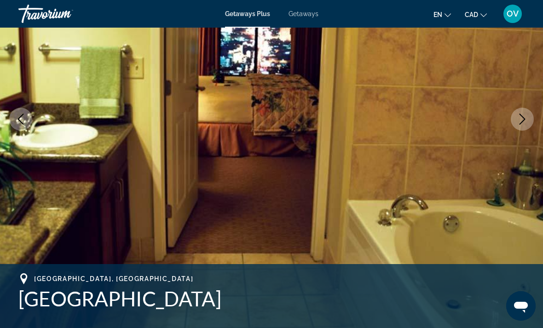
click at [529, 115] on button "Next image" at bounding box center [522, 119] width 23 height 23
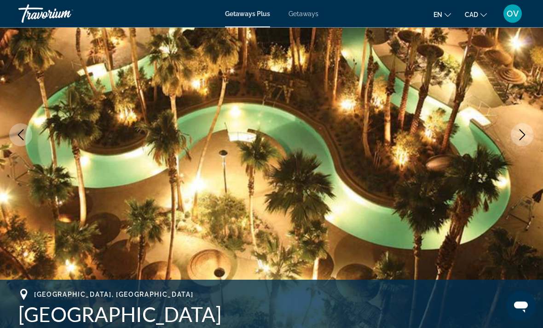
scroll to position [111, 0]
click at [525, 135] on icon "Next image" at bounding box center [523, 134] width 6 height 11
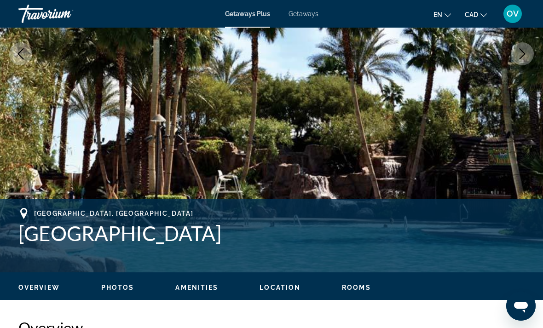
scroll to position [200, 0]
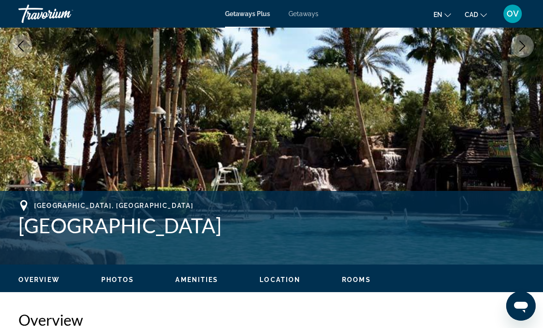
click at [525, 87] on img "Main content" at bounding box center [271, 45] width 543 height 437
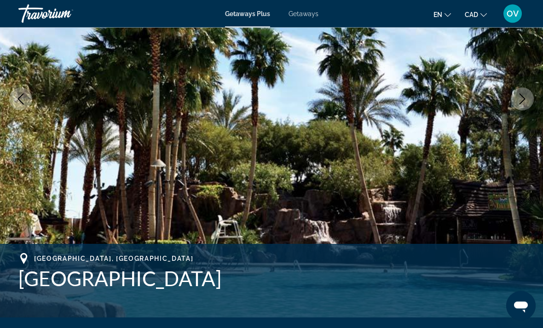
scroll to position [142, 0]
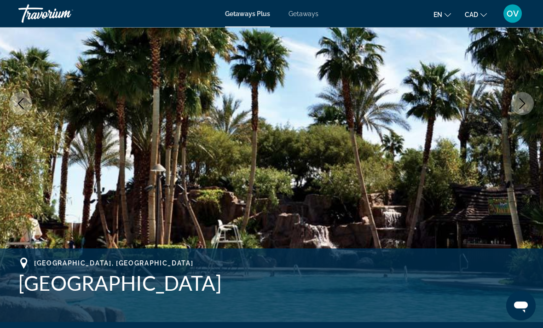
click at [520, 102] on icon "Next image" at bounding box center [522, 103] width 11 height 11
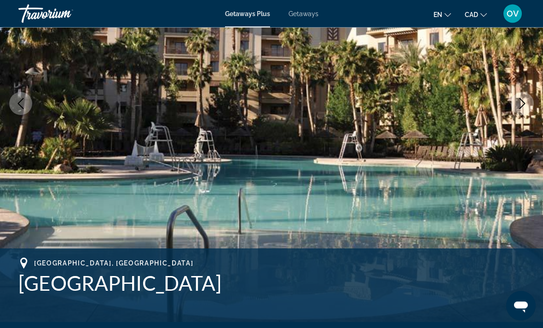
click at [521, 97] on button "Next image" at bounding box center [522, 104] width 23 height 23
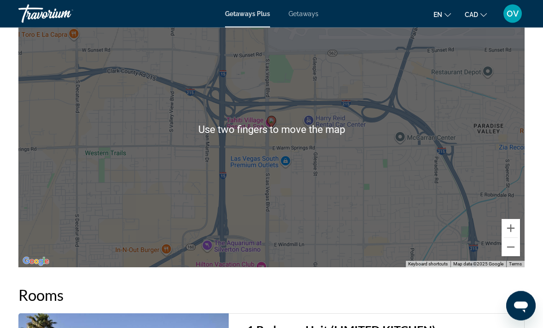
scroll to position [1438, 0]
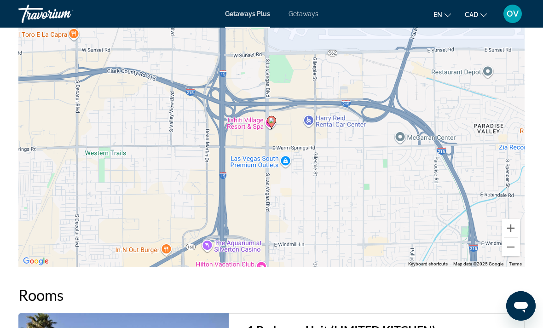
click at [513, 238] on button "Zoom out" at bounding box center [511, 247] width 18 height 18
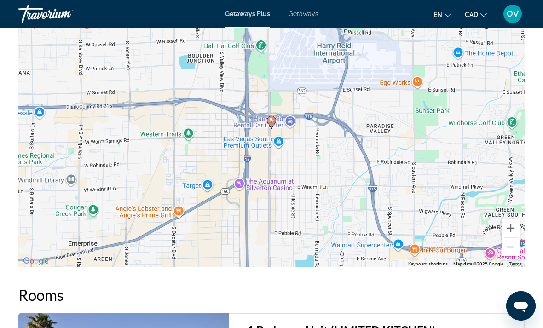
click at [517, 238] on button "Zoom out" at bounding box center [511, 247] width 18 height 18
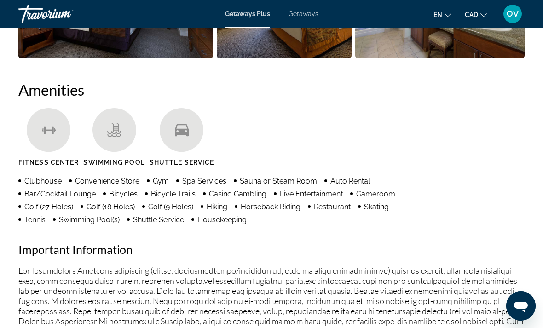
scroll to position [821, 0]
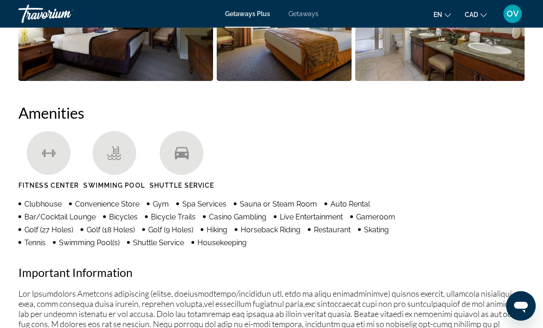
click at [53, 16] on div "Travorium" at bounding box center [64, 14] width 92 height 24
